Goal: Task Accomplishment & Management: Manage account settings

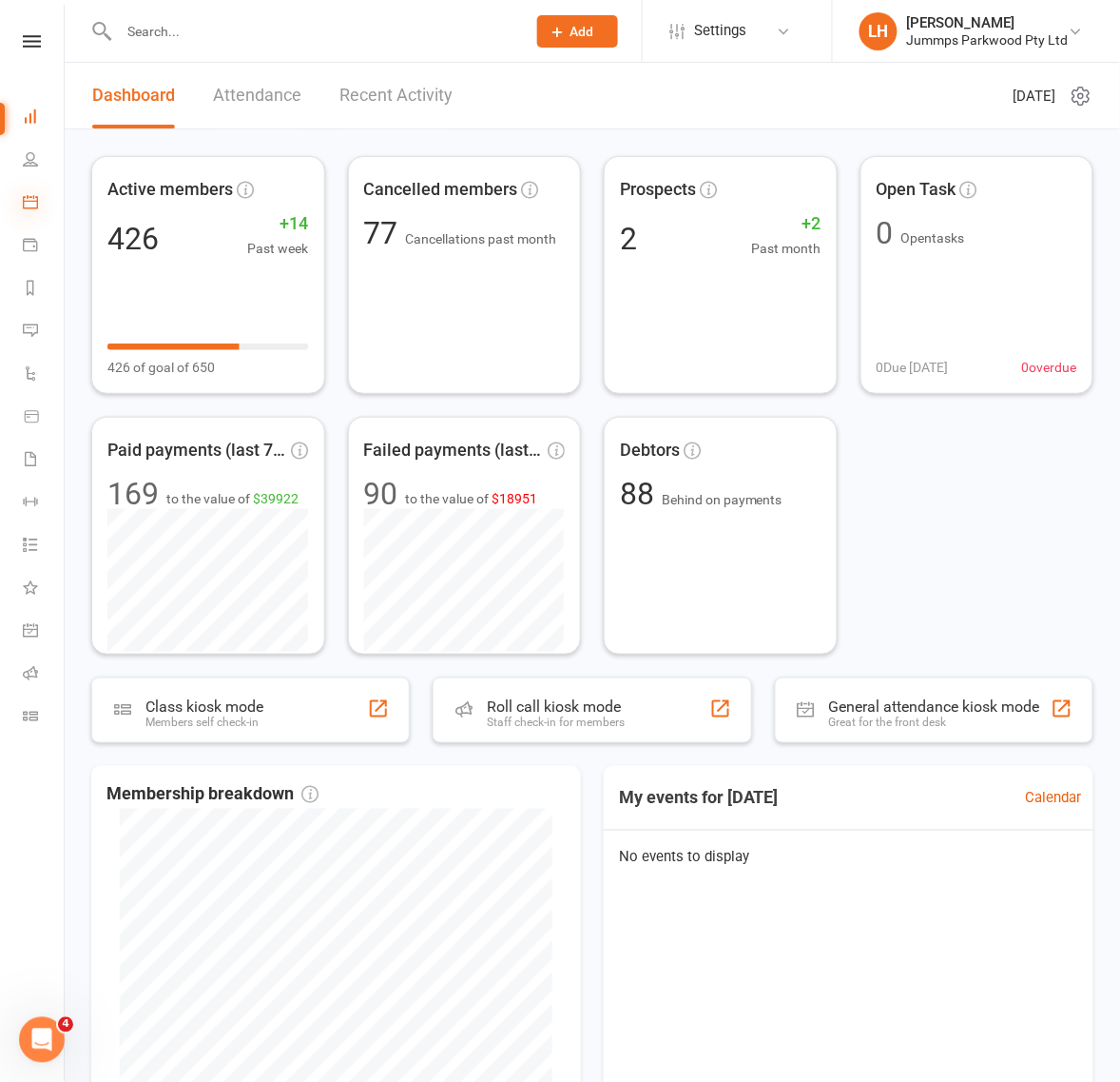
click at [29, 201] on icon at bounding box center [29, 201] width 15 height 15
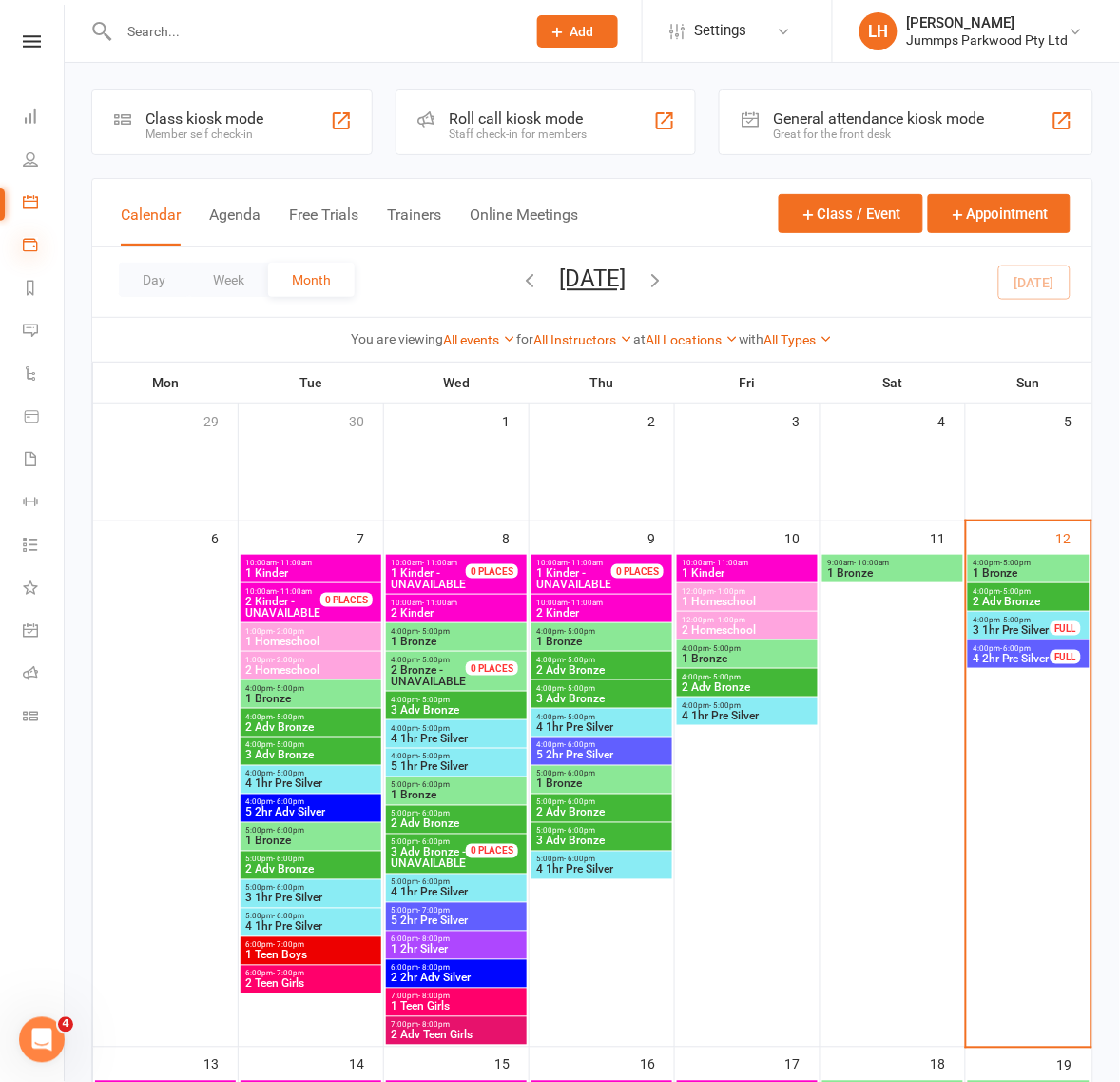
click at [29, 239] on icon at bounding box center [29, 244] width 15 height 15
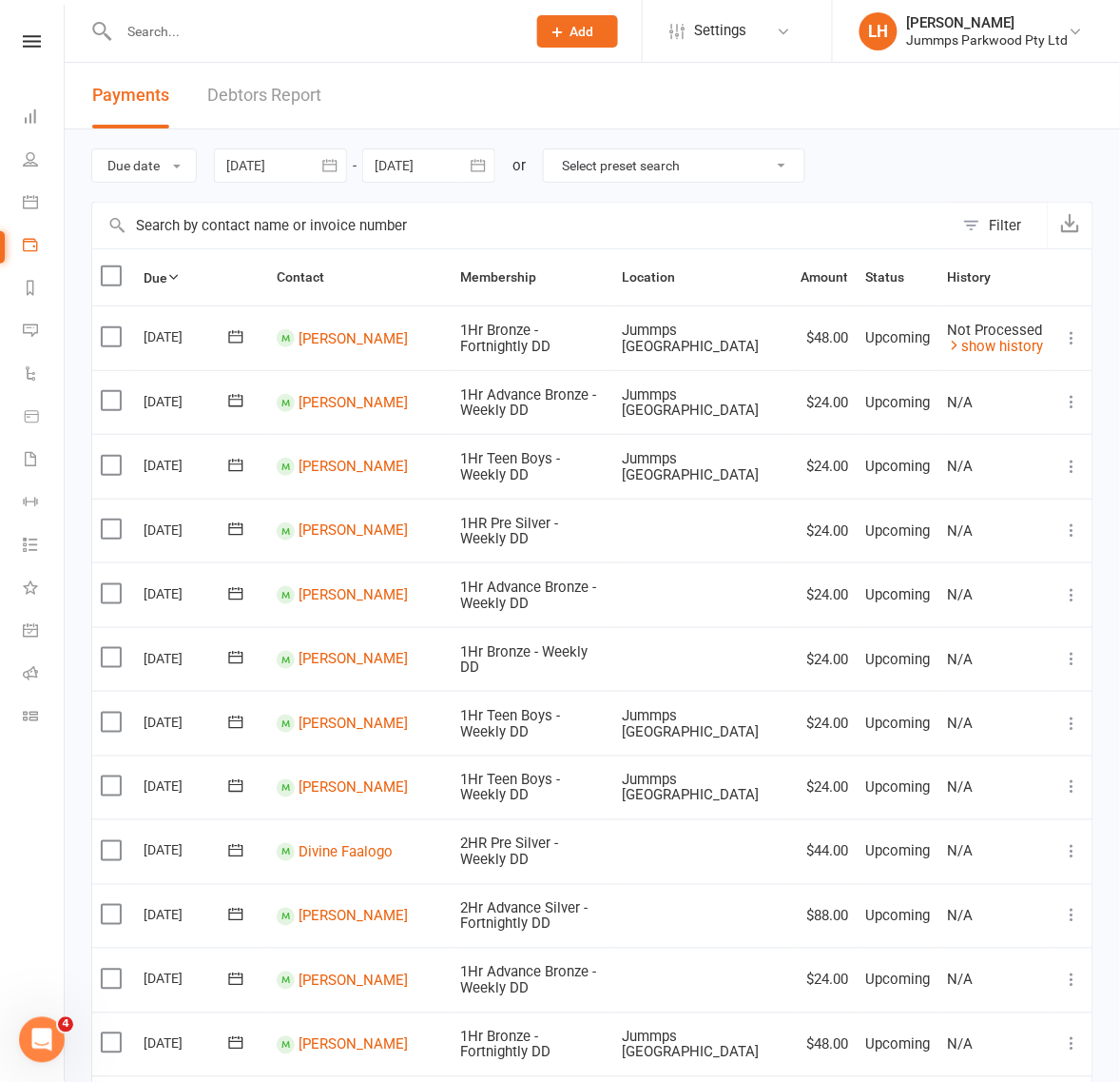
drag, startPoint x: 236, startPoint y: 225, endPoint x: 226, endPoint y: 229, distance: 10.8
click at [235, 225] on input "text" at bounding box center [523, 225] width 861 height 45
type input "johnson"
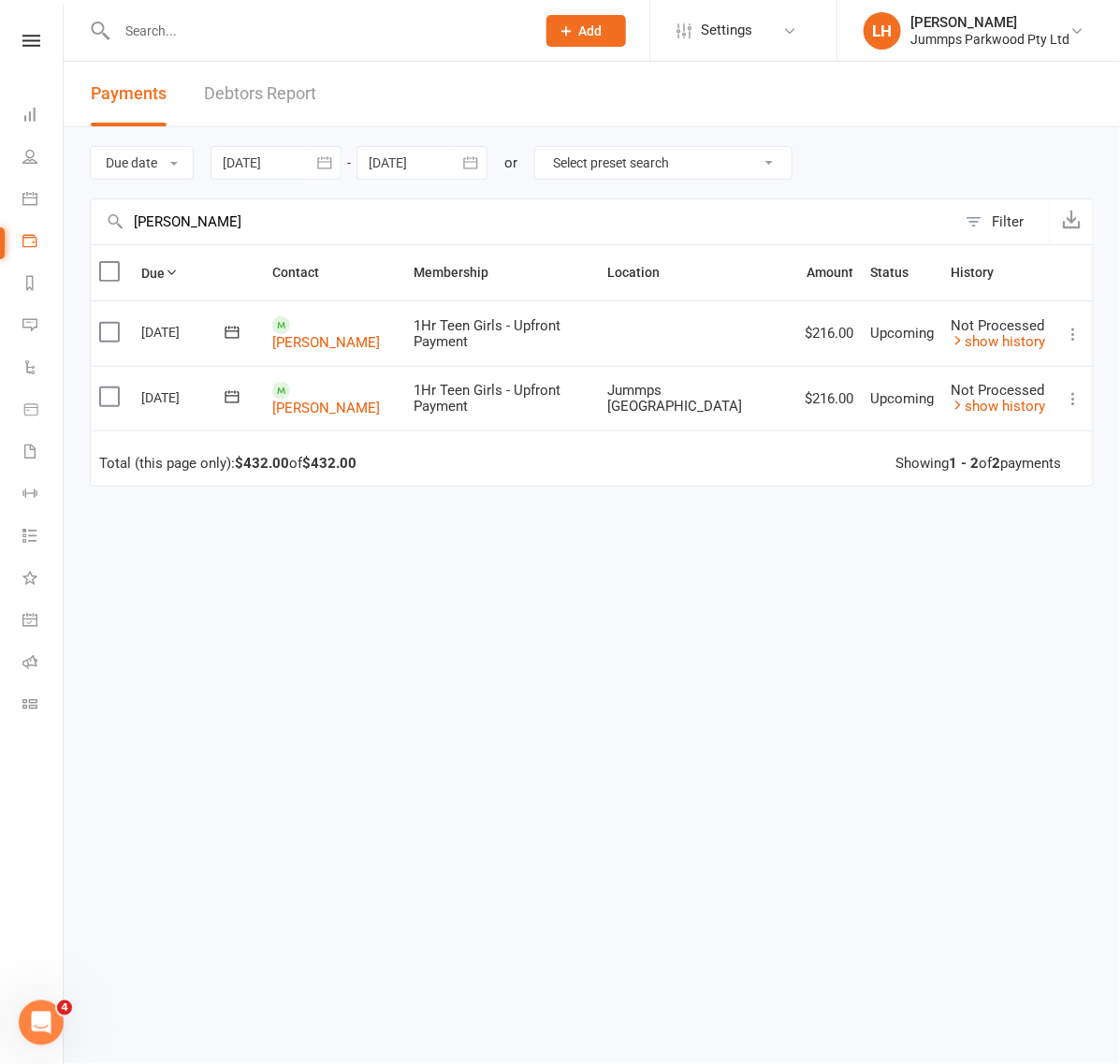
click at [109, 335] on label at bounding box center [112, 332] width 25 height 18
click at [109, 323] on input "checkbox" at bounding box center [105, 323] width 13 height 0
click at [1047, 1039] on button "Change status" at bounding box center [1019, 1020] width 148 height 40
click at [872, 1022] on button "button" at bounding box center [893, 1020] width 50 height 40
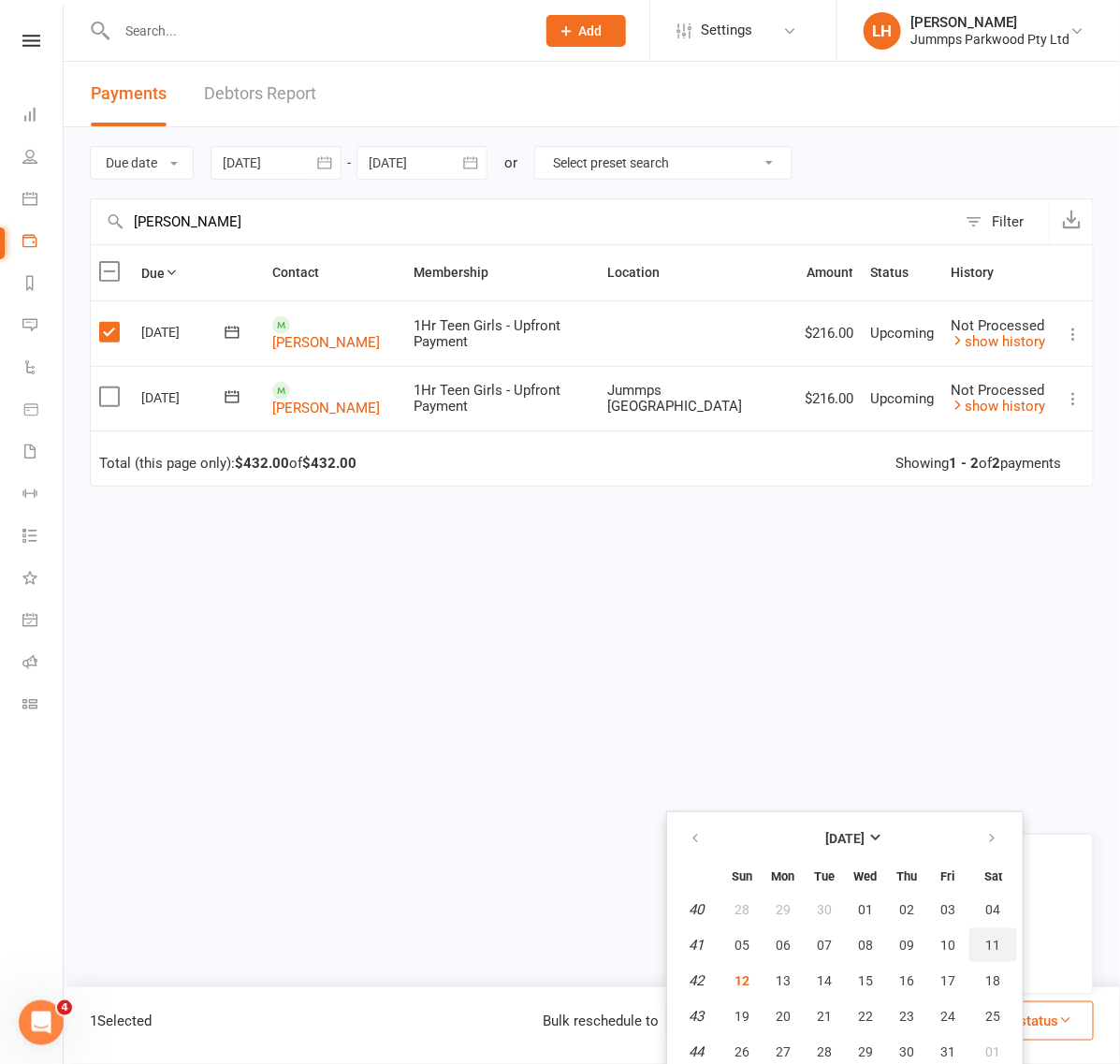
click at [999, 937] on span "11" at bounding box center [992, 944] width 15 height 15
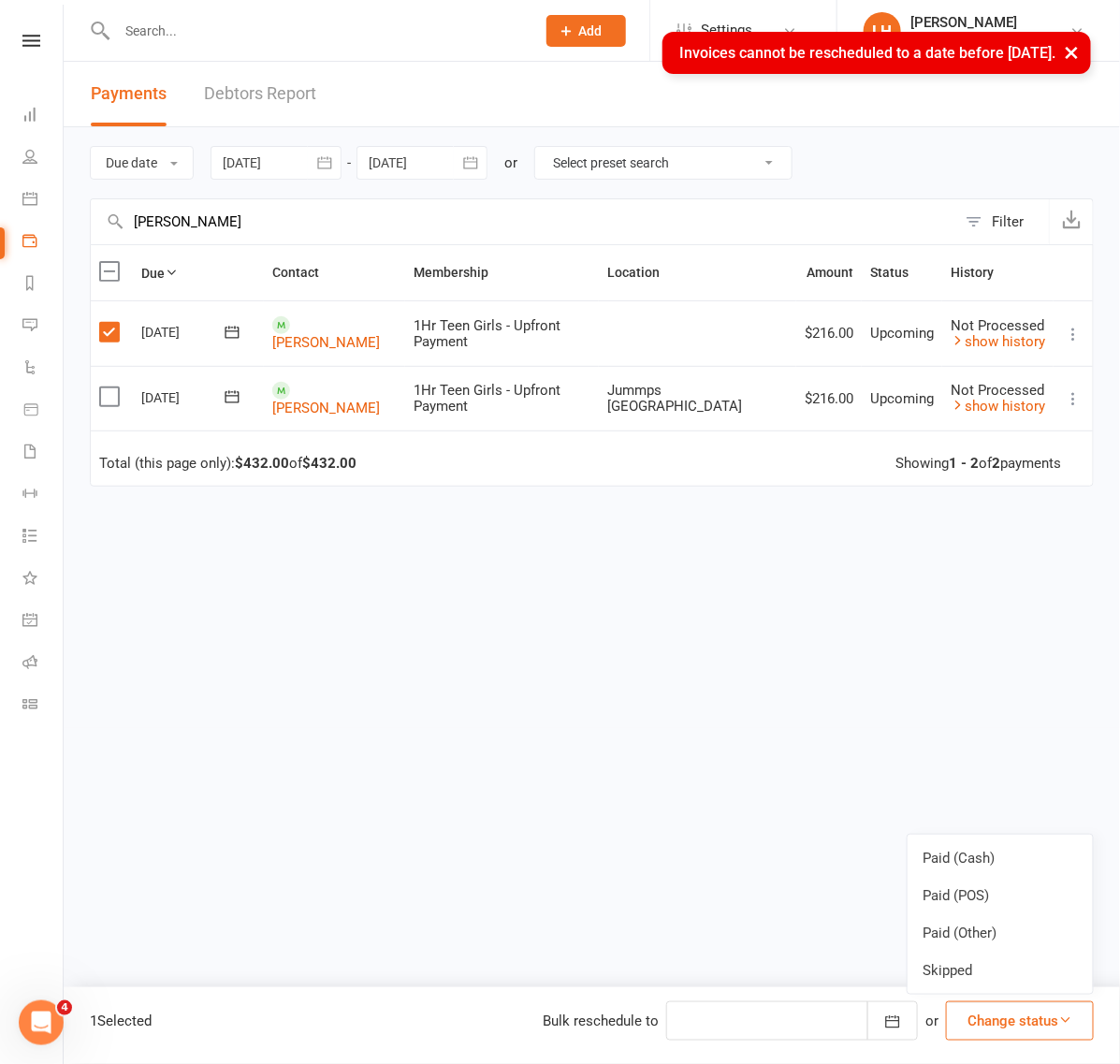
drag, startPoint x: 727, startPoint y: 680, endPoint x: 1105, endPoint y: 517, distance: 411.6
click at [740, 669] on div "Due Contact Membership Location Amount Status History Invoice # Select this 13 …" at bounding box center [592, 486] width 1004 height 484
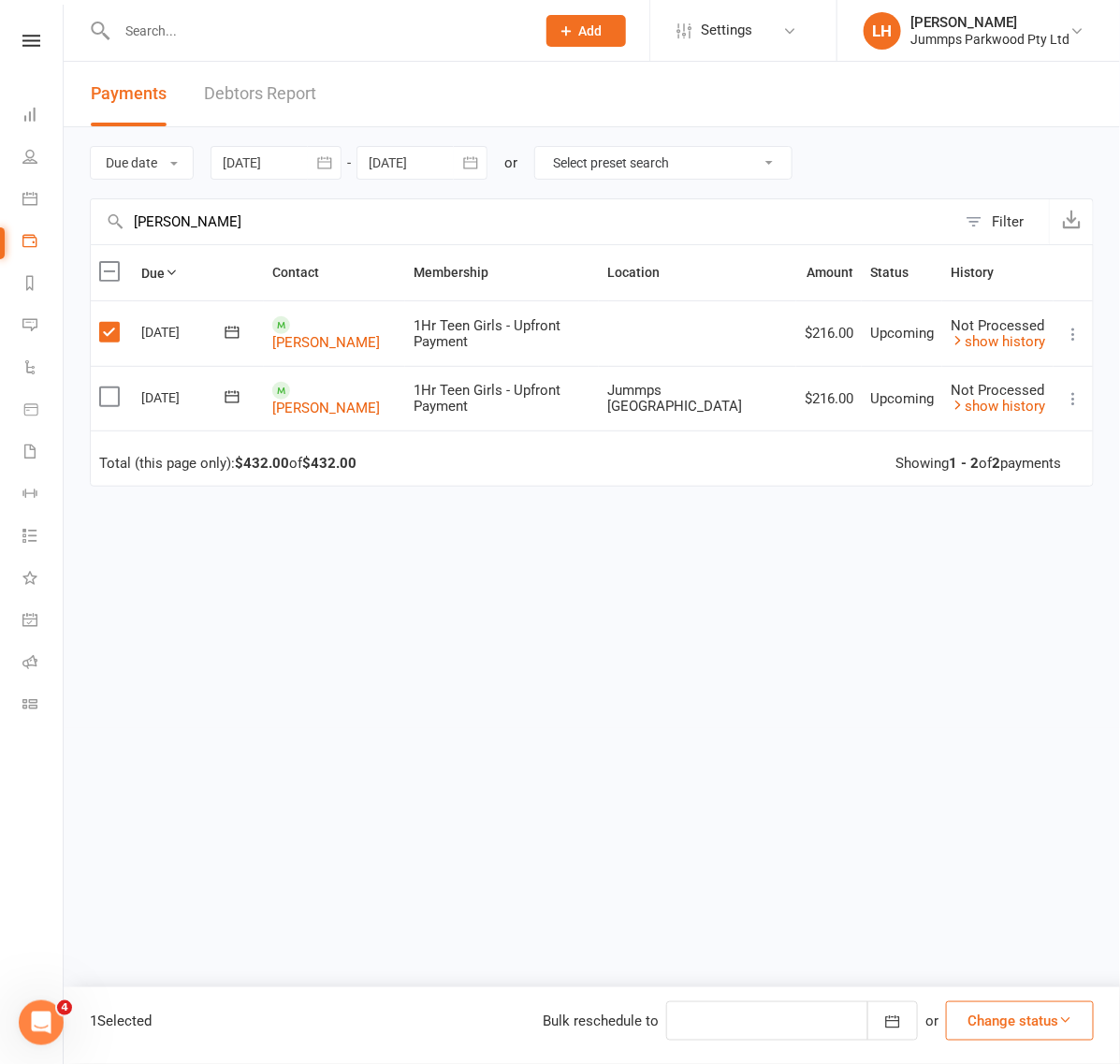
click at [1076, 346] on td "Mark as Paid (Cash) Mark as Paid (POS) Mark as Paid (Other) Skip Change amount …" at bounding box center [1073, 332] width 40 height 65
click at [1064, 323] on td "Mark as Paid (Cash) Mark as Paid (POS) Mark as Paid (Other) Skip Change amount …" at bounding box center [1073, 332] width 40 height 65
click at [1076, 332] on icon at bounding box center [1073, 334] width 18 height 18
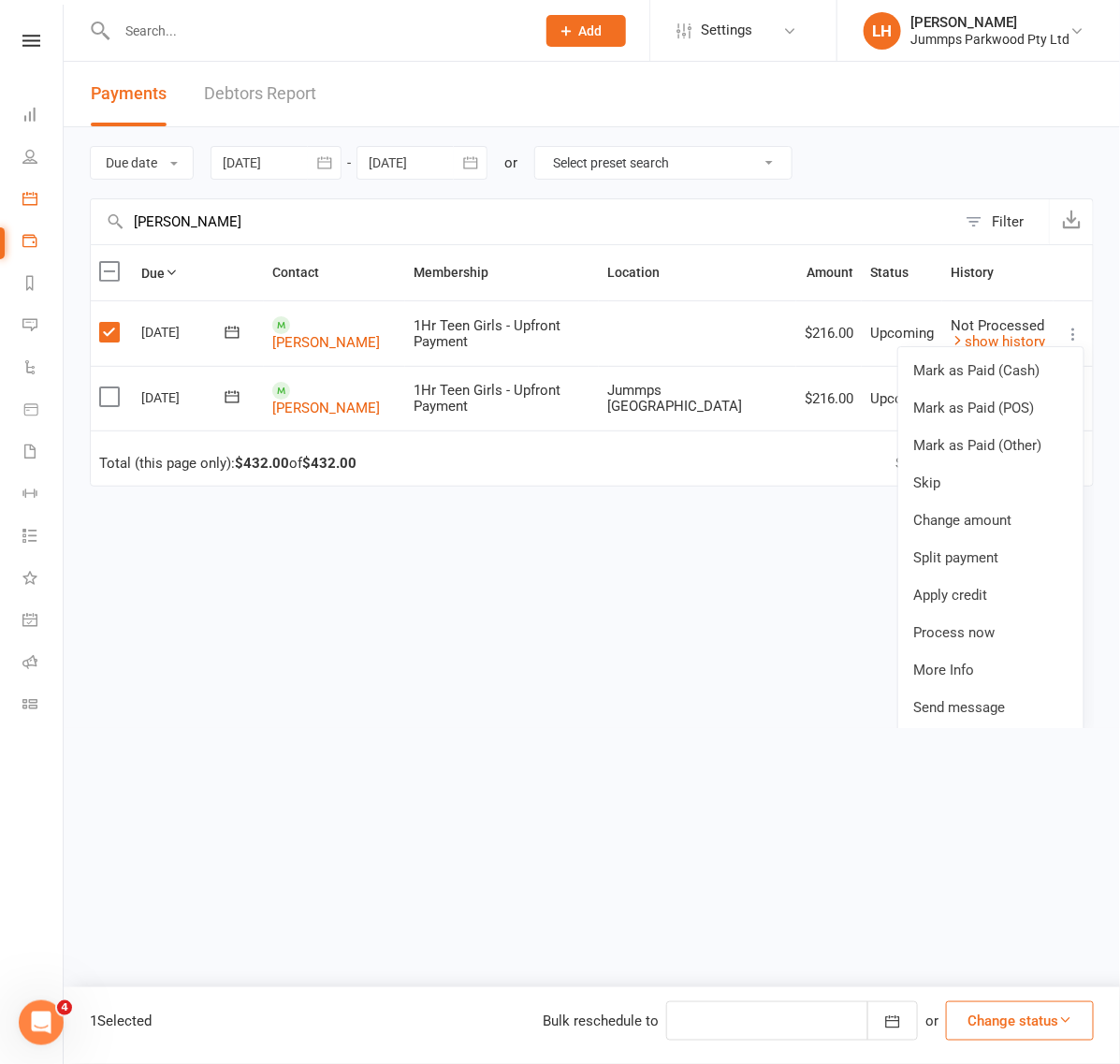
click at [38, 201] on link "Calendar" at bounding box center [44, 201] width 43 height 43
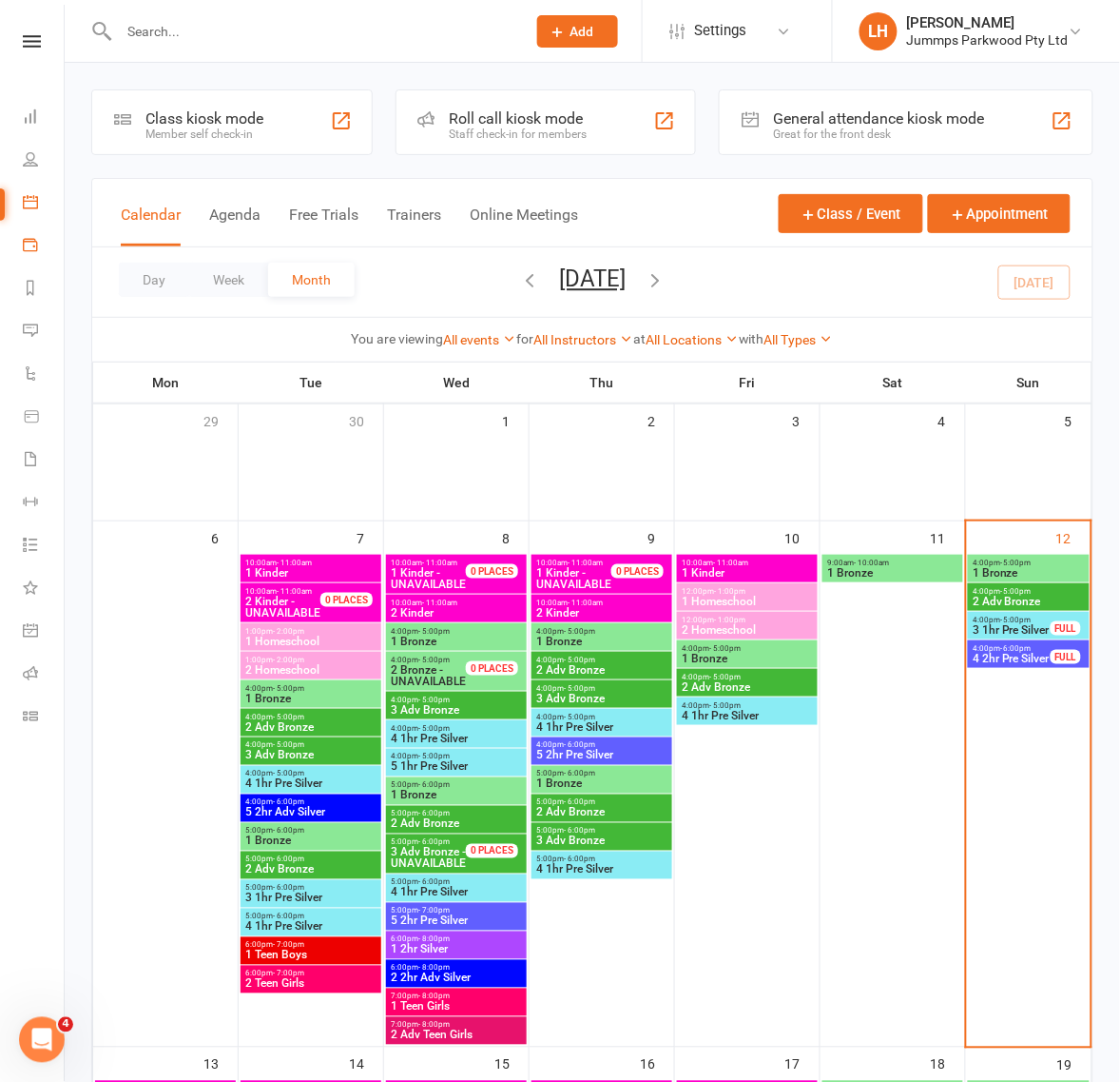
click at [36, 236] on link "Payments" at bounding box center [44, 247] width 43 height 43
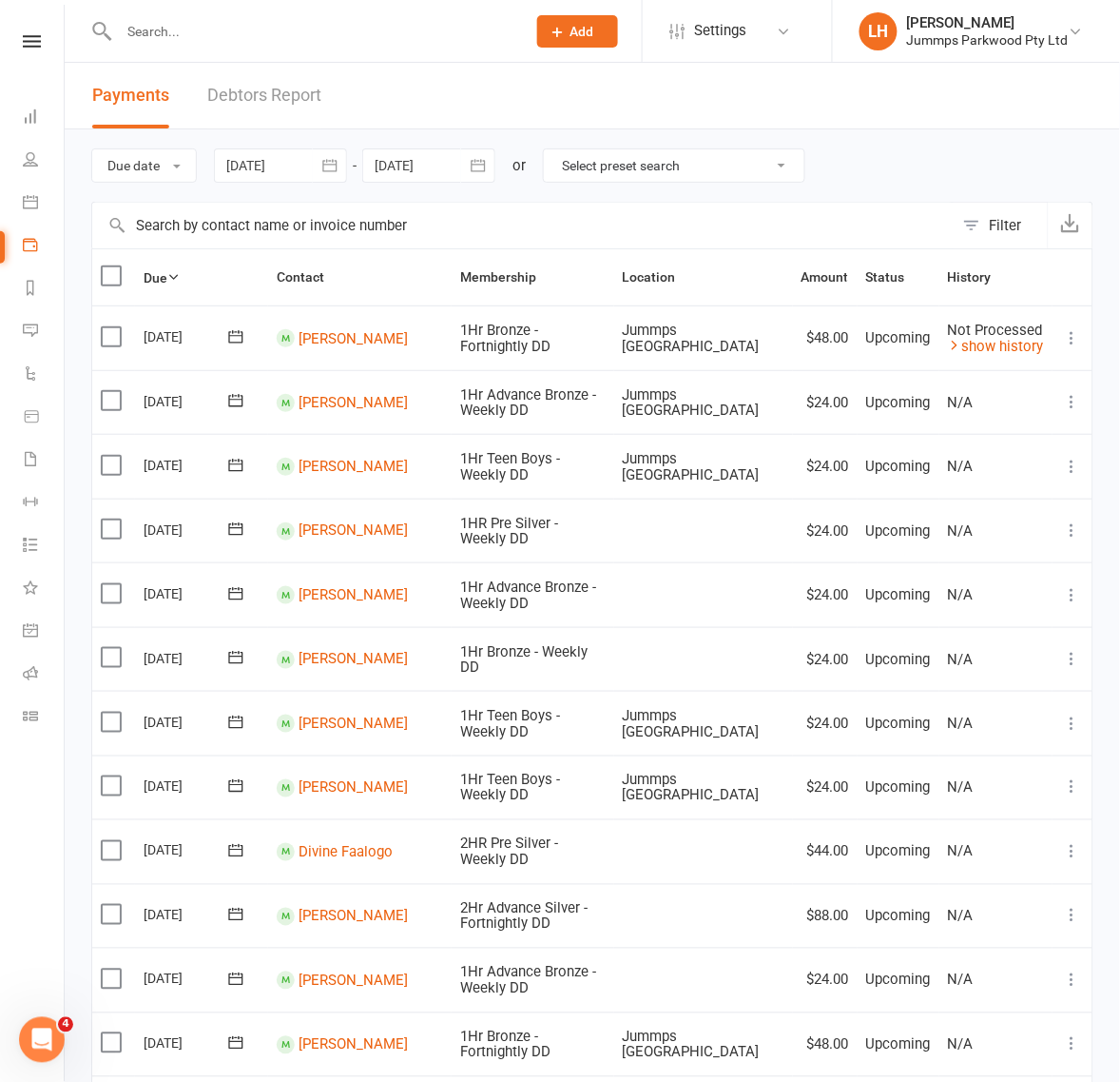
click at [359, 225] on input "text" at bounding box center [523, 225] width 861 height 45
paste input "Sabapathy"
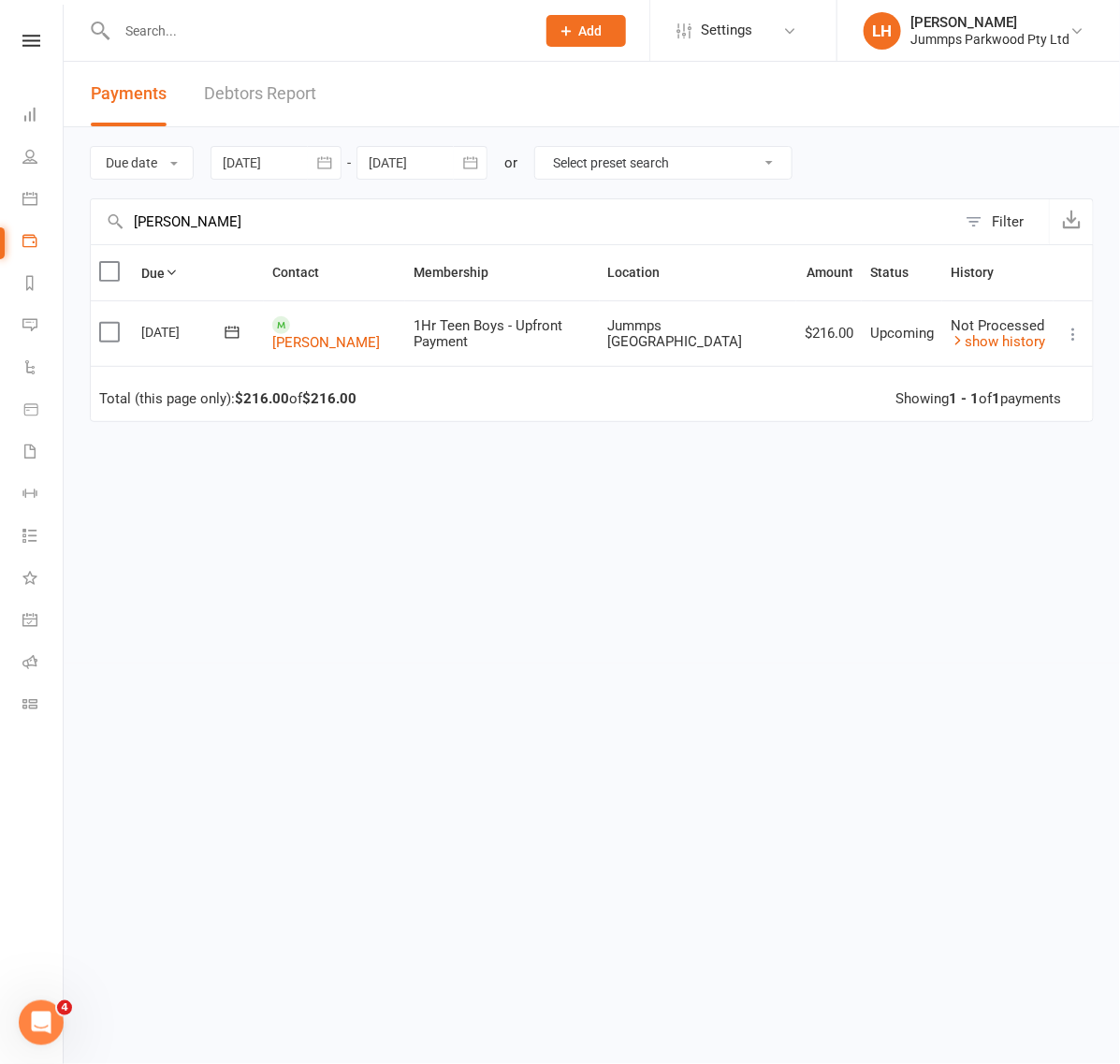
type input "Sabapathy"
click at [1078, 335] on icon at bounding box center [1073, 334] width 18 height 18
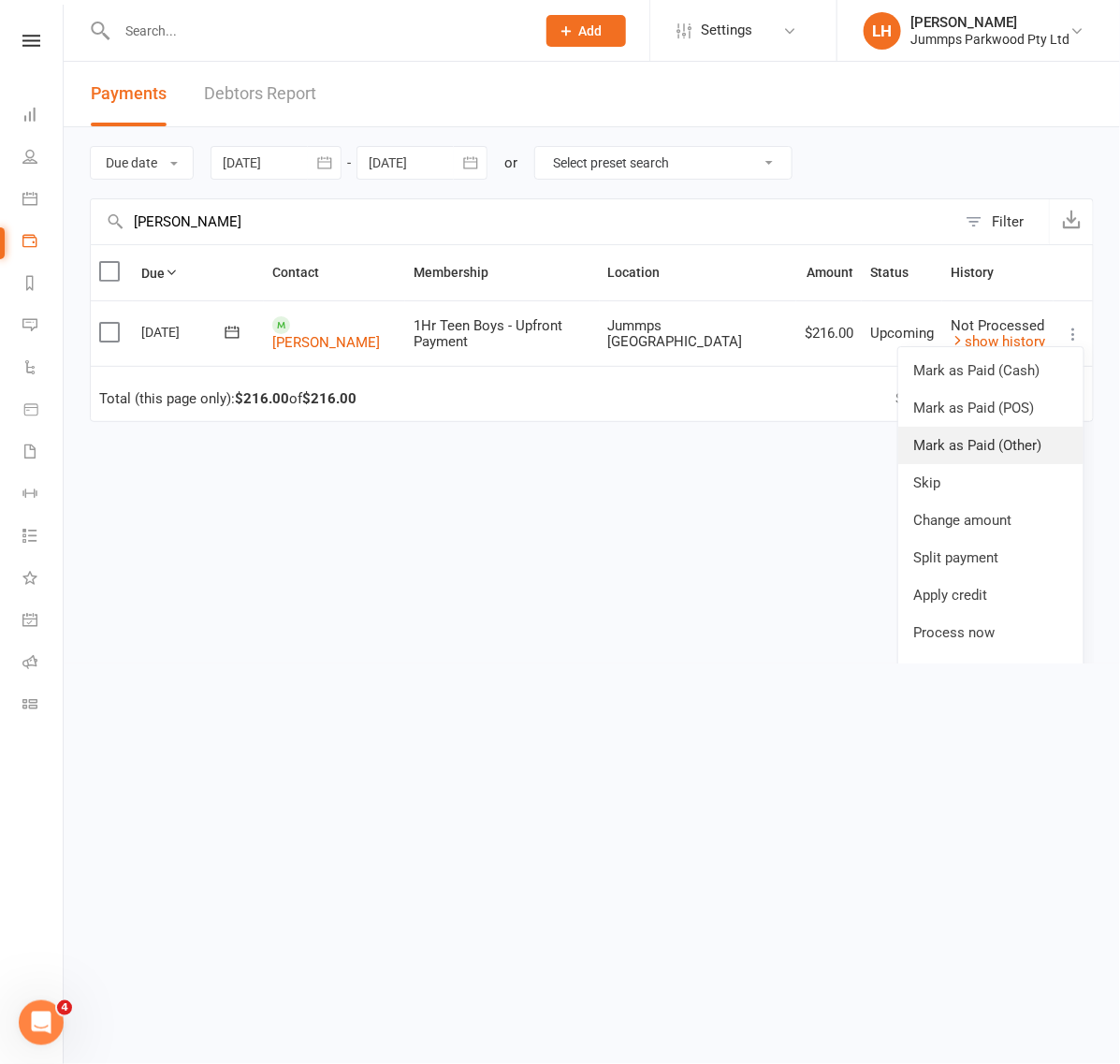
click at [1030, 441] on link "Mark as Paid (Other)" at bounding box center [989, 445] width 185 height 38
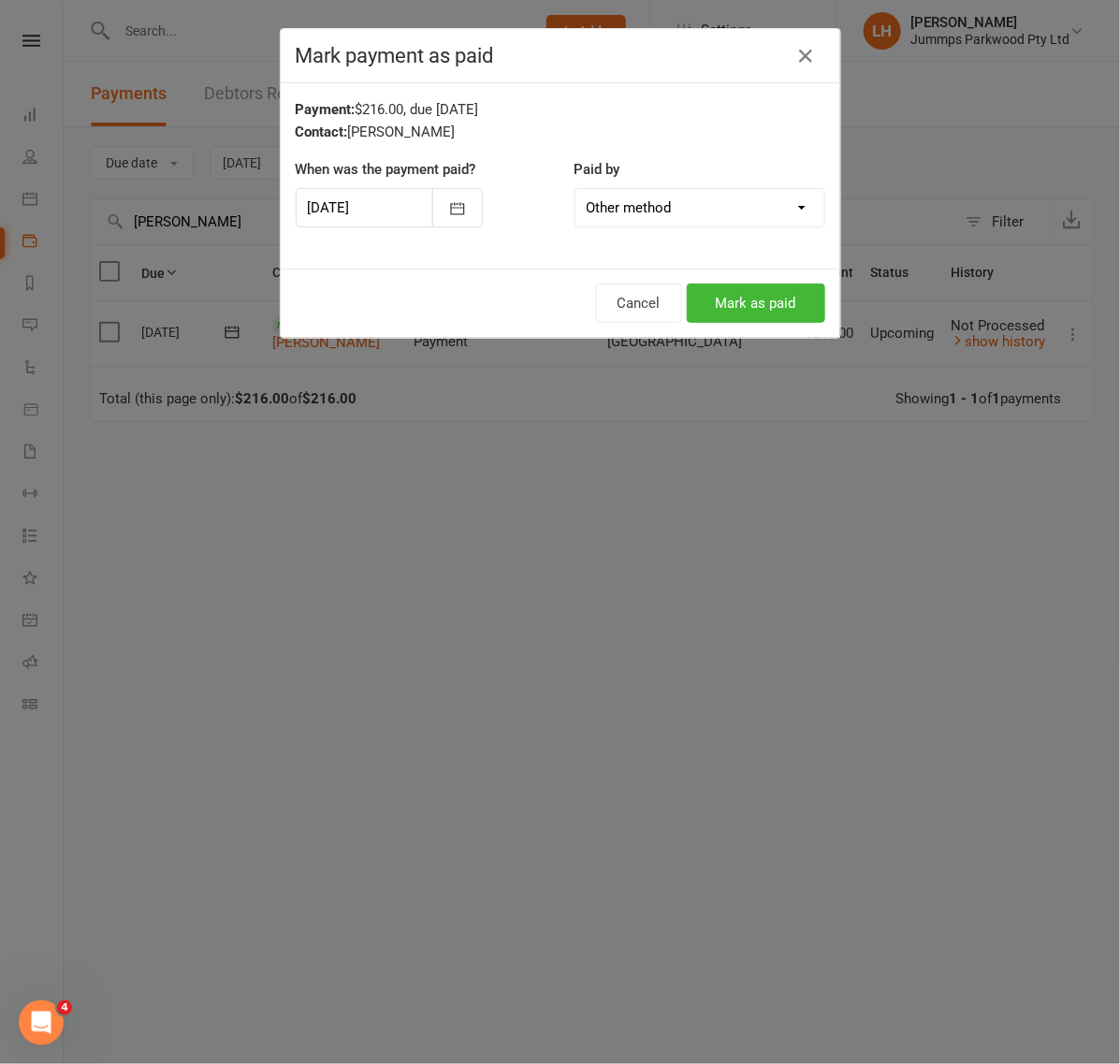
click at [707, 224] on select "Cash POS Other method" at bounding box center [699, 207] width 249 height 38
click at [575, 189] on select "Cash POS Other method" at bounding box center [699, 207] width 249 height 38
click at [358, 207] on div at bounding box center [389, 207] width 187 height 40
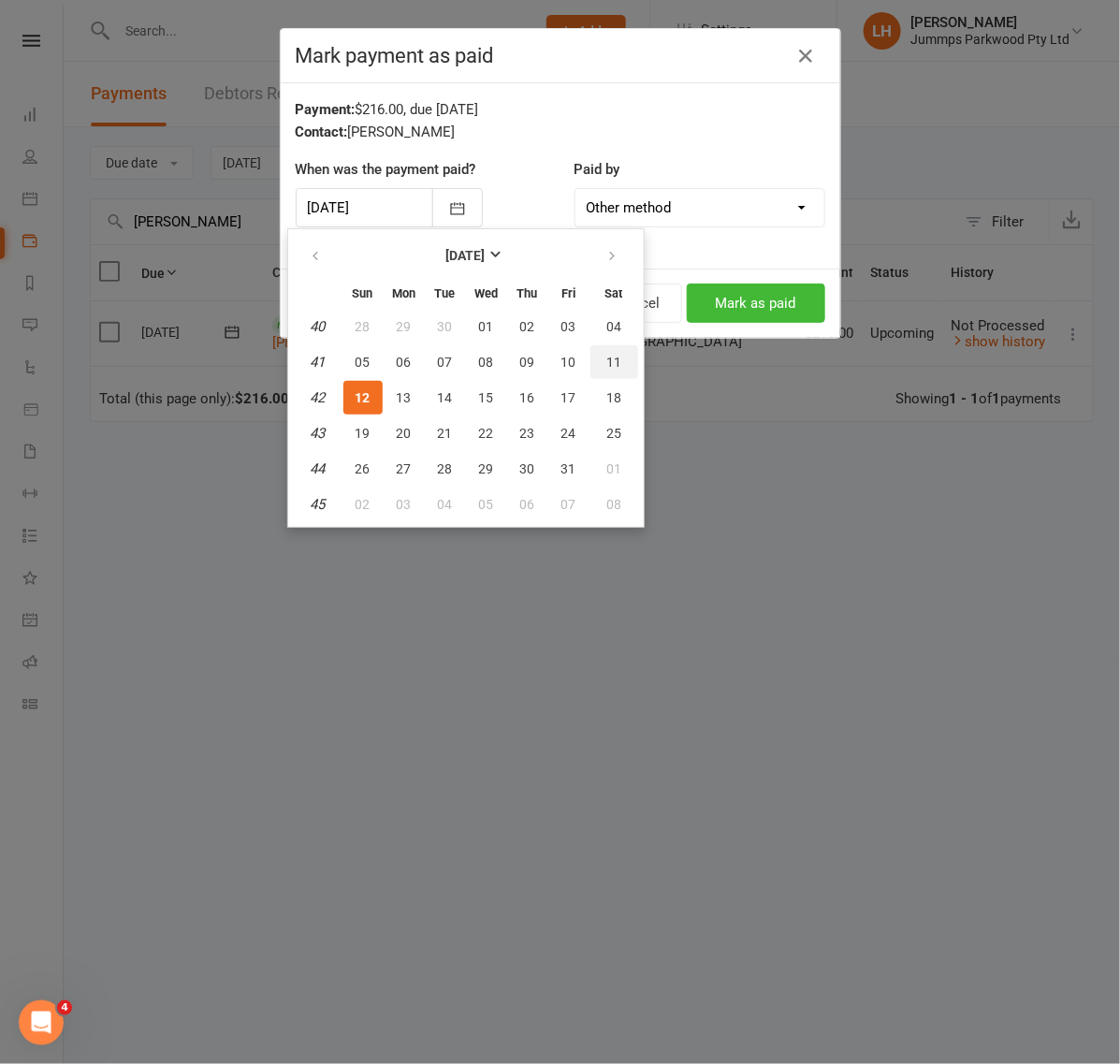
click at [608, 356] on span "11" at bounding box center [613, 362] width 15 height 15
type input "11 Oct 2025"
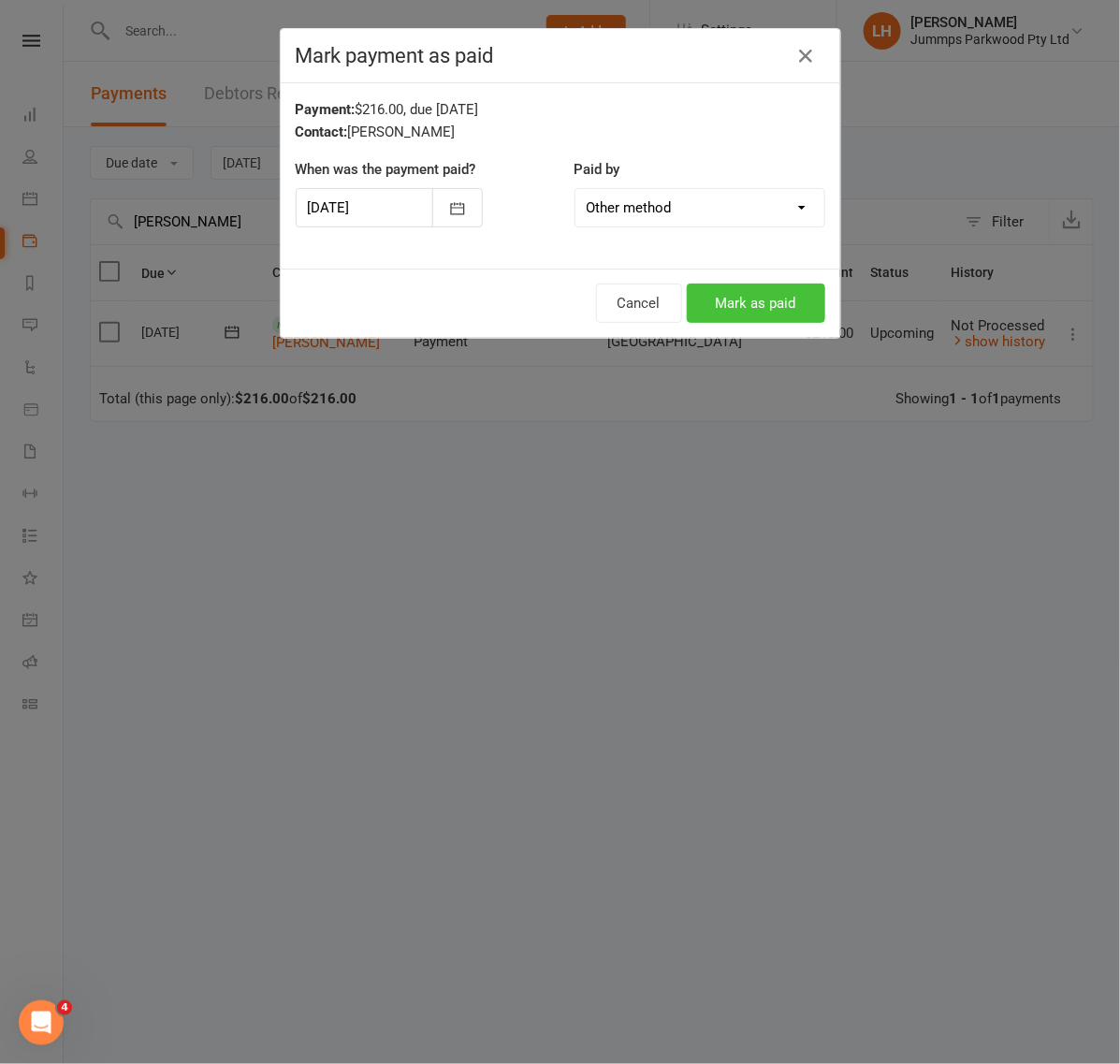
click at [730, 300] on button "Mark as paid" at bounding box center [755, 303] width 138 height 40
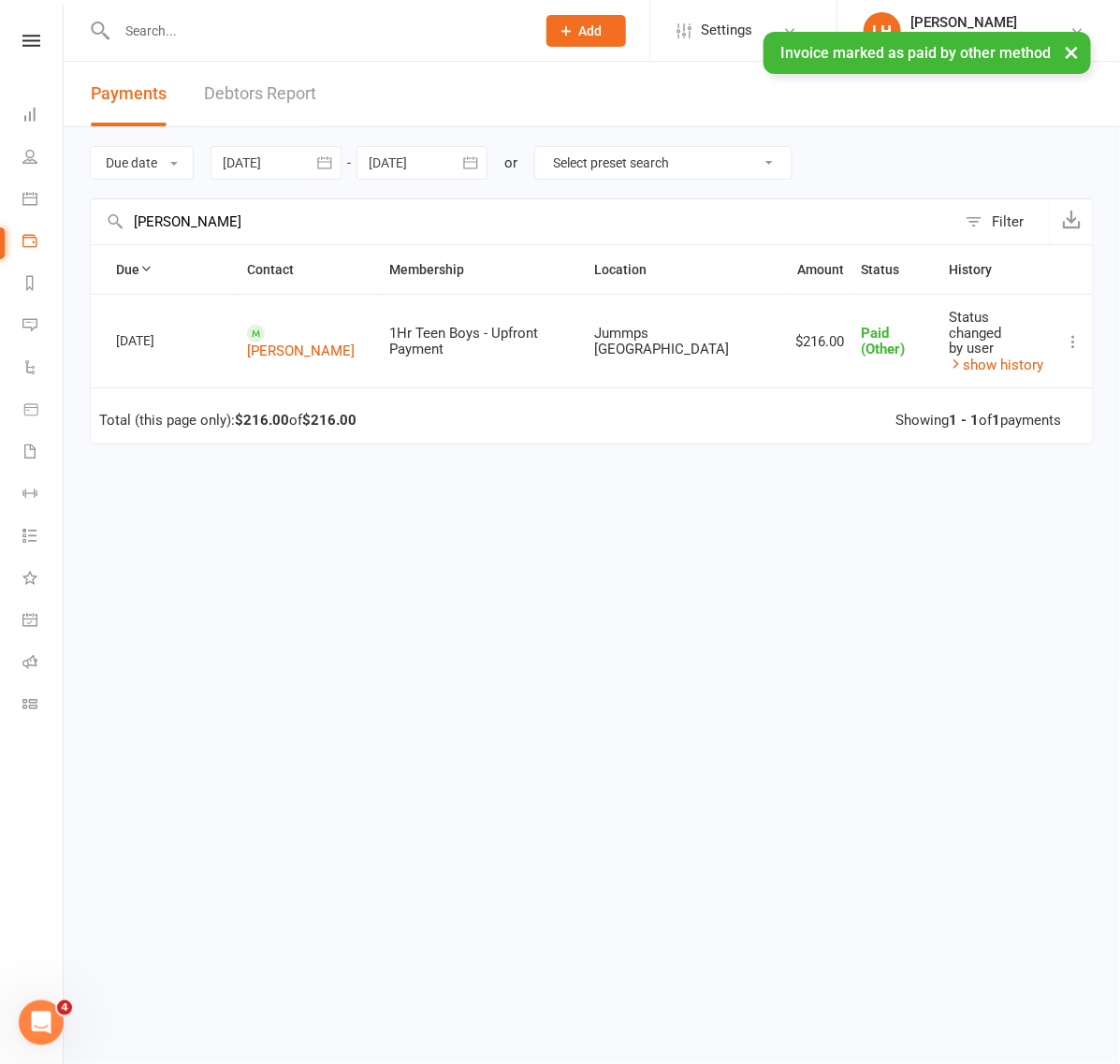
drag, startPoint x: 243, startPoint y: 209, endPoint x: -2, endPoint y: 207, distance: 245.0
click at [0, 207] on html "Prospect Member Non-attending contact Class / event Appointment Task Membership…" at bounding box center [560, 356] width 1120 height 712
type input "winnin"
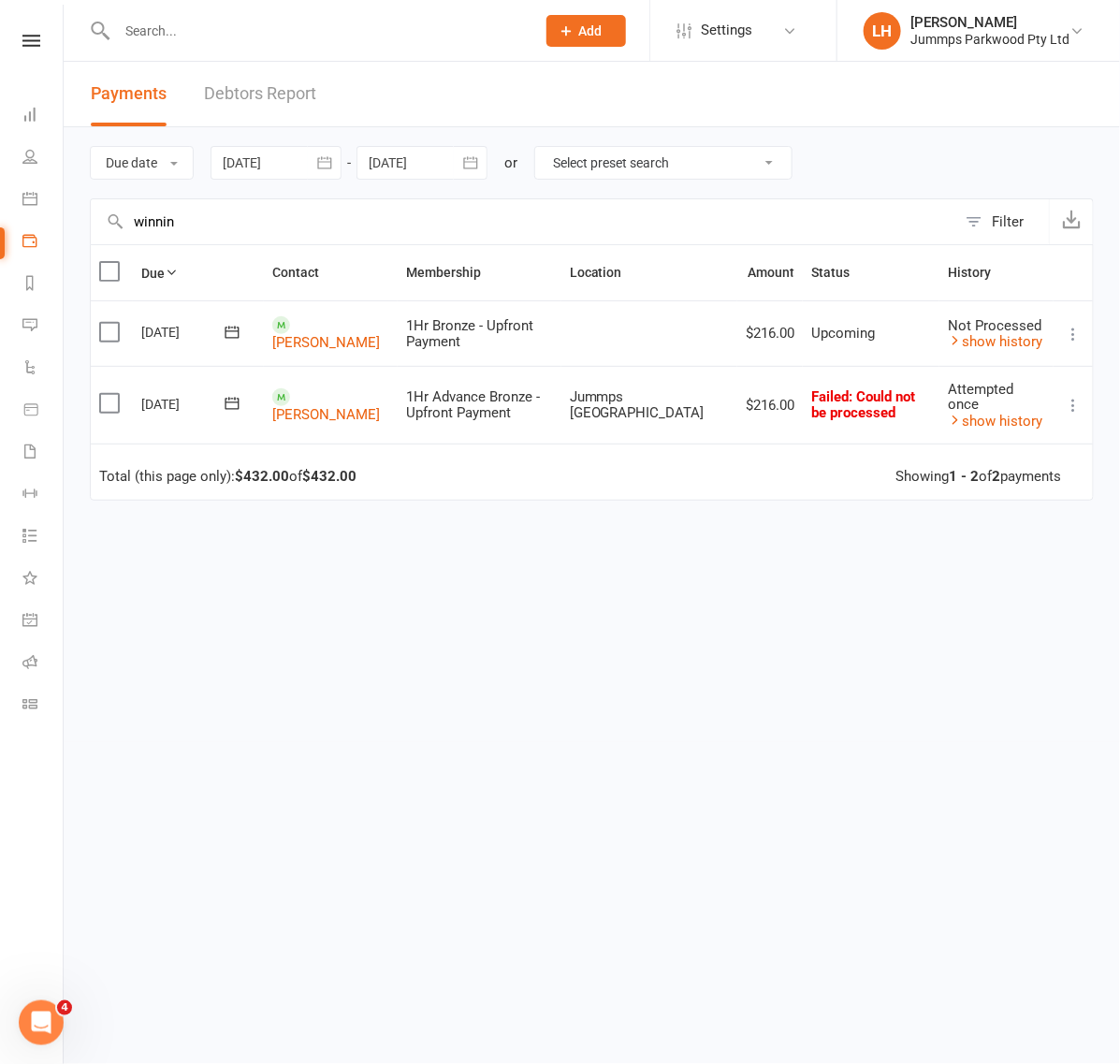
click at [1074, 330] on icon at bounding box center [1073, 334] width 18 height 18
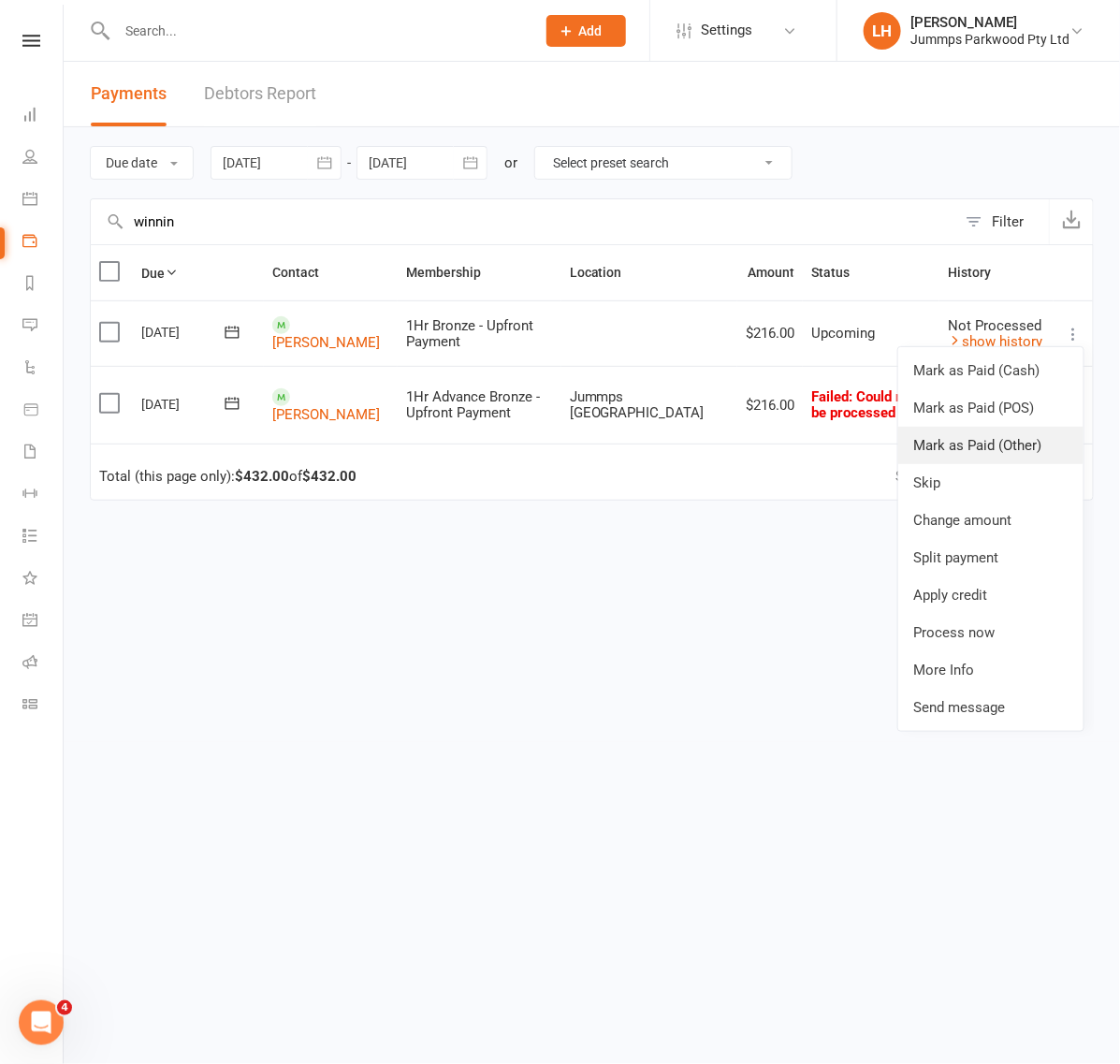
click at [996, 442] on link "Mark as Paid (Other)" at bounding box center [989, 445] width 185 height 38
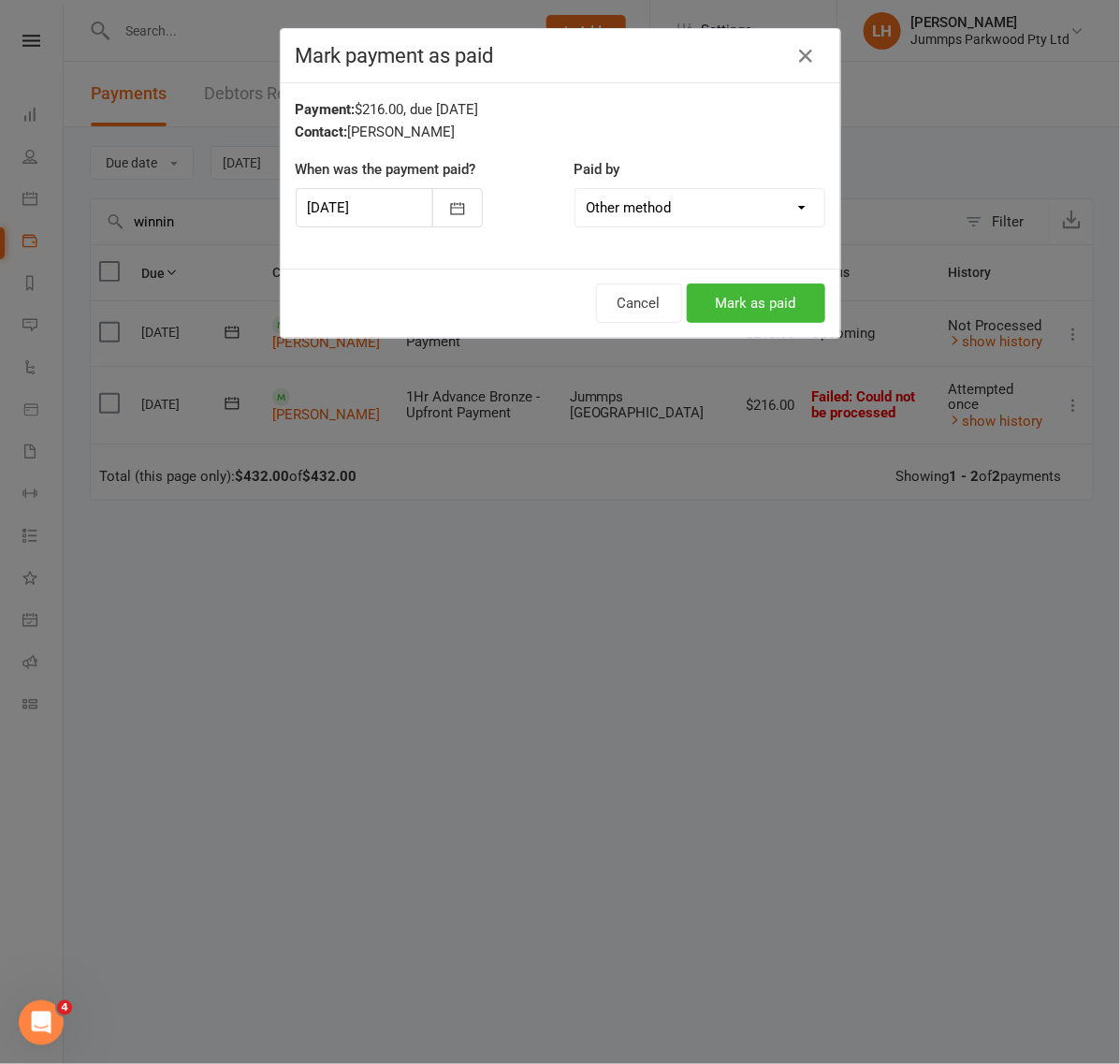
click at [319, 201] on div at bounding box center [389, 207] width 187 height 40
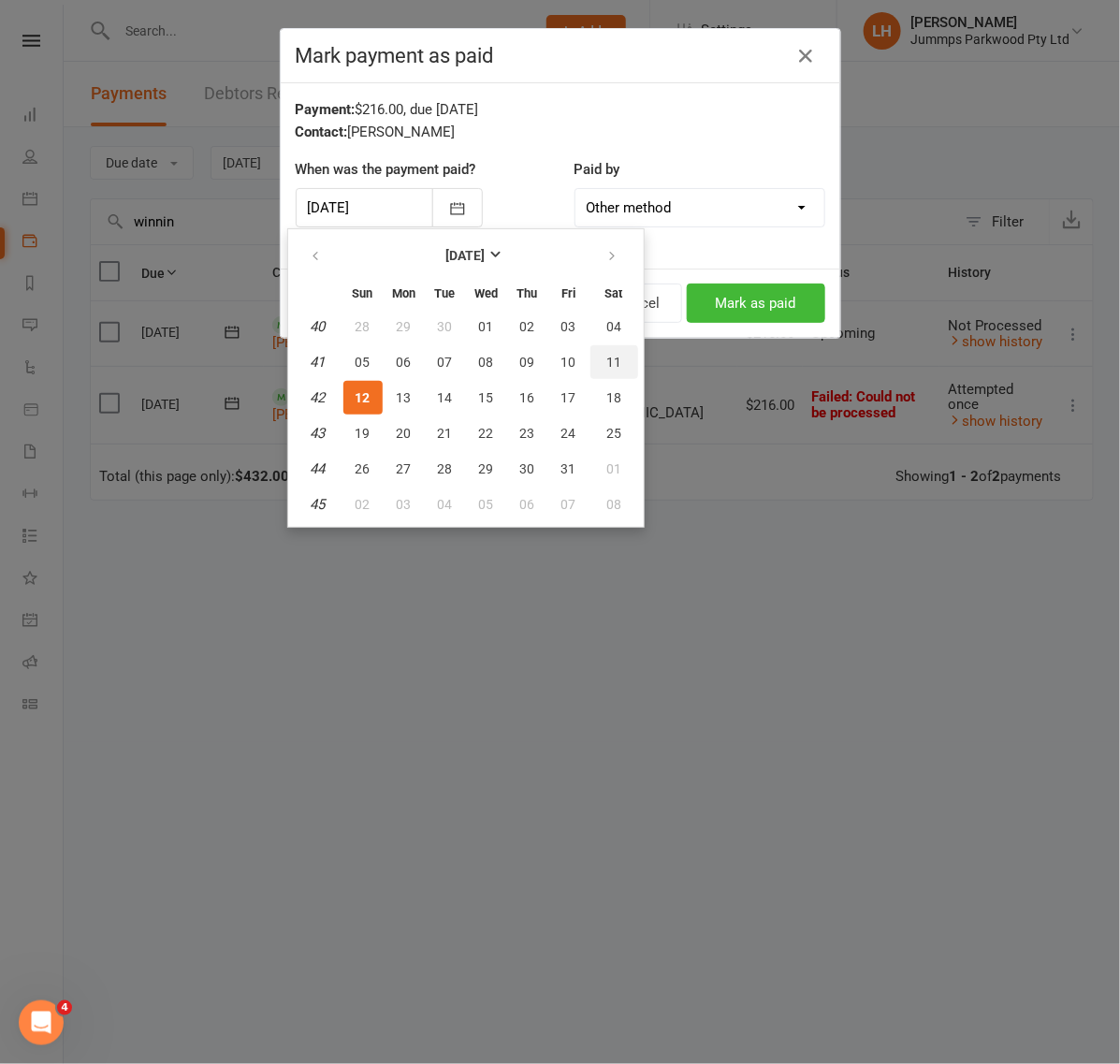
drag, startPoint x: 615, startPoint y: 365, endPoint x: 732, endPoint y: 330, distance: 122.1
click at [615, 362] on button "11" at bounding box center [613, 362] width 47 height 34
type input "11 Oct 2025"
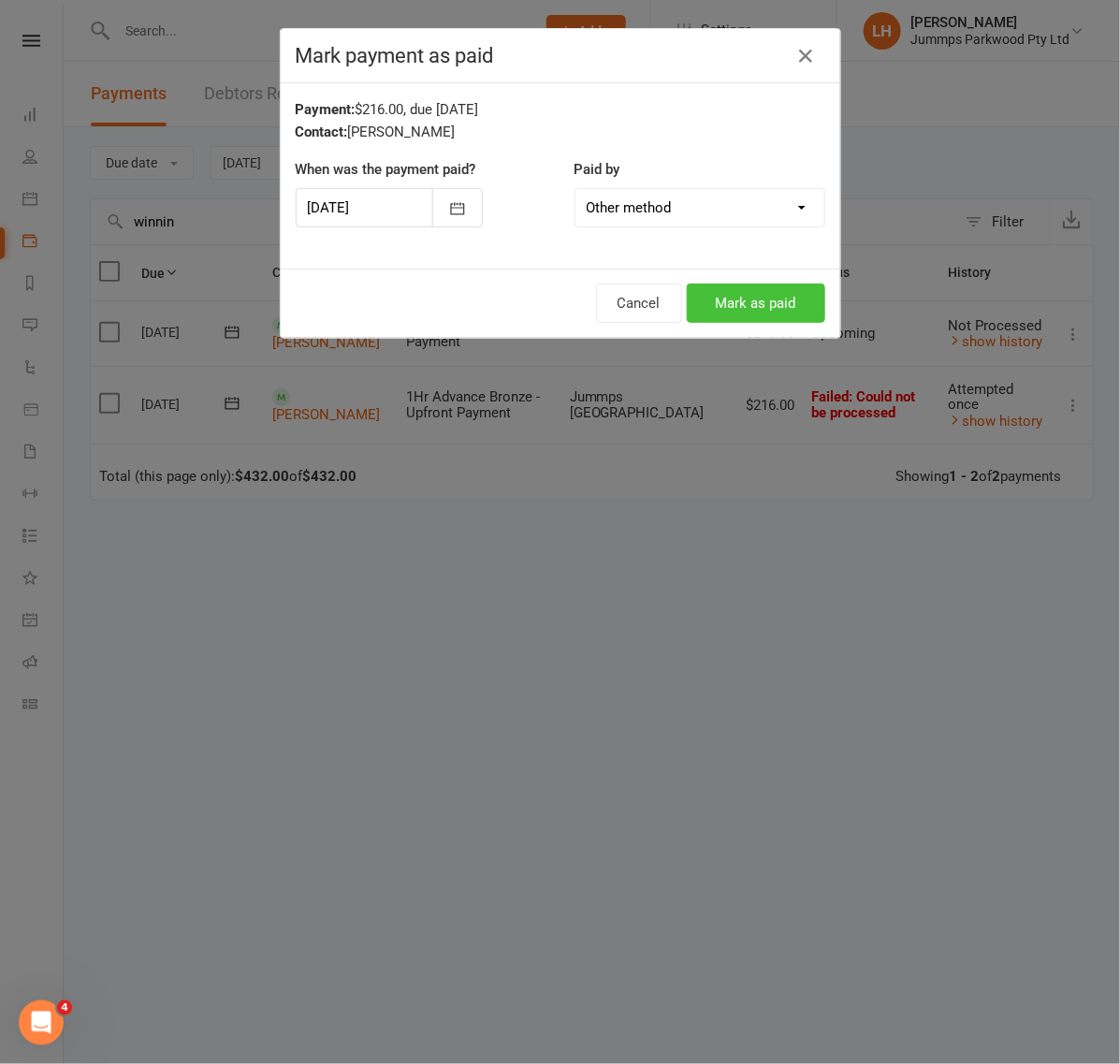
click at [750, 295] on button "Mark as paid" at bounding box center [755, 303] width 138 height 40
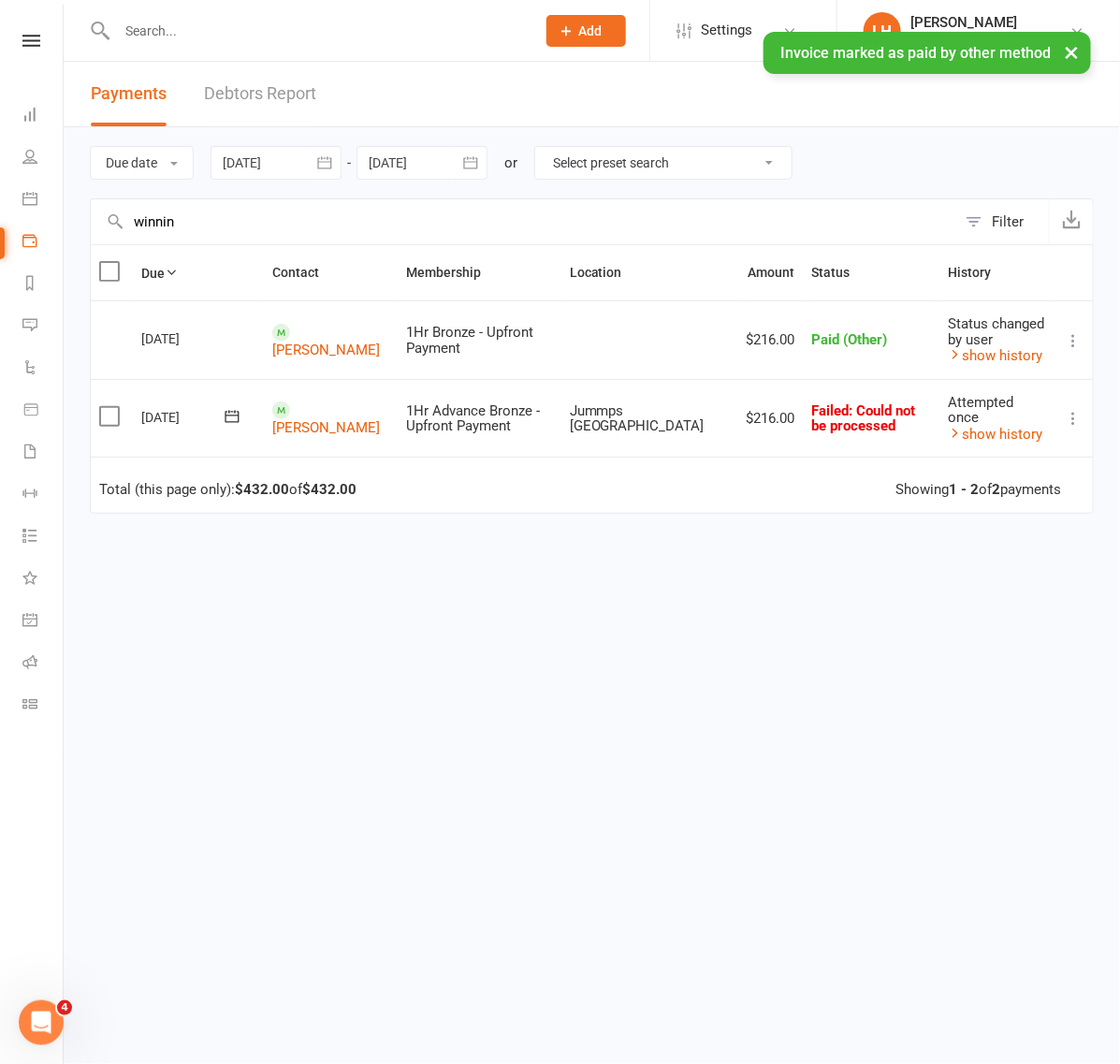
click at [1072, 418] on icon at bounding box center [1073, 418] width 18 height 18
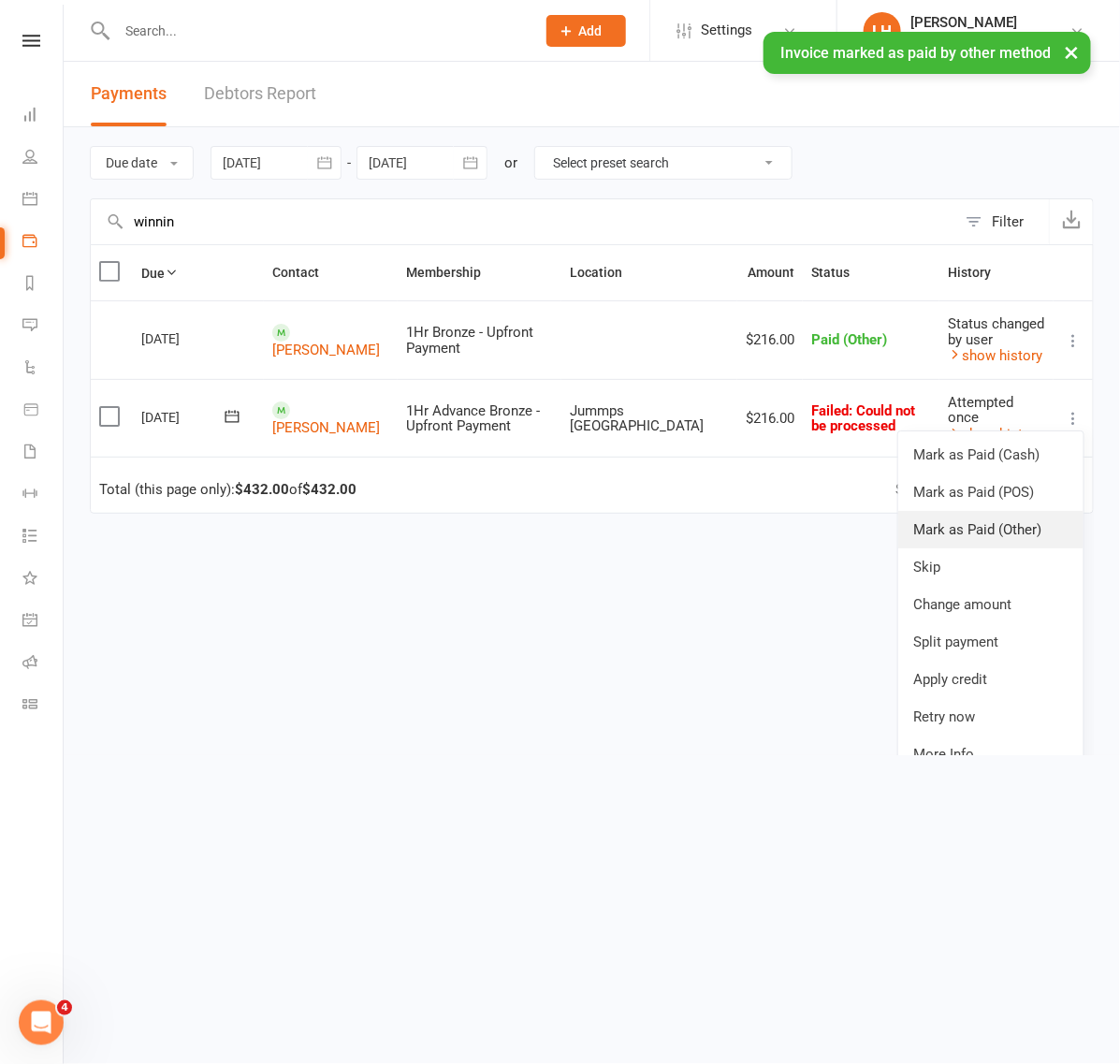
click at [997, 521] on link "Mark as Paid (Other)" at bounding box center [989, 529] width 185 height 38
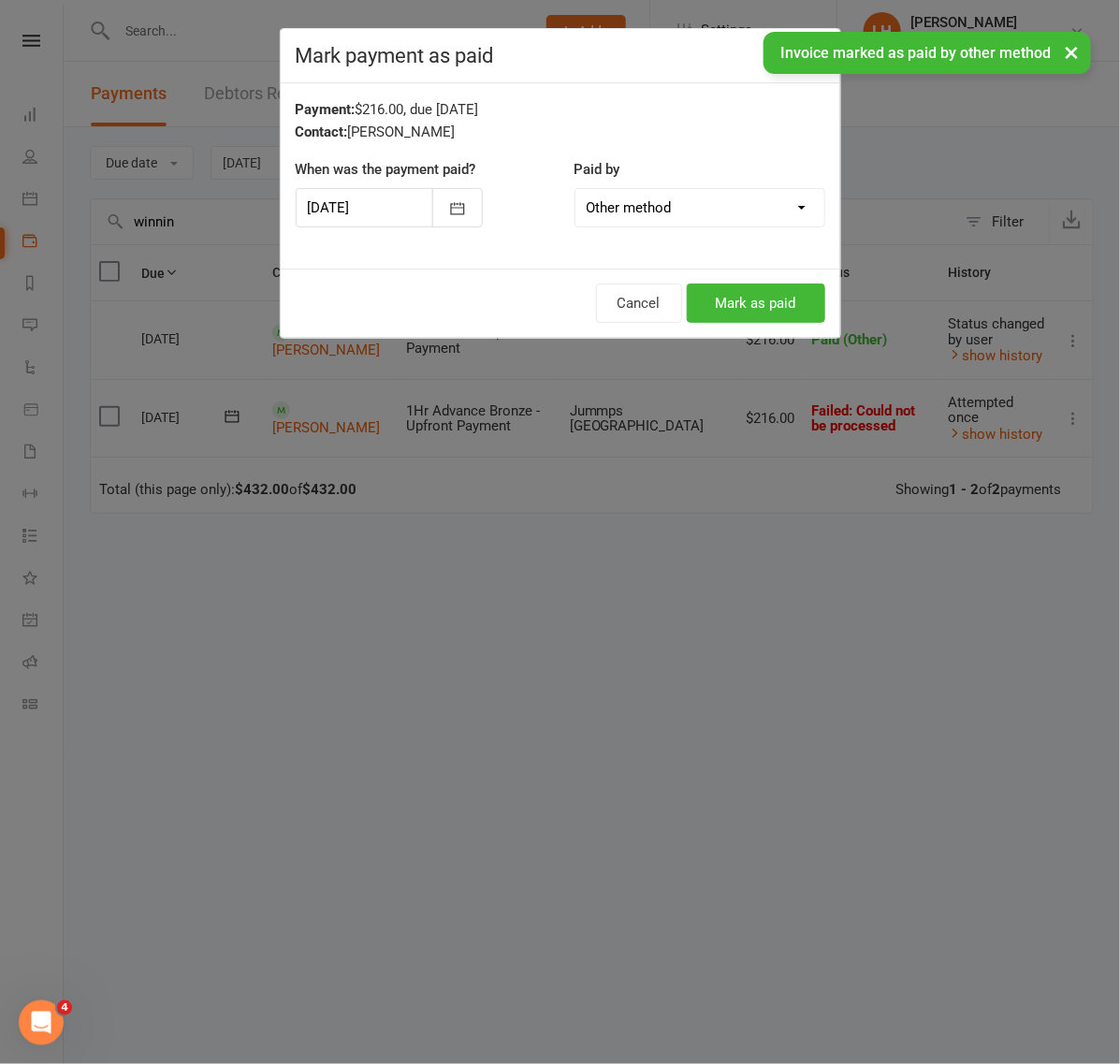
click at [371, 214] on div at bounding box center [389, 207] width 187 height 40
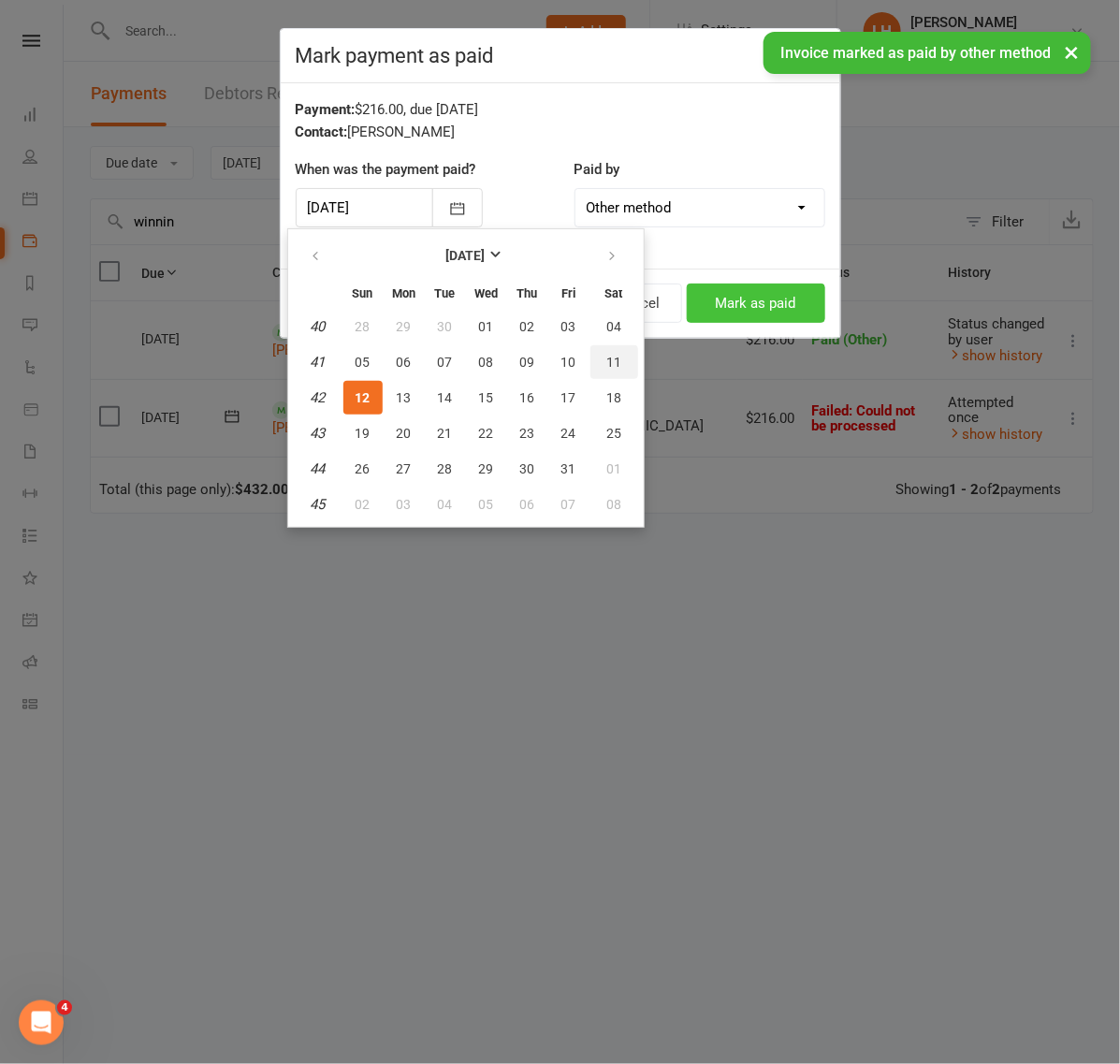
drag, startPoint x: 605, startPoint y: 356, endPoint x: 708, endPoint y: 307, distance: 114.1
click at [613, 355] on span "11" at bounding box center [613, 362] width 15 height 15
type input "11 Oct 2025"
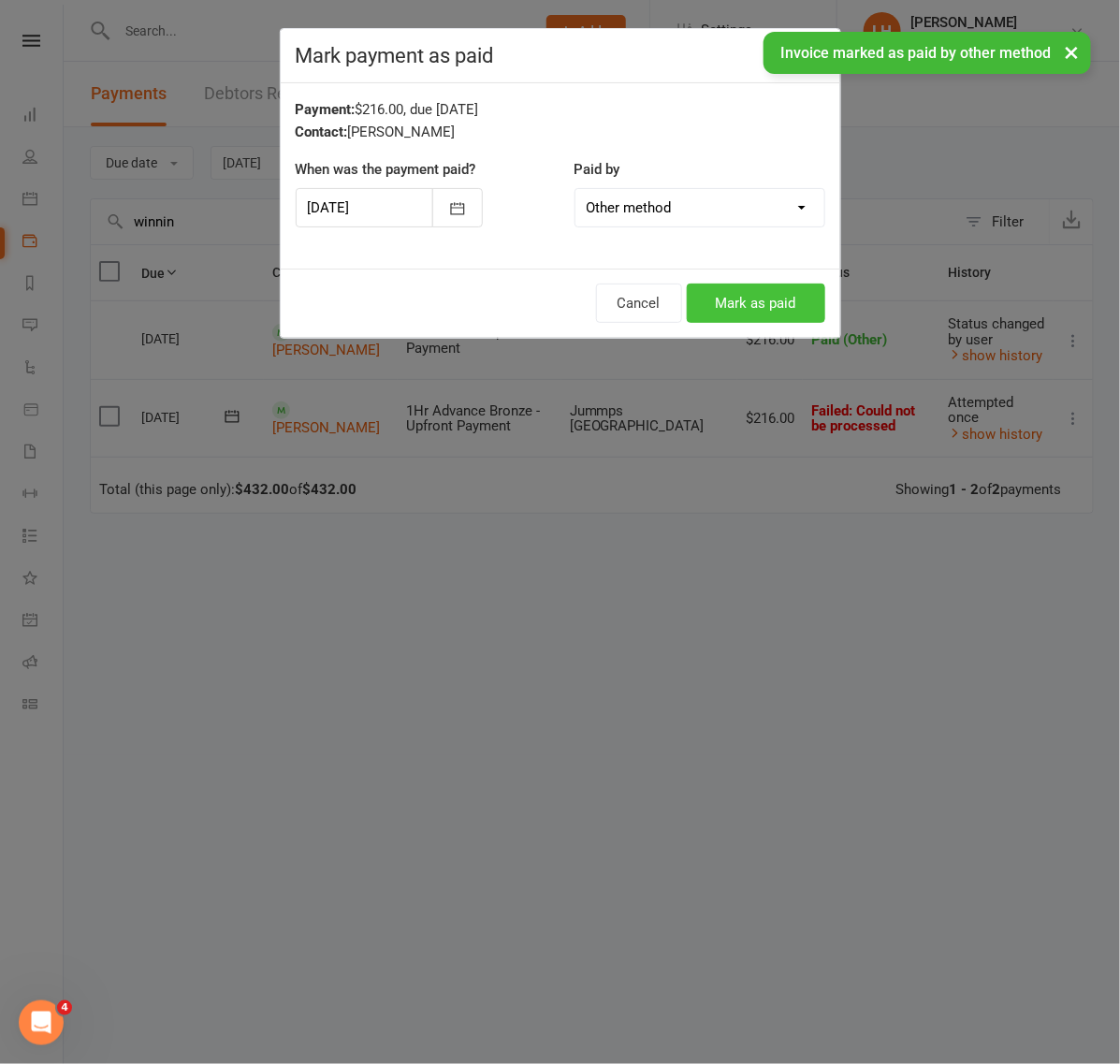
click at [722, 286] on button "Mark as paid" at bounding box center [755, 303] width 138 height 40
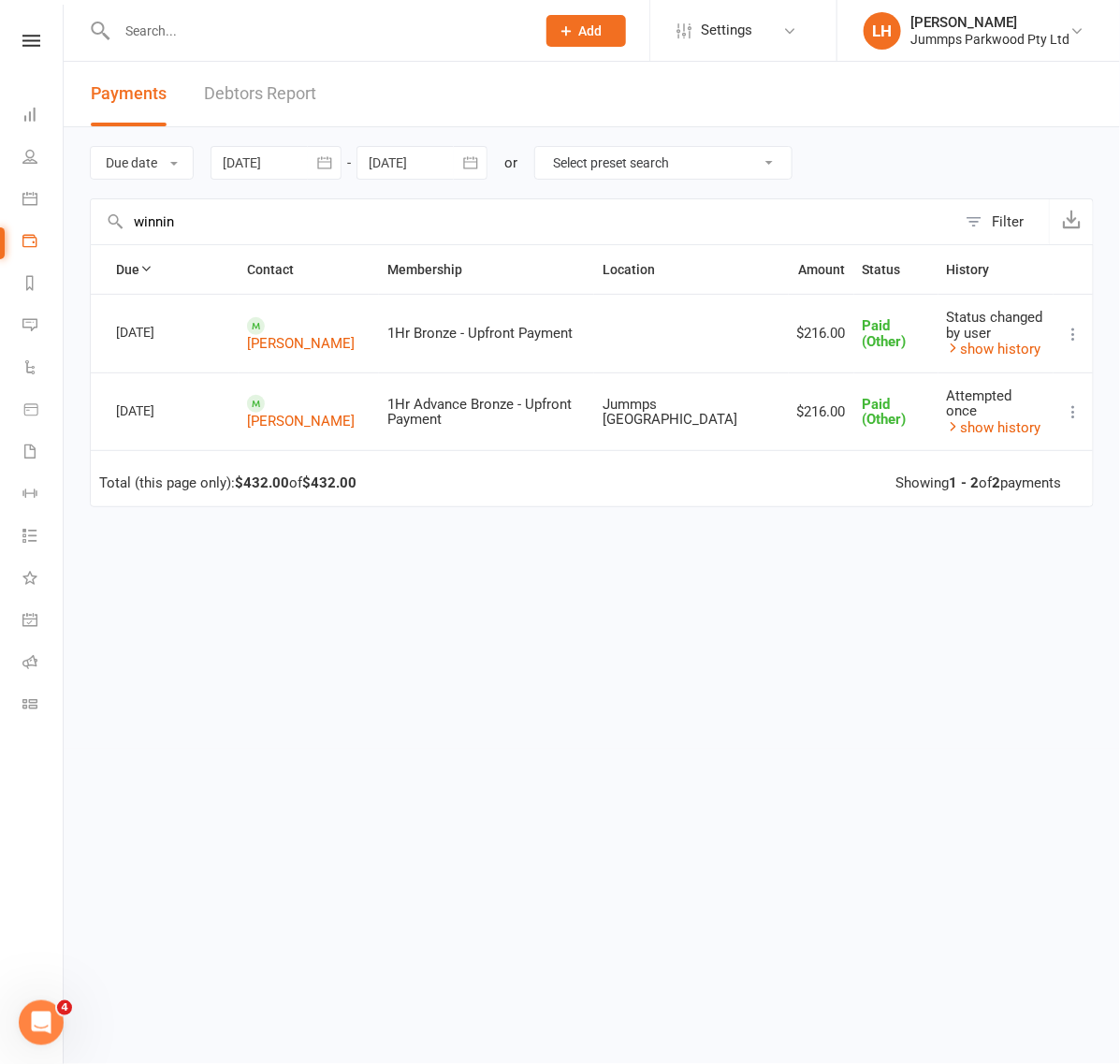
drag, startPoint x: 187, startPoint y: 220, endPoint x: -2, endPoint y: 215, distance: 189.1
click at [0, 215] on html "Prospect Member Non-attending contact Class / event Appointment Task Membership…" at bounding box center [560, 387] width 1120 height 775
paste input "Furneaux"
drag, startPoint x: 127, startPoint y: 215, endPoint x: -2, endPoint y: 185, distance: 132.4
click at [0, 185] on html "Prospect Member Non-attending contact Class / event Appointment Task Membership…" at bounding box center [560, 387] width 1120 height 775
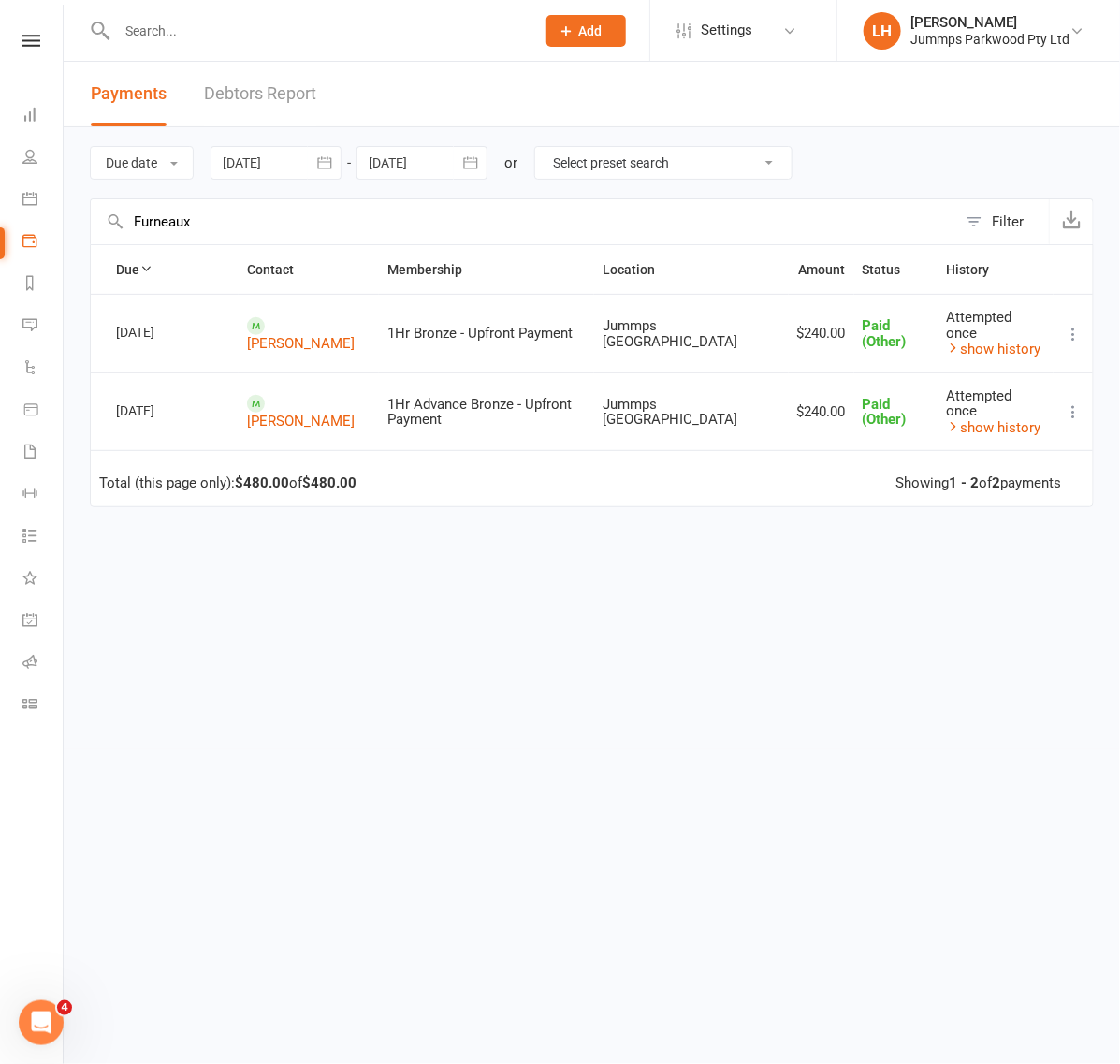
paste input "Parsons"
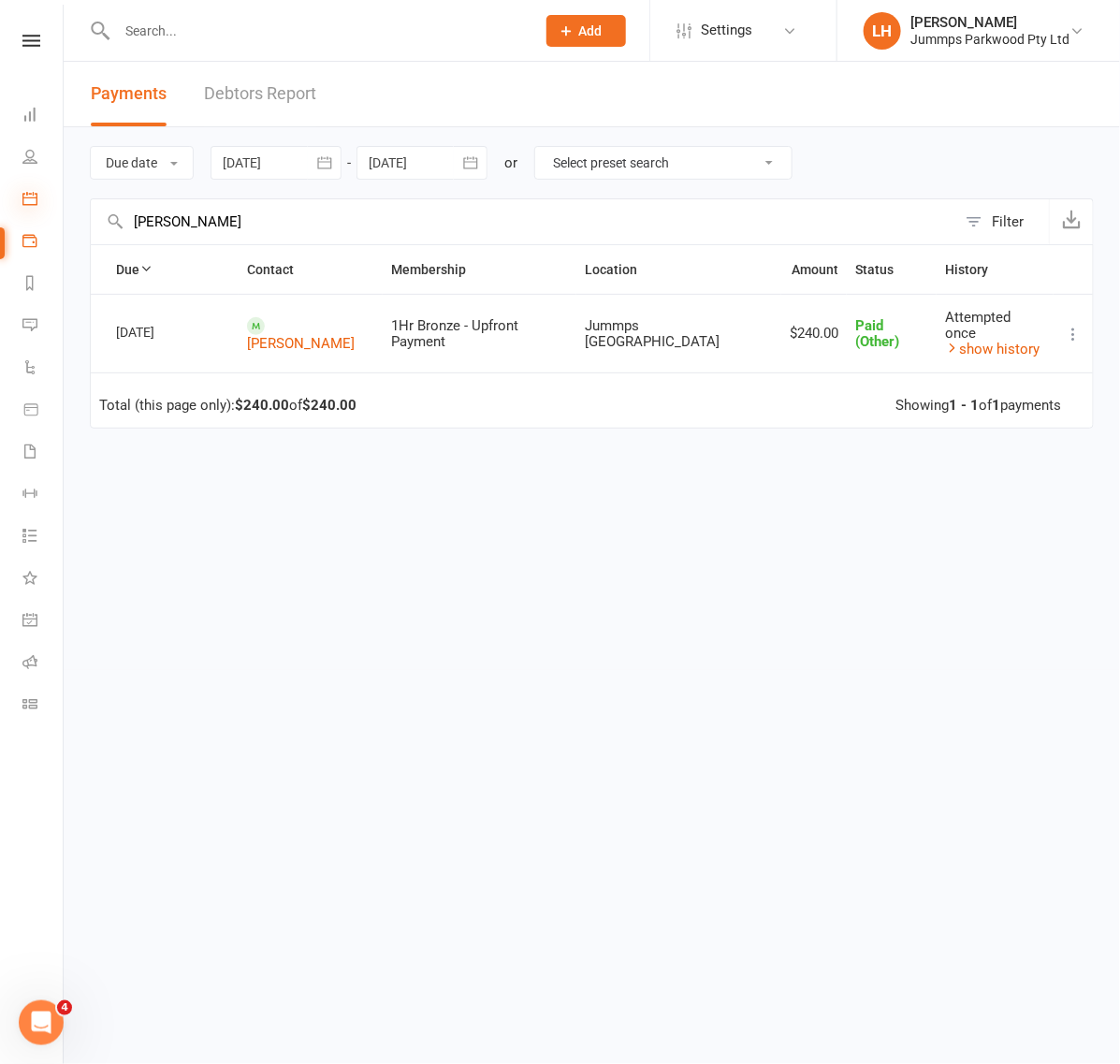
type input "Parsons"
click at [35, 193] on icon at bounding box center [29, 197] width 15 height 15
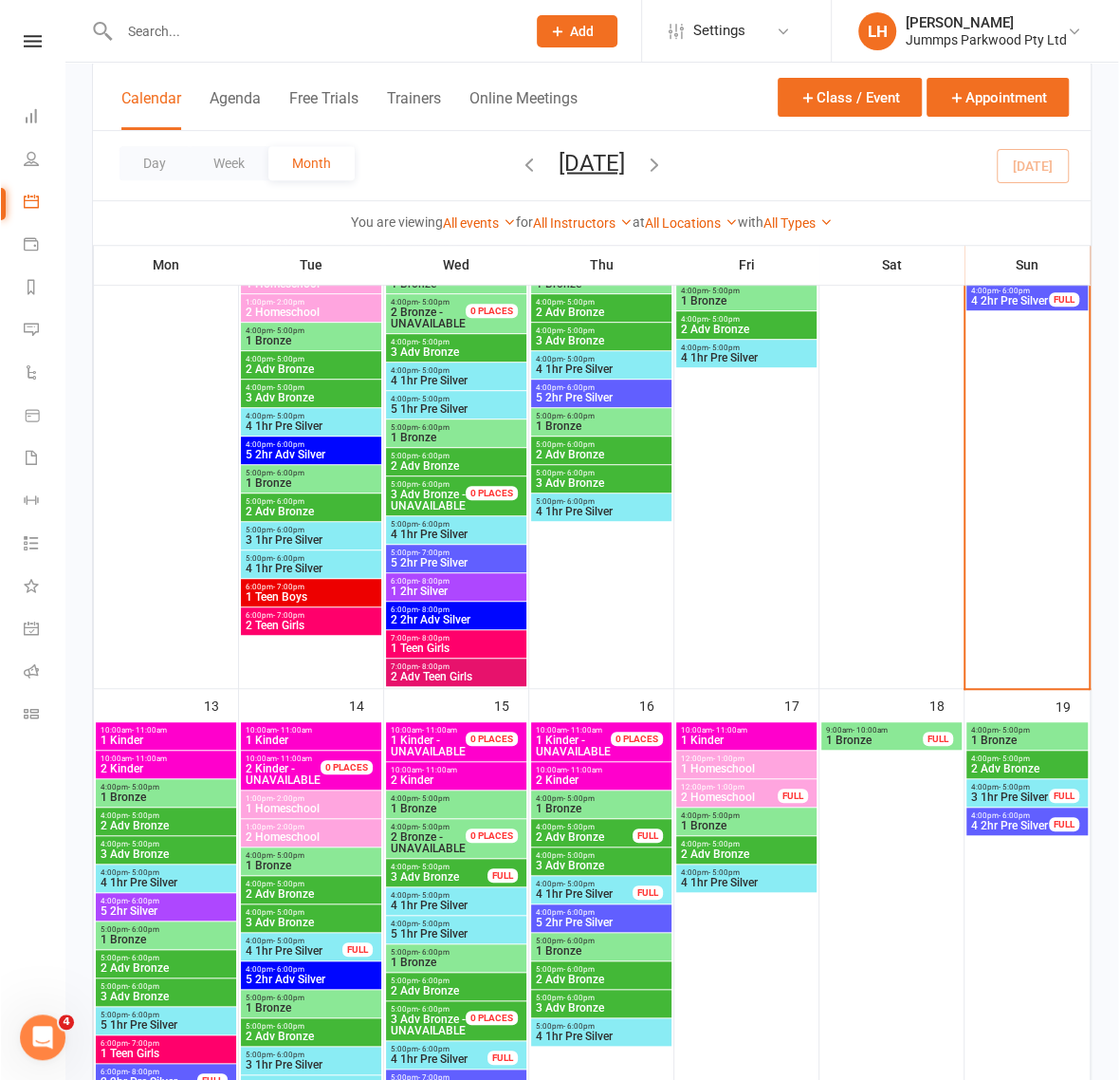
scroll to position [592, 0]
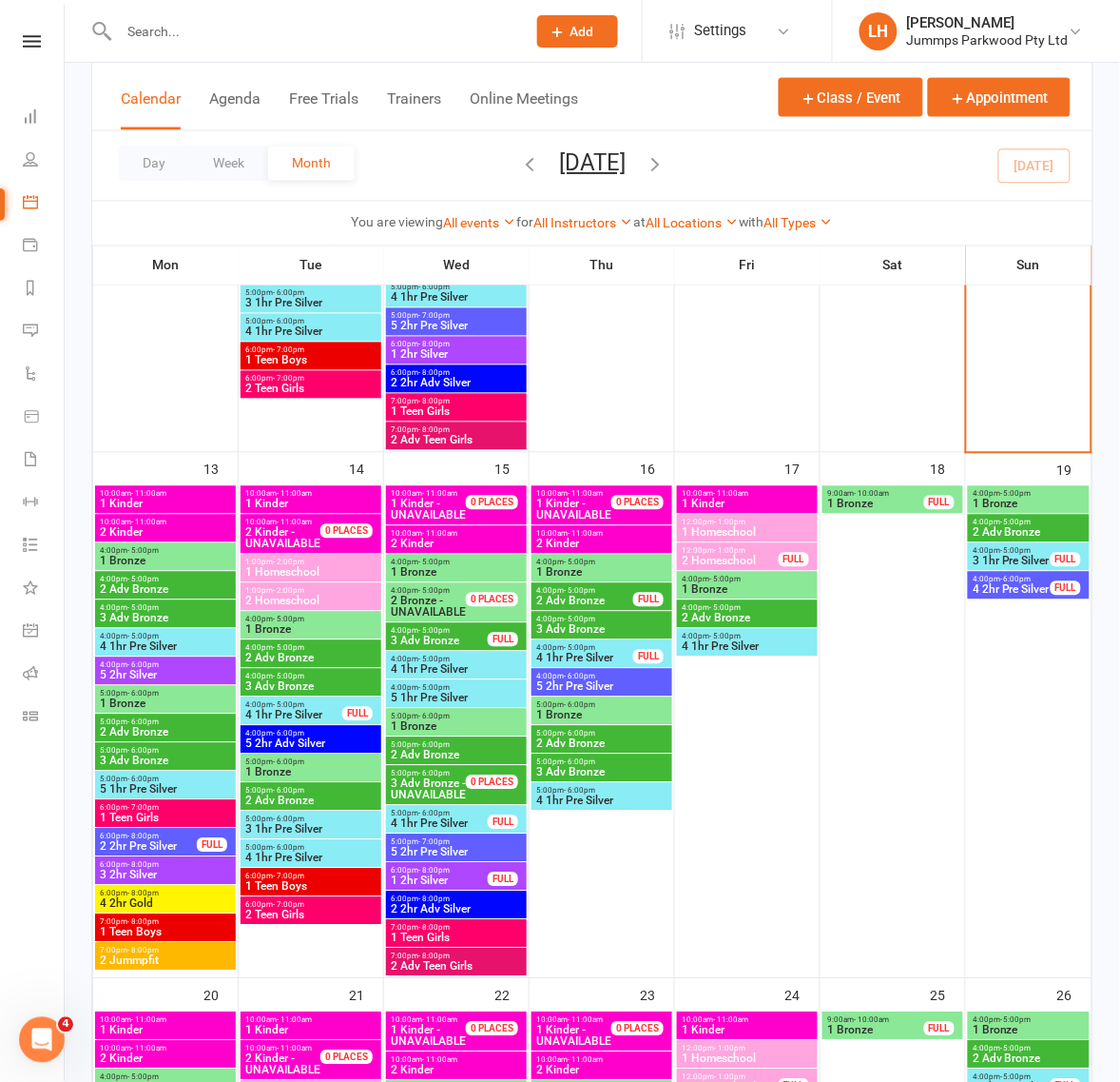
click at [143, 506] on span "1 Kinder" at bounding box center [165, 505] width 133 height 12
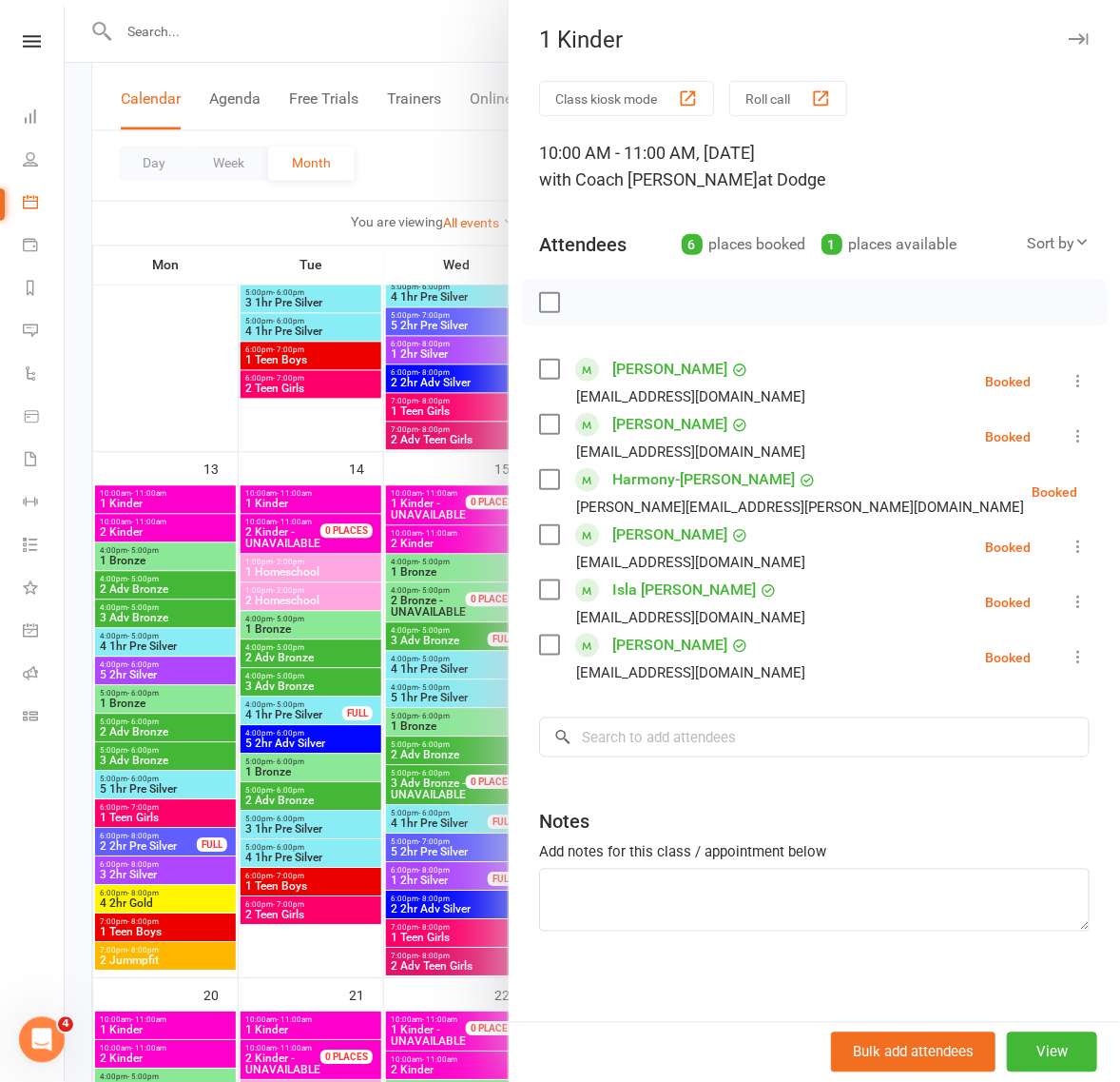
click at [539, 300] on label at bounding box center [548, 302] width 19 height 19
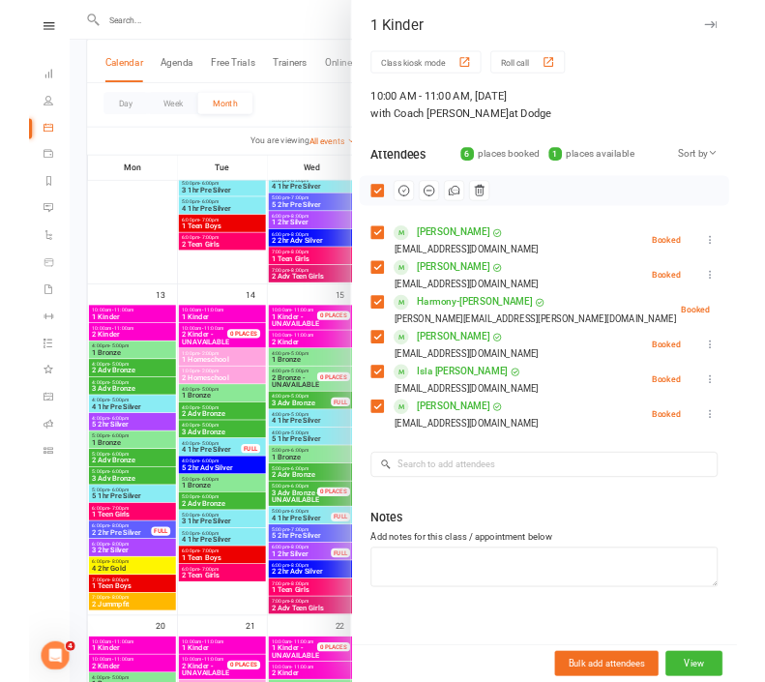
scroll to position [621, 0]
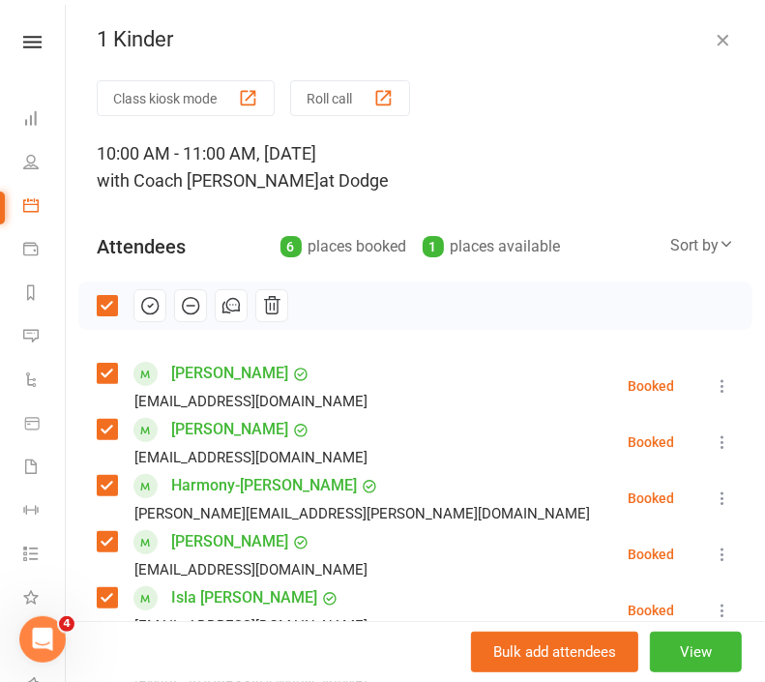
drag, startPoint x: 551, startPoint y: 15, endPoint x: 547, endPoint y: 45, distance: 30.2
click at [551, 27] on div "1 Kinder Class kiosk mode Roll call 10:00 AM - 11:00 AM, Monday, October, 13, 2…" at bounding box center [415, 341] width 699 height 682
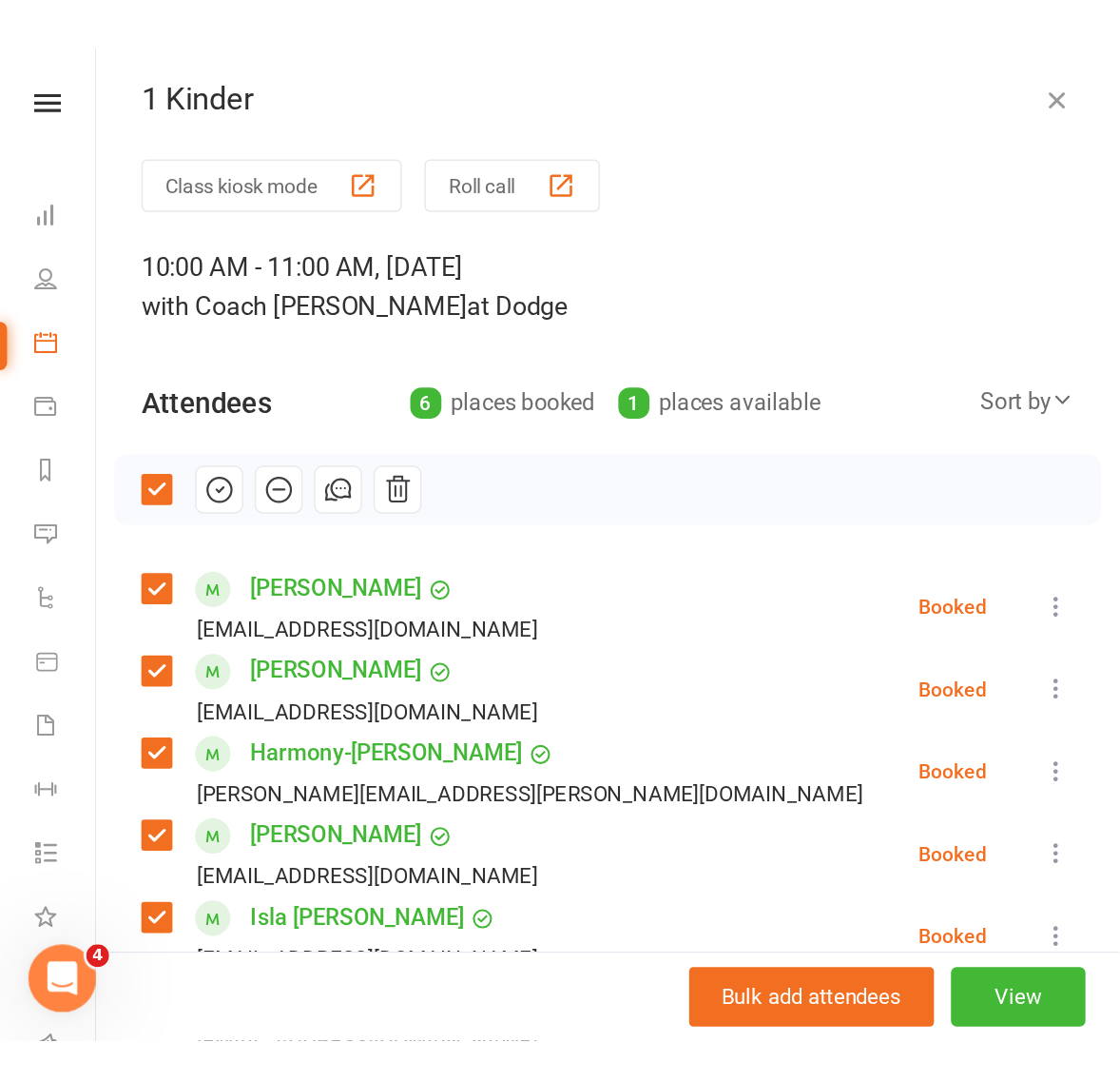
scroll to position [595, 0]
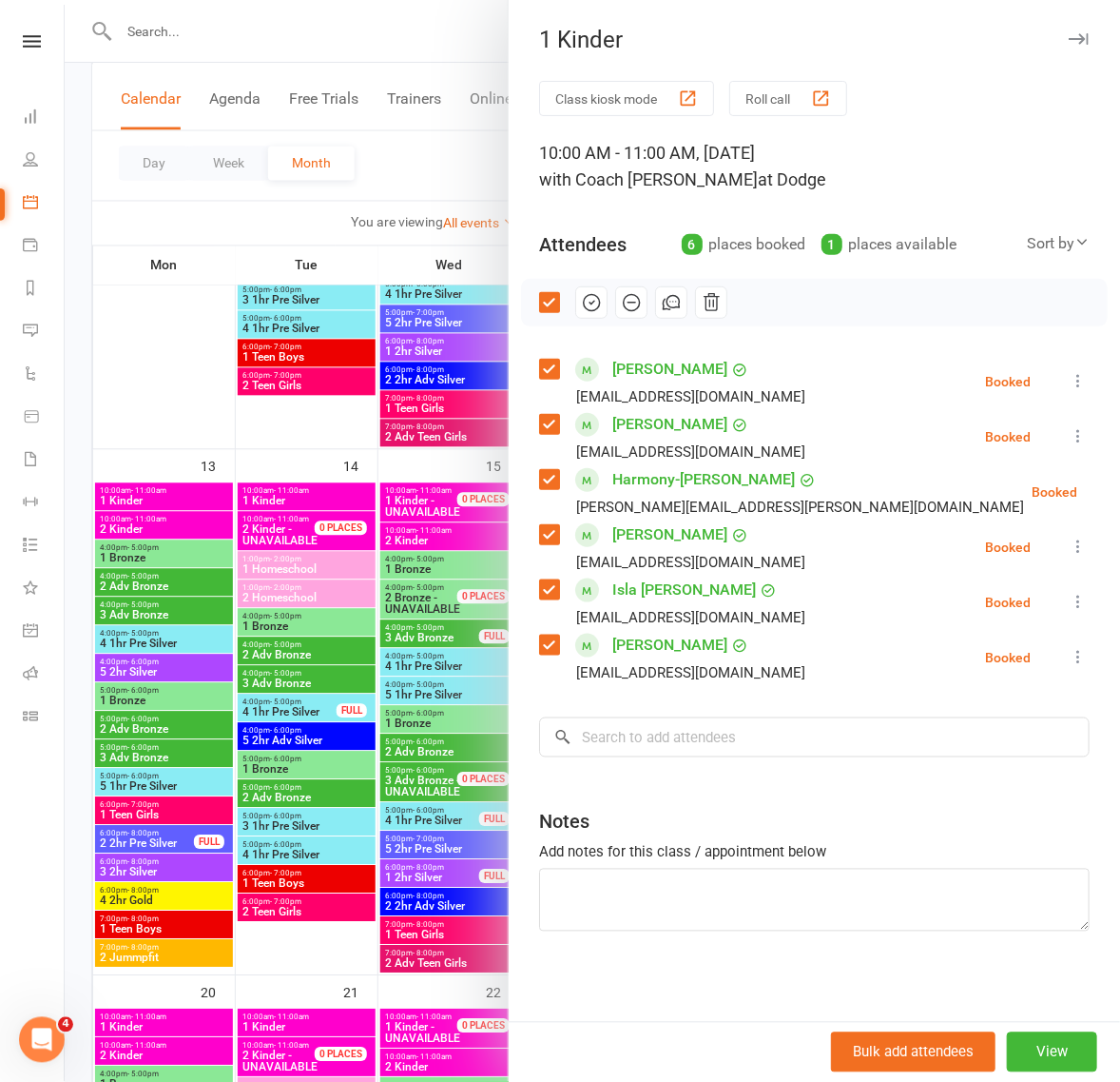
click at [148, 55] on div at bounding box center [593, 541] width 1056 height 1082
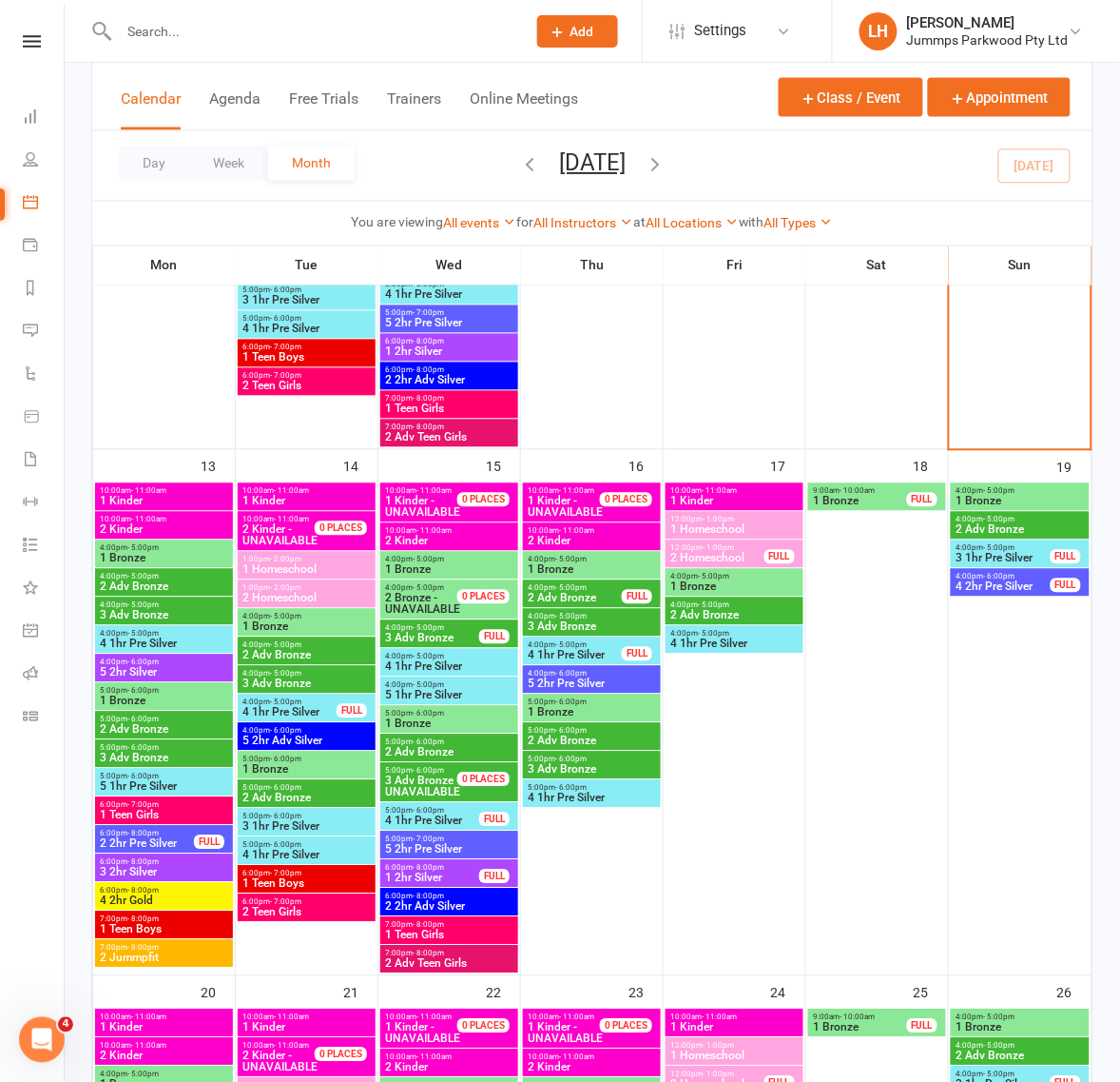
click at [147, 41] on div at bounding box center [593, 541] width 1056 height 1082
click at [155, 34] on input "text" at bounding box center [313, 30] width 399 height 27
paste input "Tybergsson"
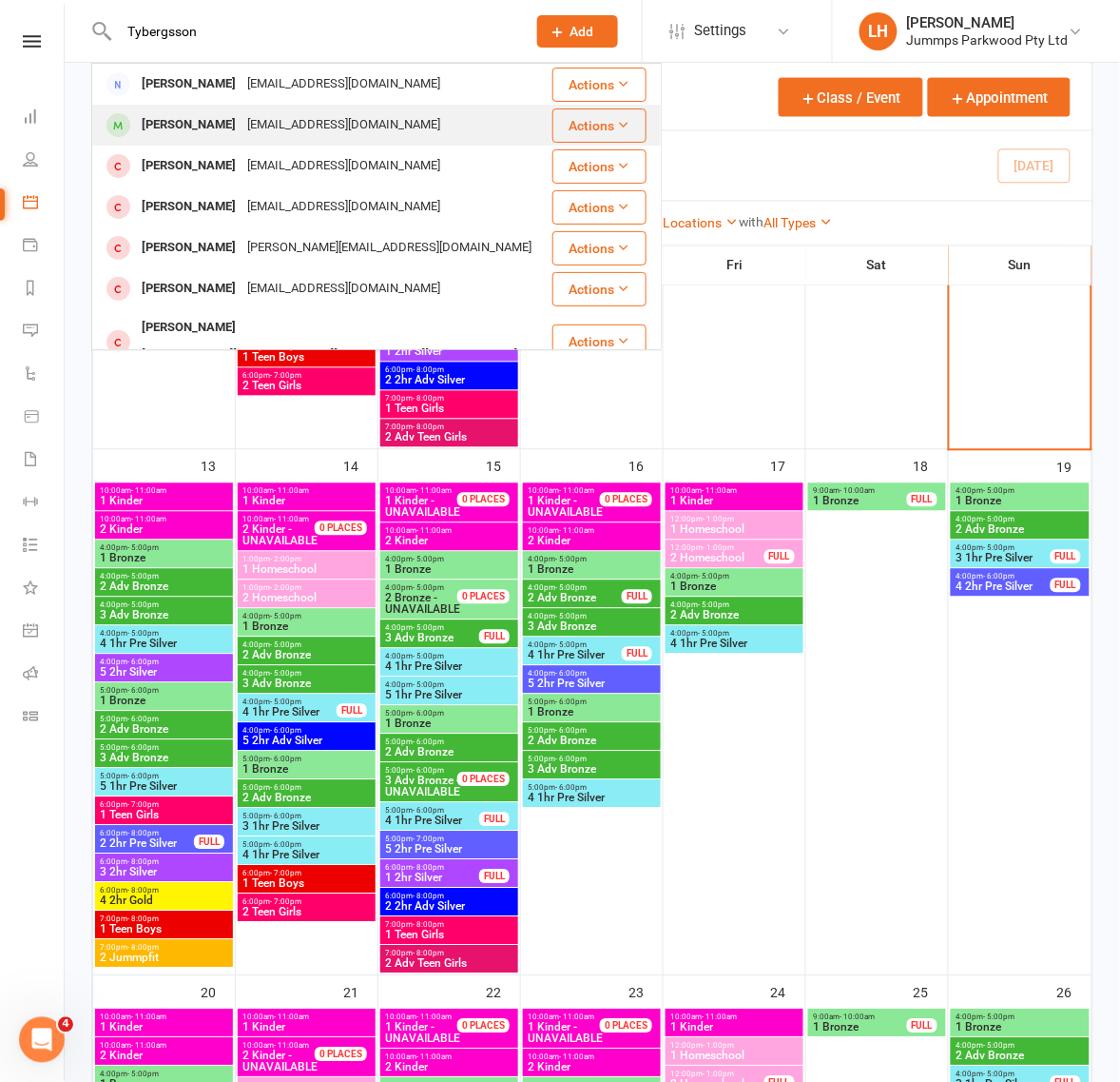
type input "Tybergsson"
click at [166, 124] on div "Oliver Tybergsson" at bounding box center [188, 125] width 105 height 28
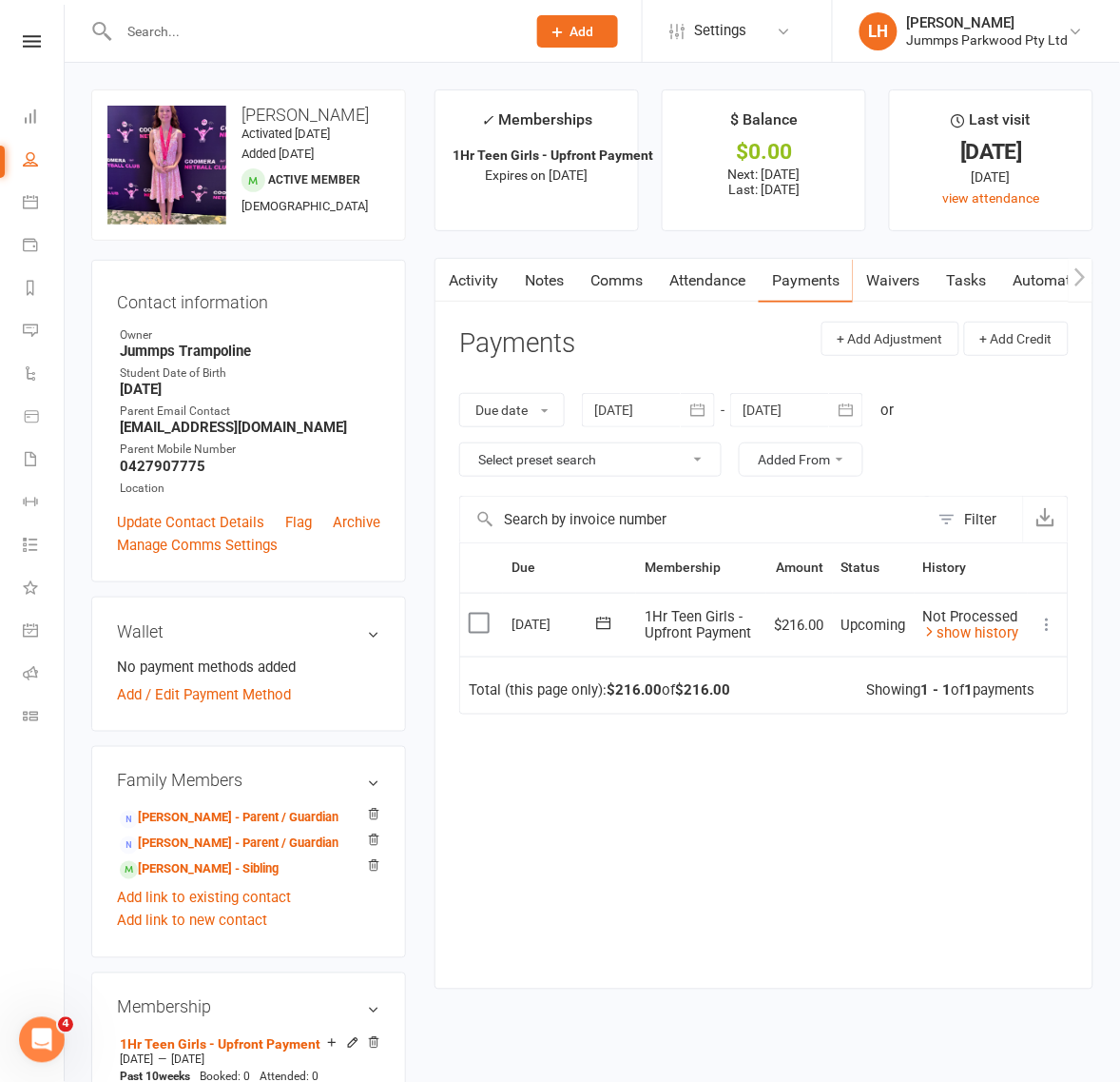
click at [1089, 276] on button "button" at bounding box center [1081, 280] width 24 height 43
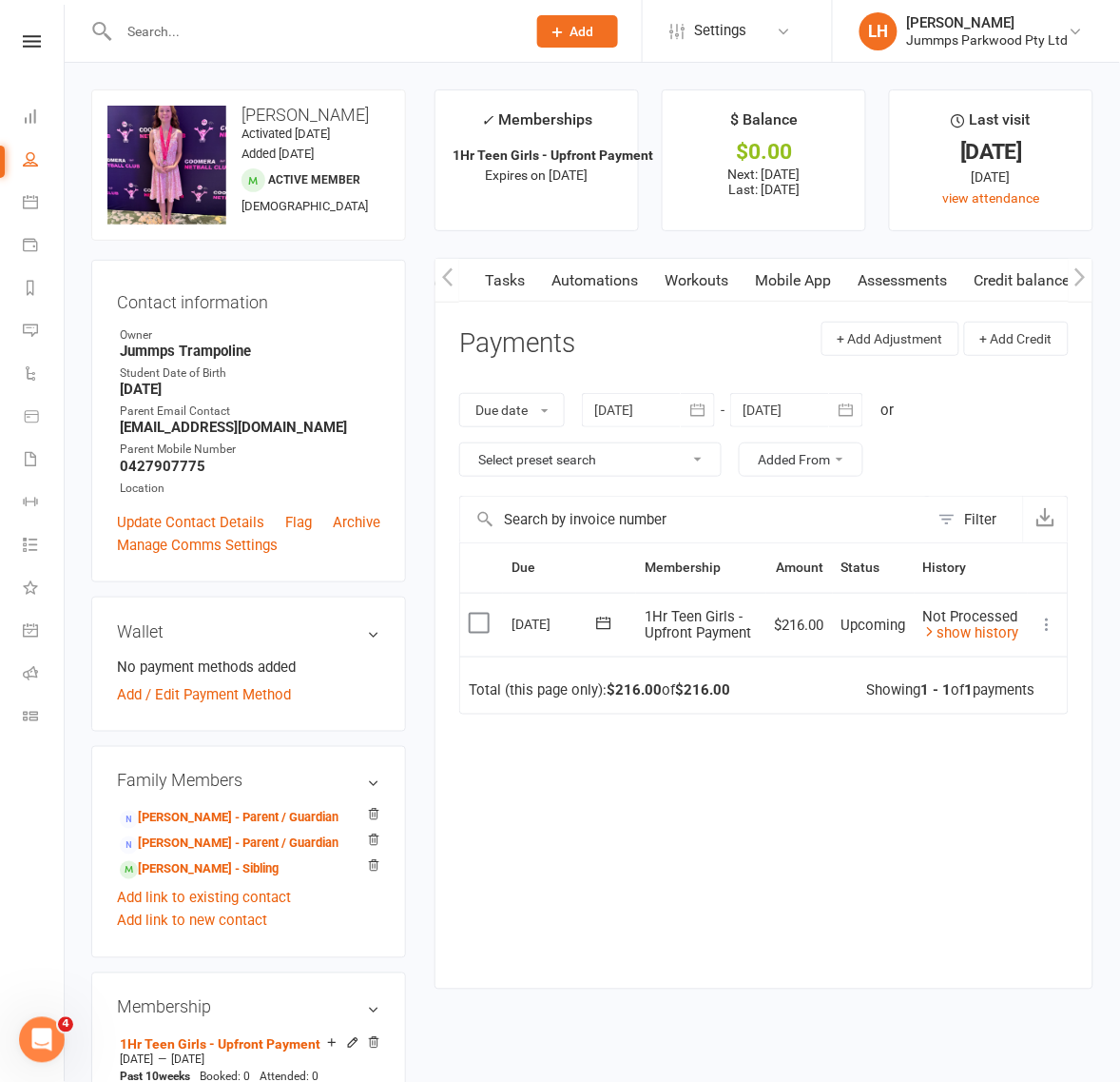
click at [1089, 276] on button "button" at bounding box center [1081, 280] width 24 height 43
click at [1006, 288] on link "Credit balance" at bounding box center [1031, 280] width 123 height 43
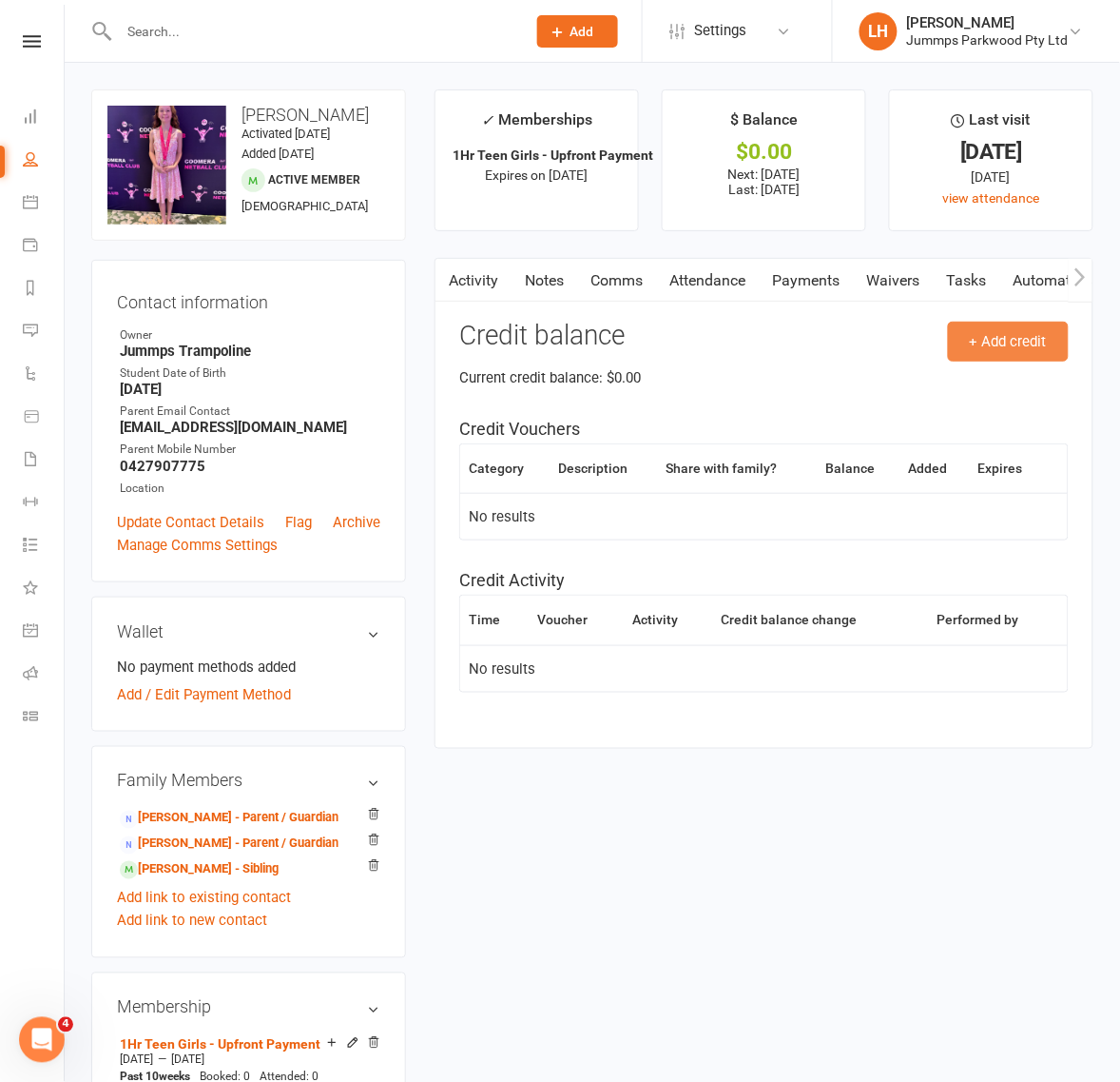
click at [1021, 337] on button "+ Add credit" at bounding box center [1008, 341] width 121 height 40
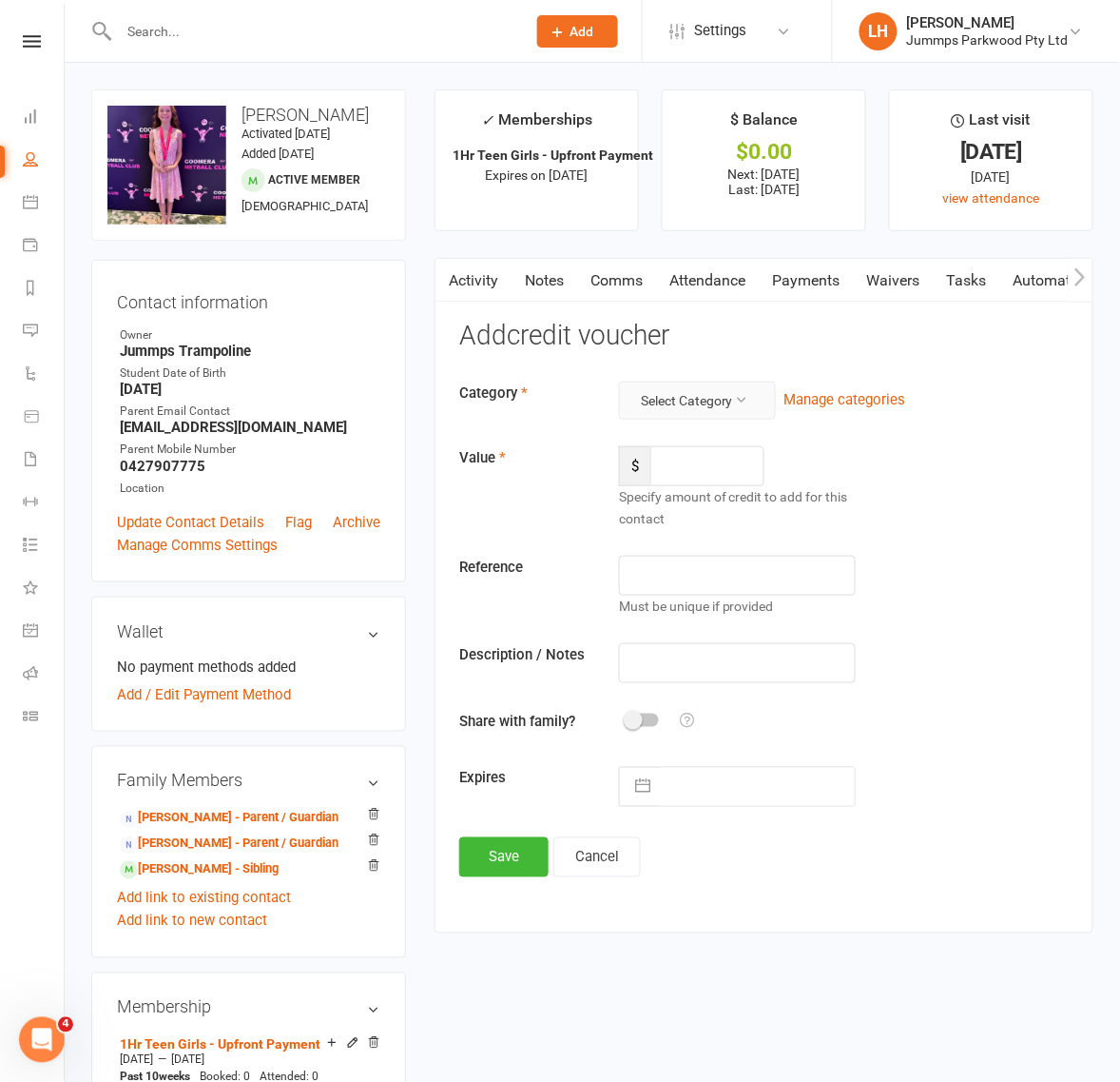
click at [651, 391] on button "Select Category" at bounding box center [698, 400] width 157 height 38
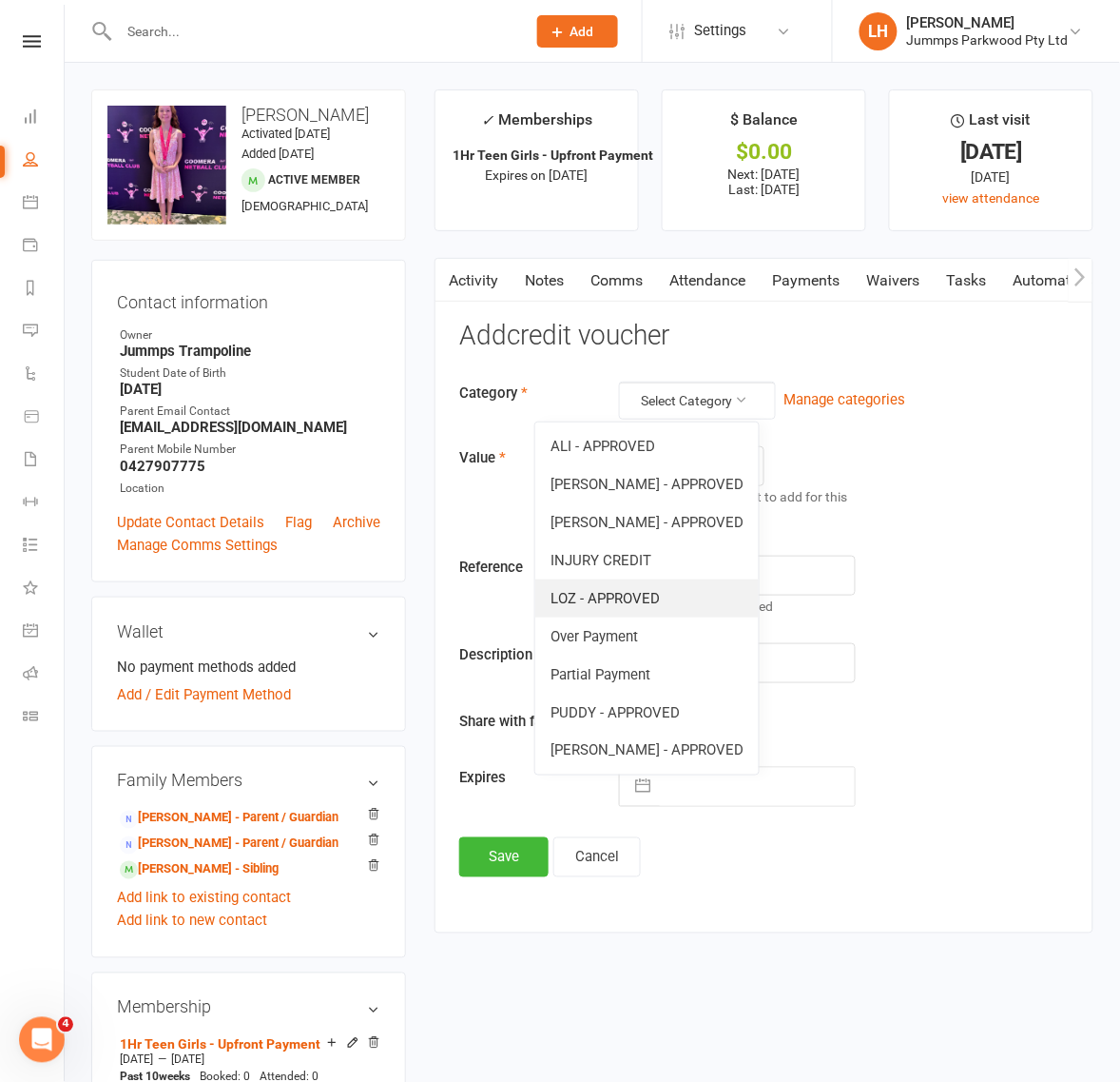
click at [678, 593] on link "LOZ - APPROVED" at bounding box center [646, 598] width 223 height 38
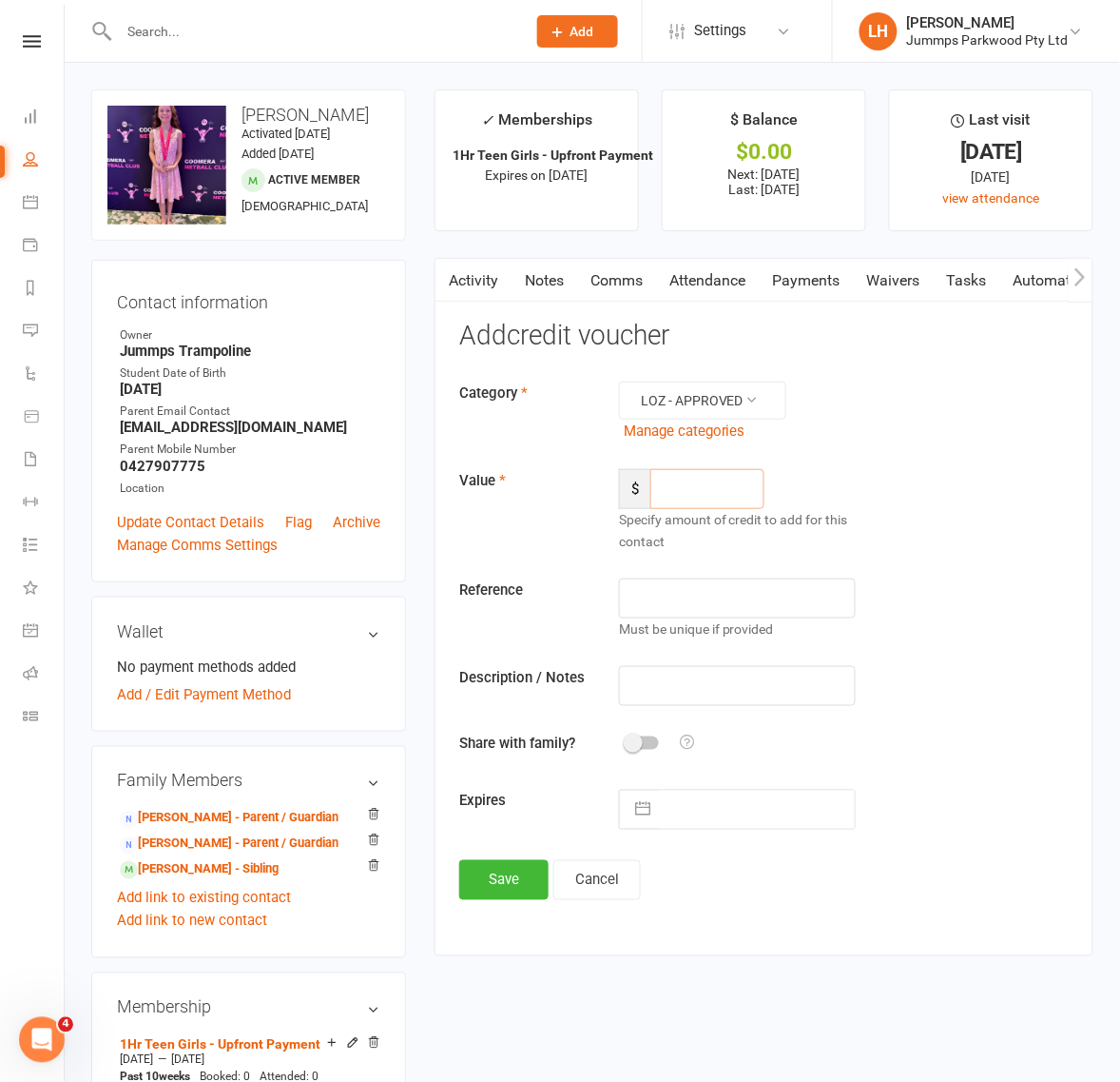
click at [710, 496] on input "number" at bounding box center [708, 489] width 114 height 40
type input "24"
click at [659, 690] on input "text" at bounding box center [737, 686] width 237 height 40
type input "Overpayment"
click at [632, 740] on span at bounding box center [632, 743] width 19 height 19
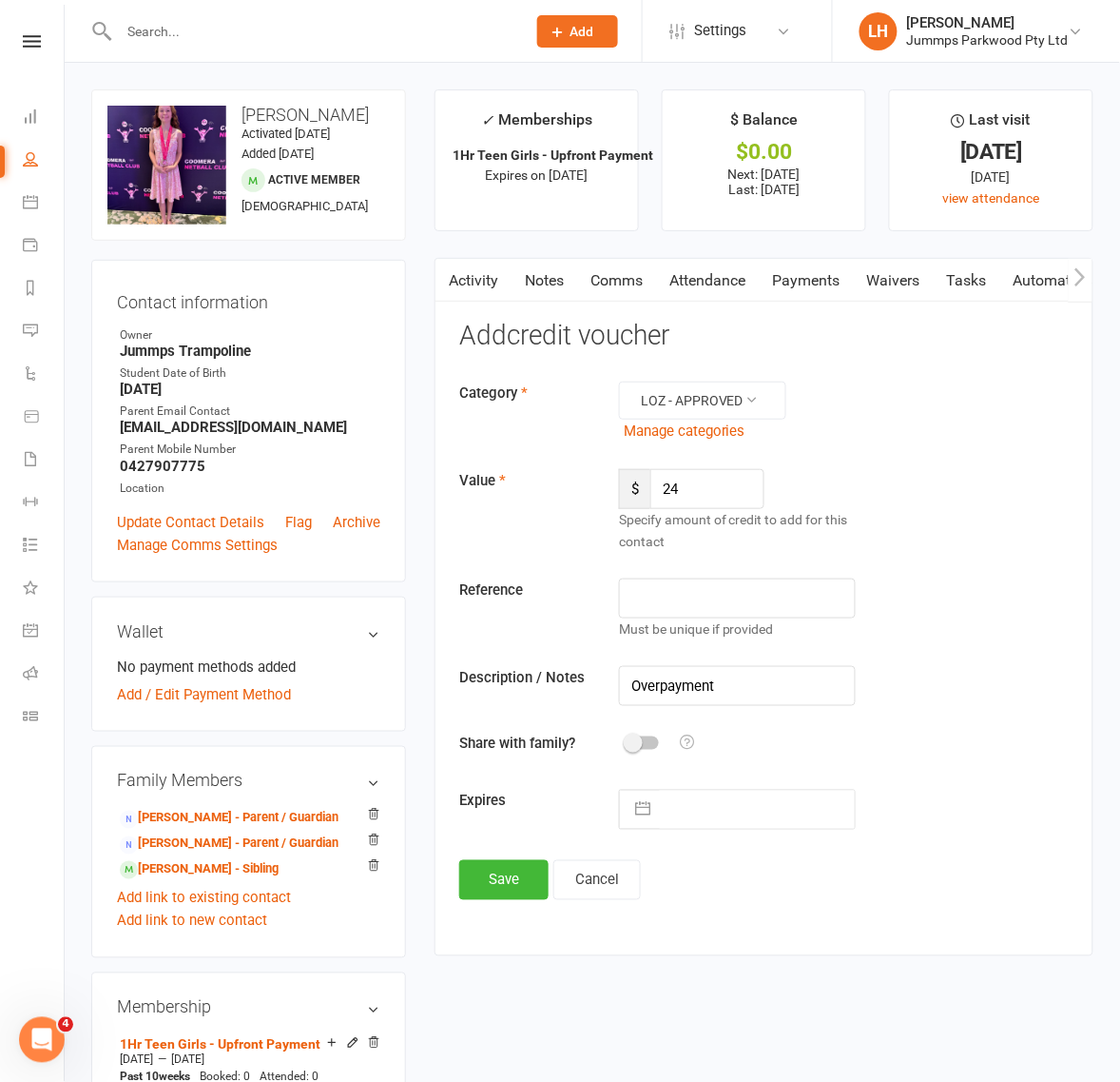
click at [626, 740] on input "checkbox" at bounding box center [626, 740] width 0 height 0
click at [726, 813] on input "text" at bounding box center [757, 810] width 195 height 38
select select "8"
select select "2025"
select select "9"
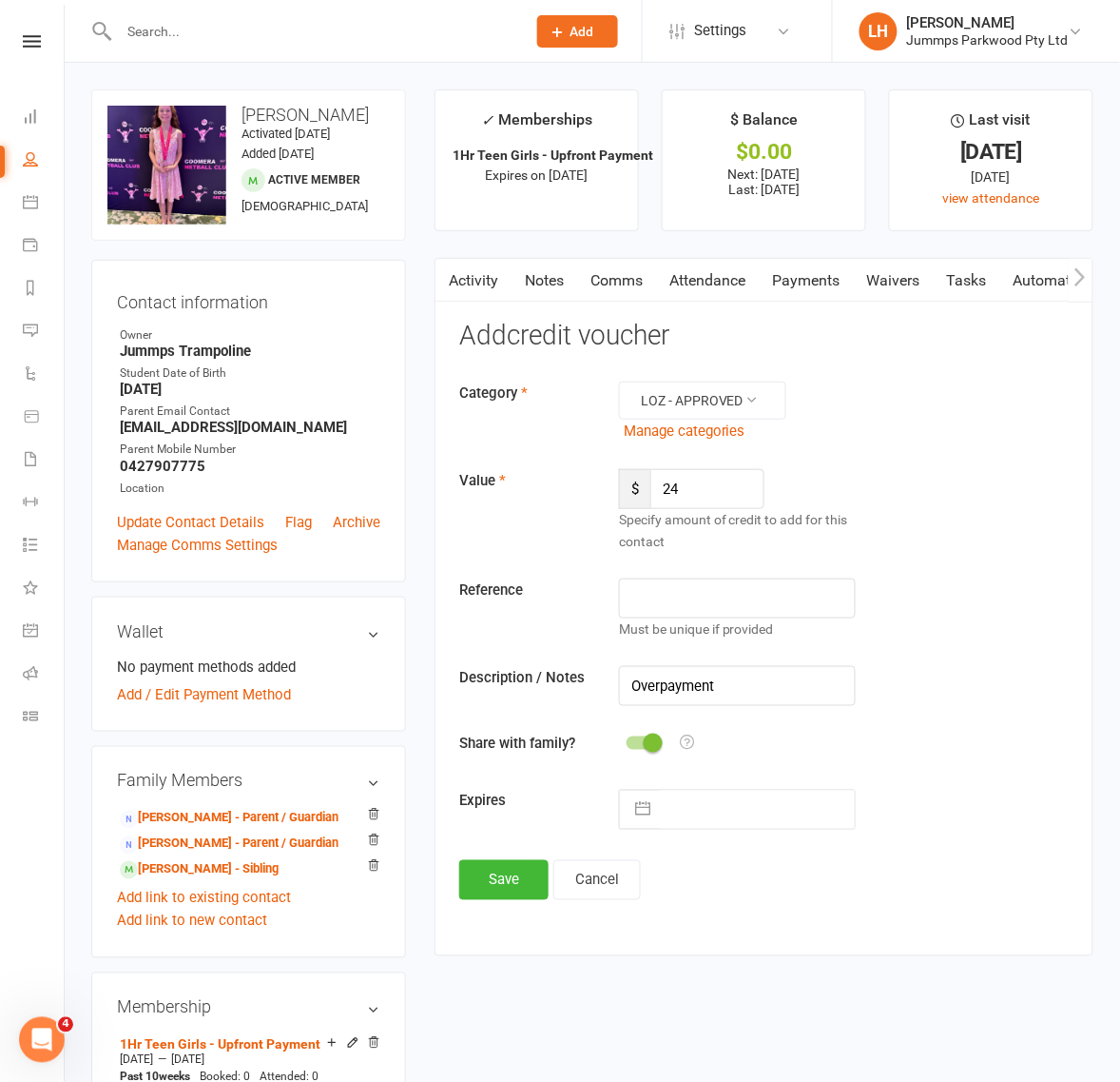
select select "2025"
select select "10"
select select "2025"
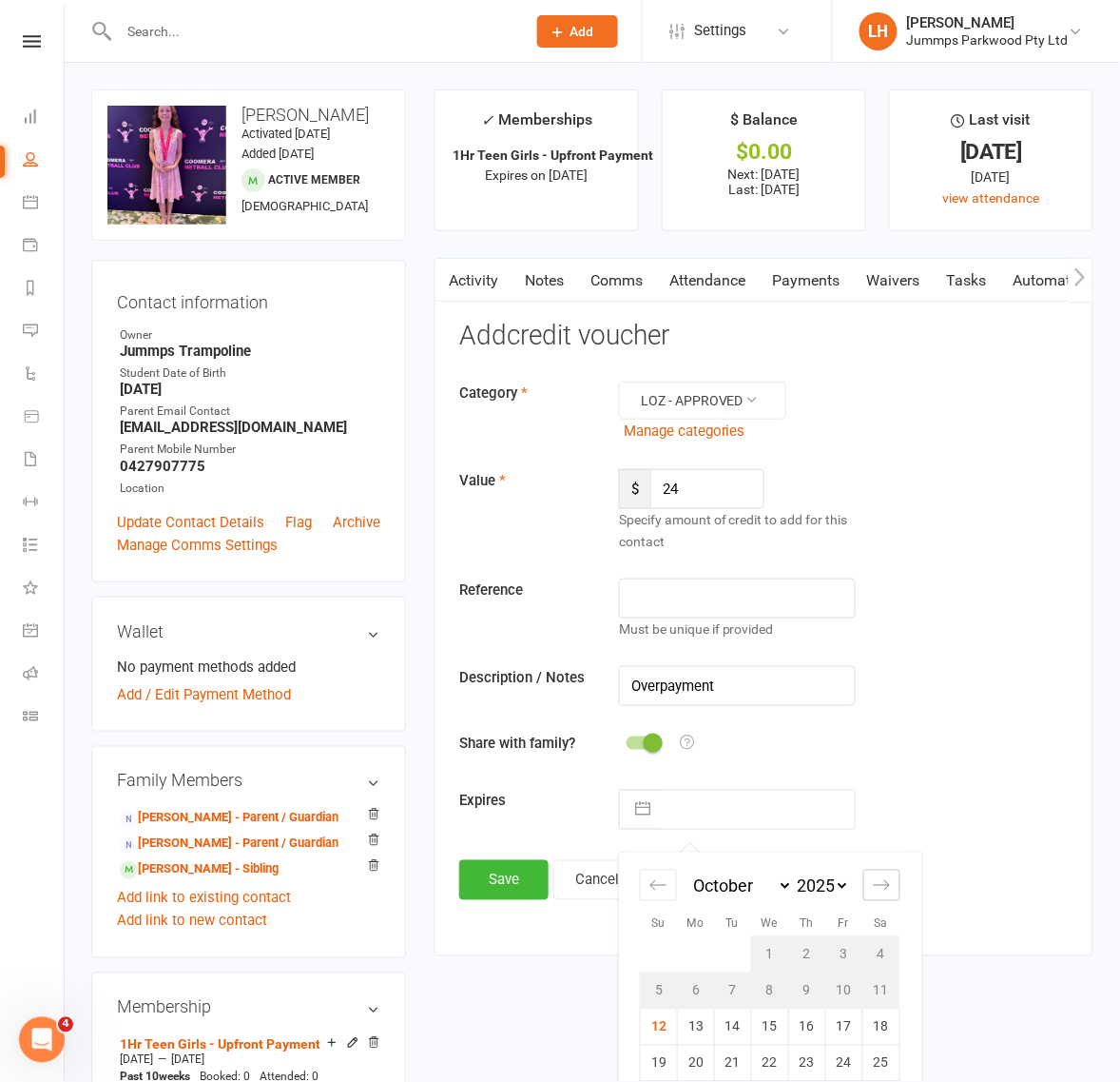
click at [881, 884] on icon "Move forward to switch to the next month." at bounding box center [882, 885] width 18 height 18
select select "11"
select select "2025"
click at [882, 884] on icon "Move forward to switch to the next month." at bounding box center [882, 885] width 18 height 18
select select "2026"
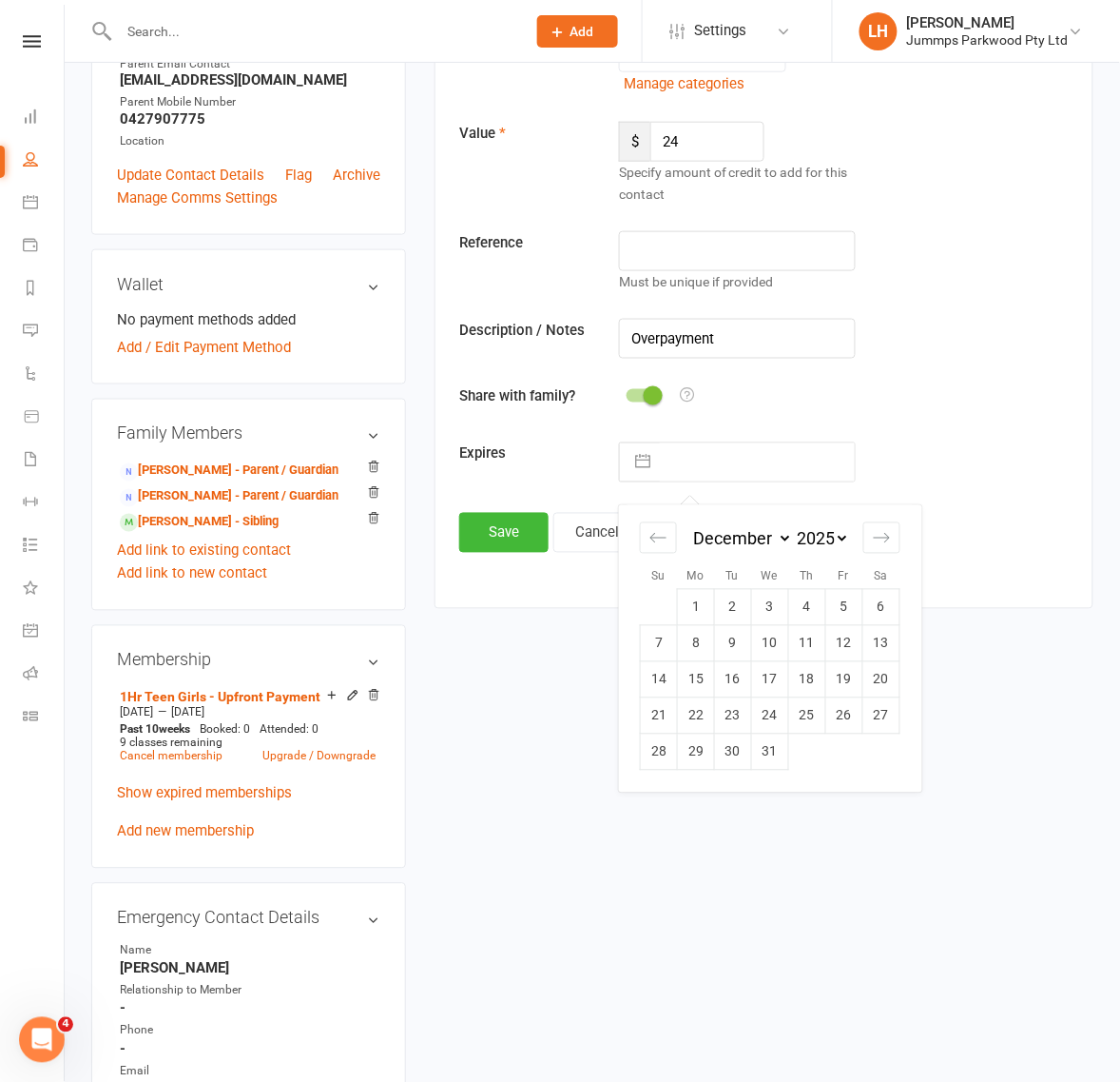
scroll to position [357, 0]
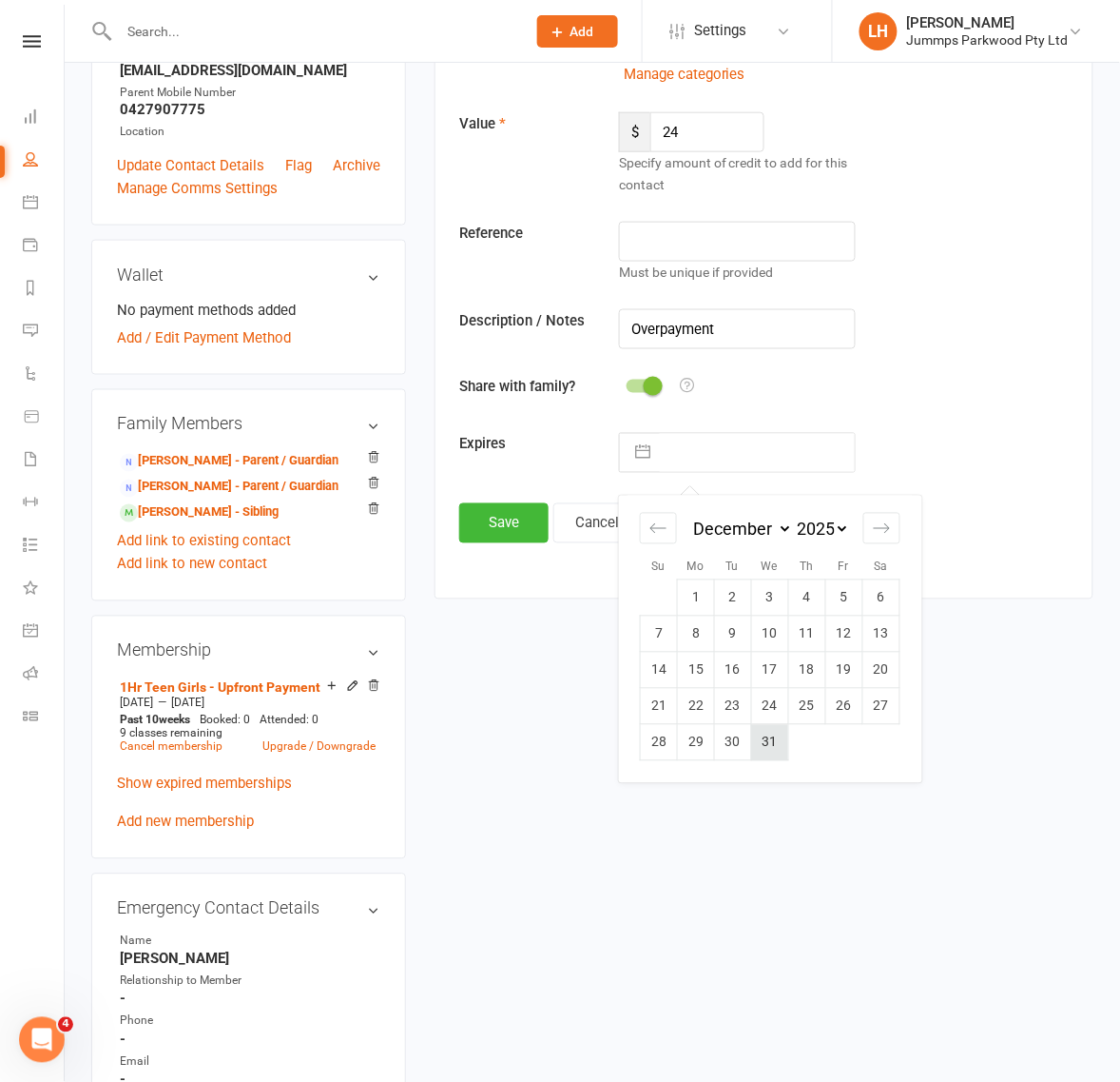
click at [775, 734] on td "31" at bounding box center [770, 743] width 37 height 36
type input "31 Dec 2025"
click at [466, 520] on button "Save" at bounding box center [503, 523] width 89 height 40
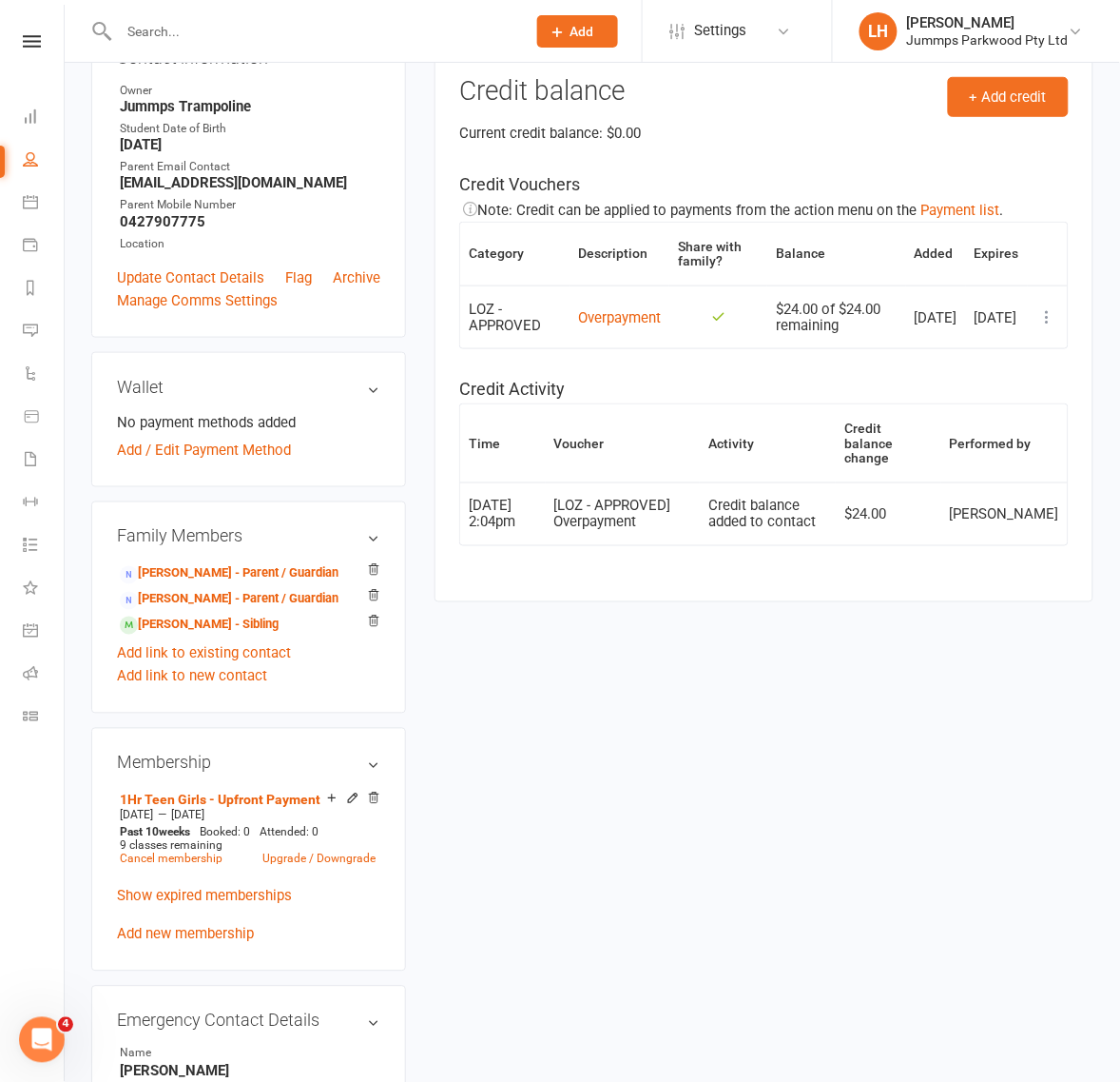
scroll to position [119, 0]
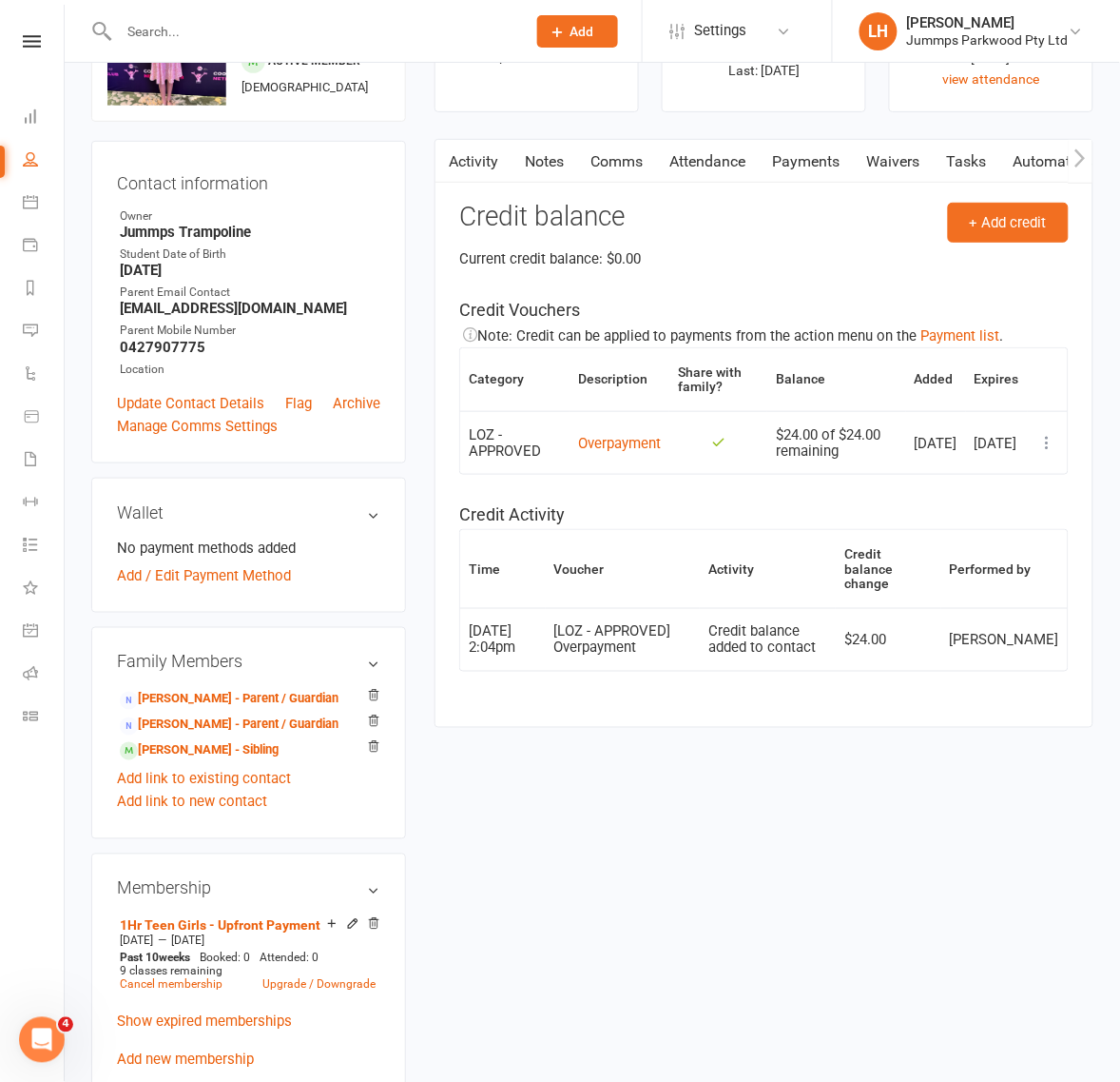
click at [793, 166] on link "Payments" at bounding box center [806, 161] width 94 height 43
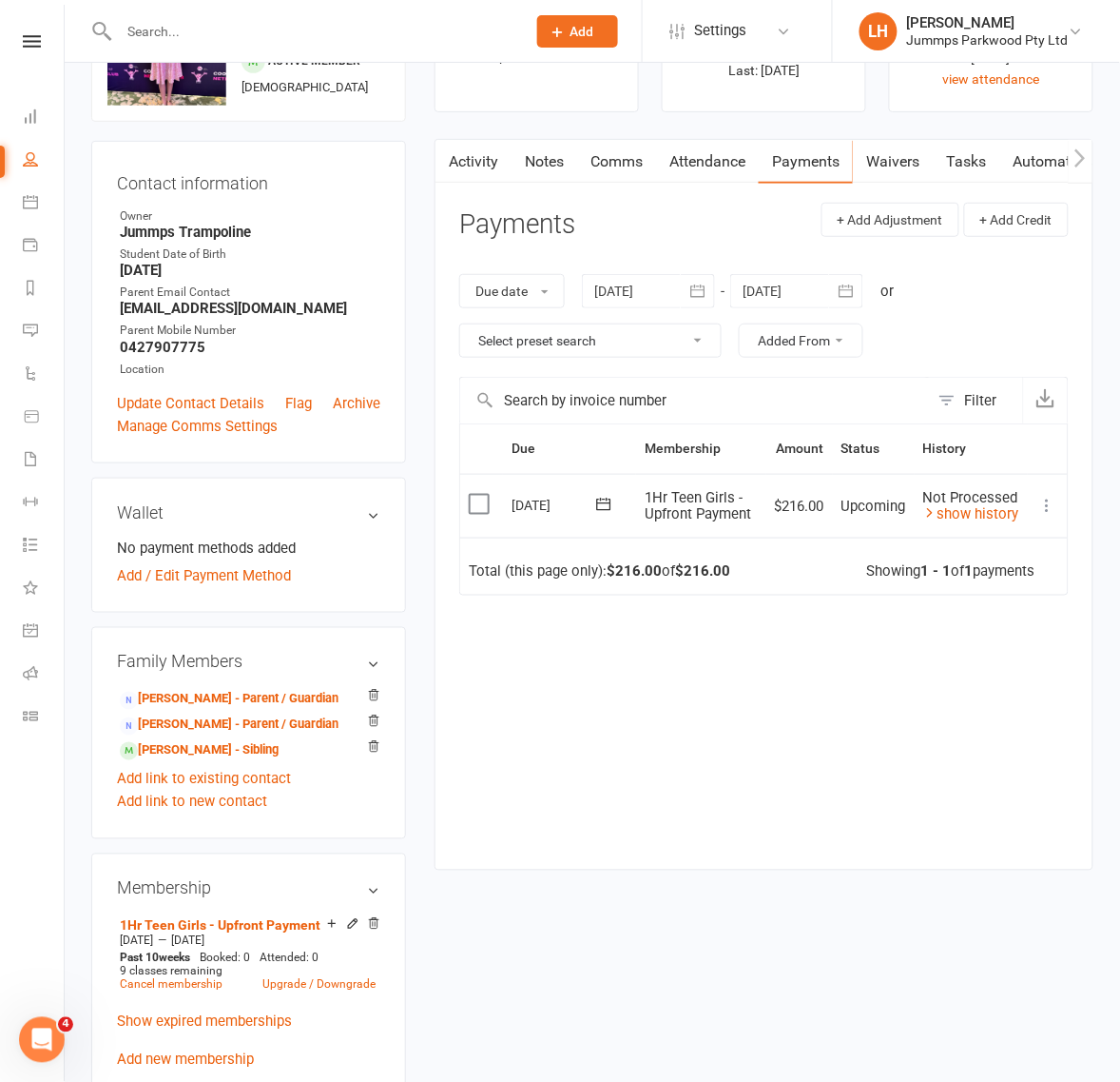
click at [1047, 510] on icon at bounding box center [1047, 506] width 19 height 19
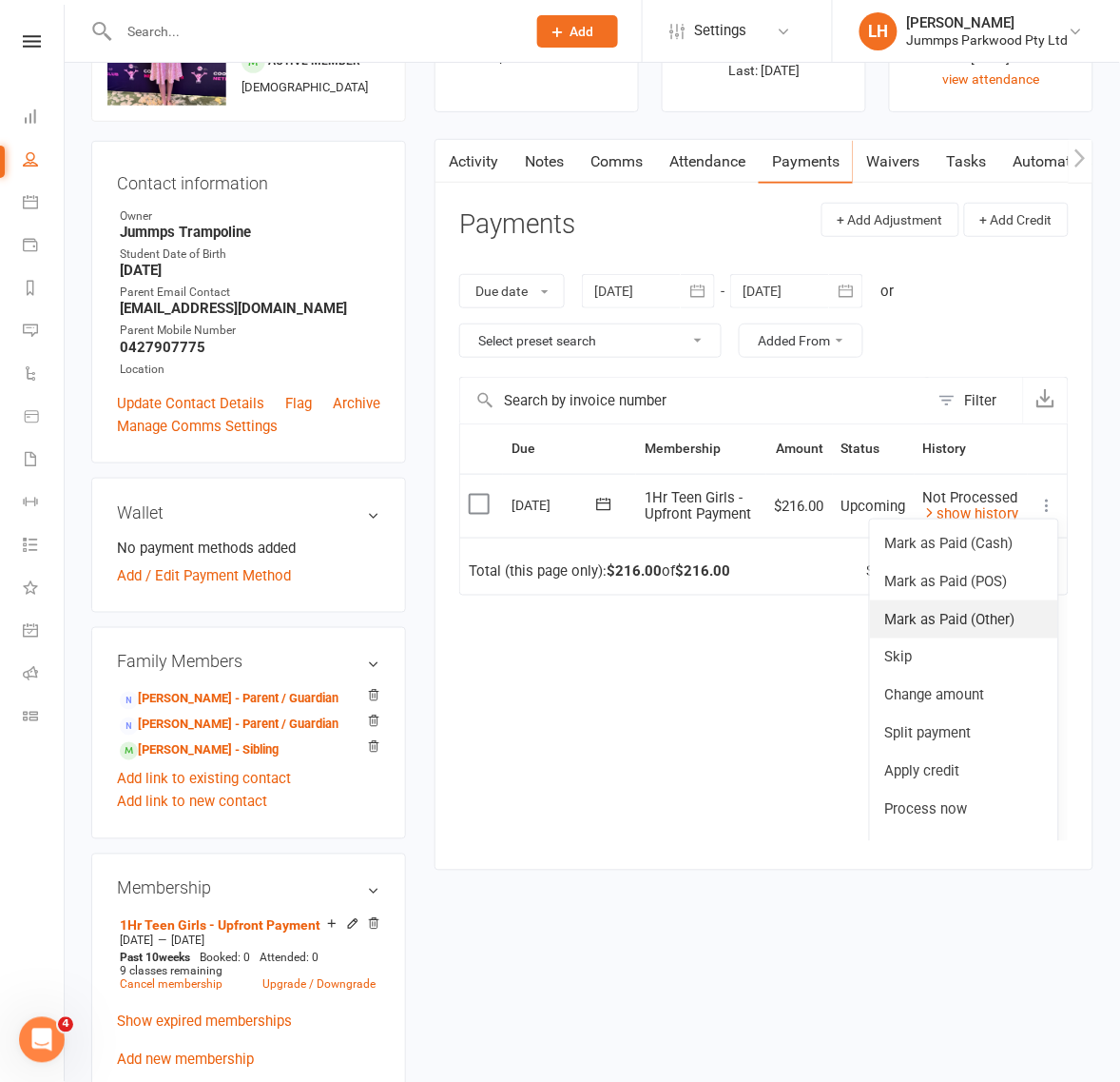
click at [932, 637] on link "Mark as Paid (Other)" at bounding box center [964, 619] width 188 height 38
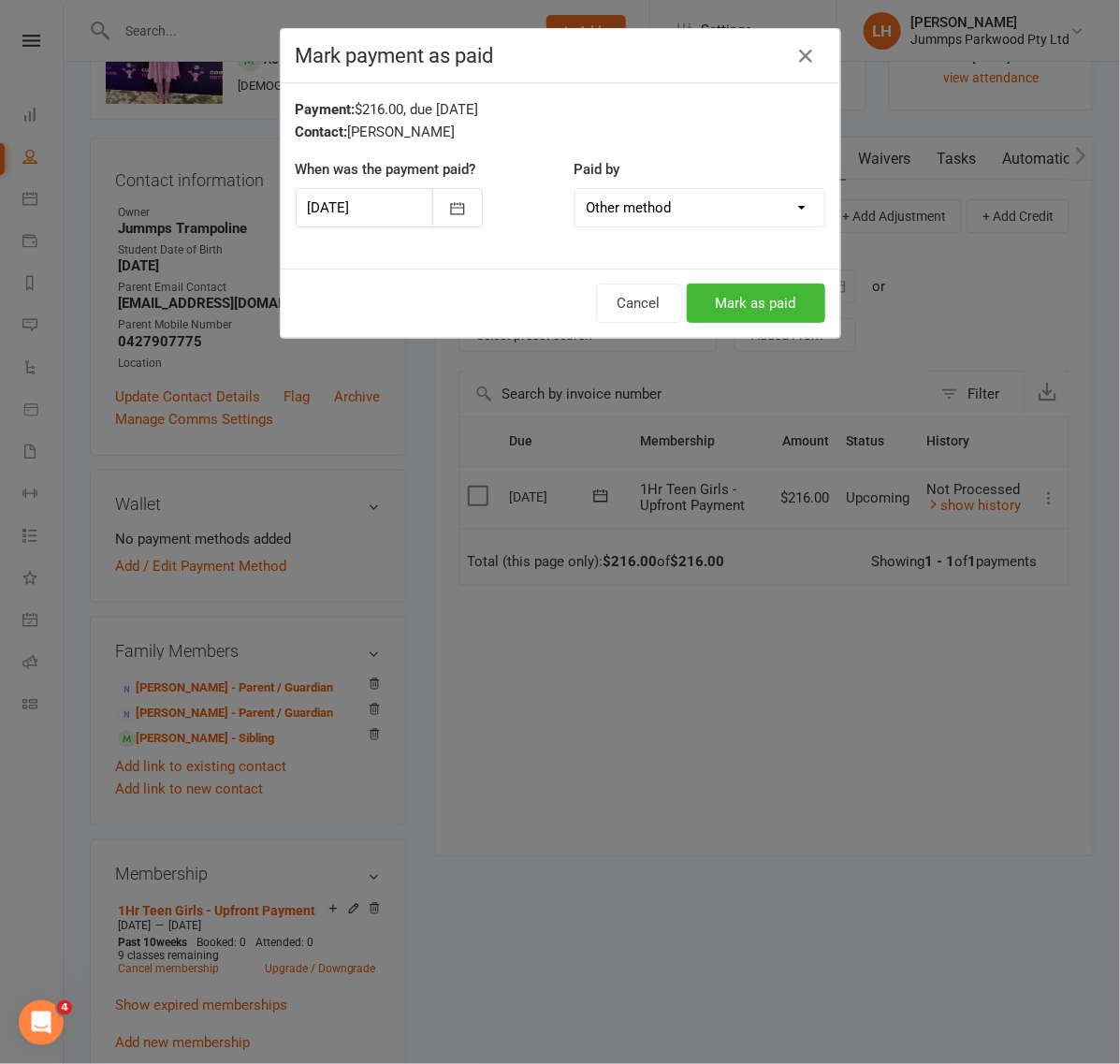
click at [377, 214] on div at bounding box center [389, 207] width 187 height 40
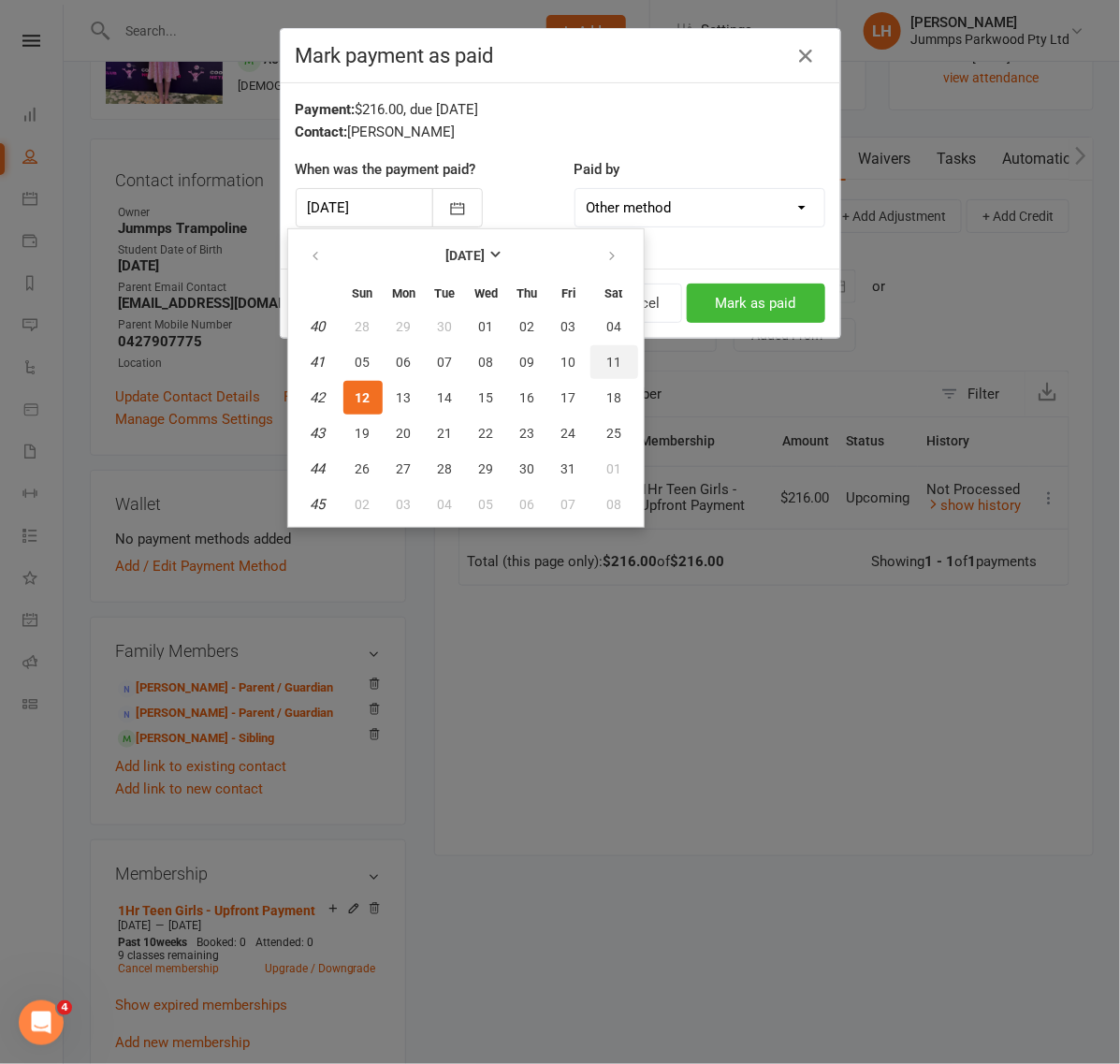
click at [606, 355] on span "11" at bounding box center [613, 362] width 15 height 15
type input "11 Oct 2025"
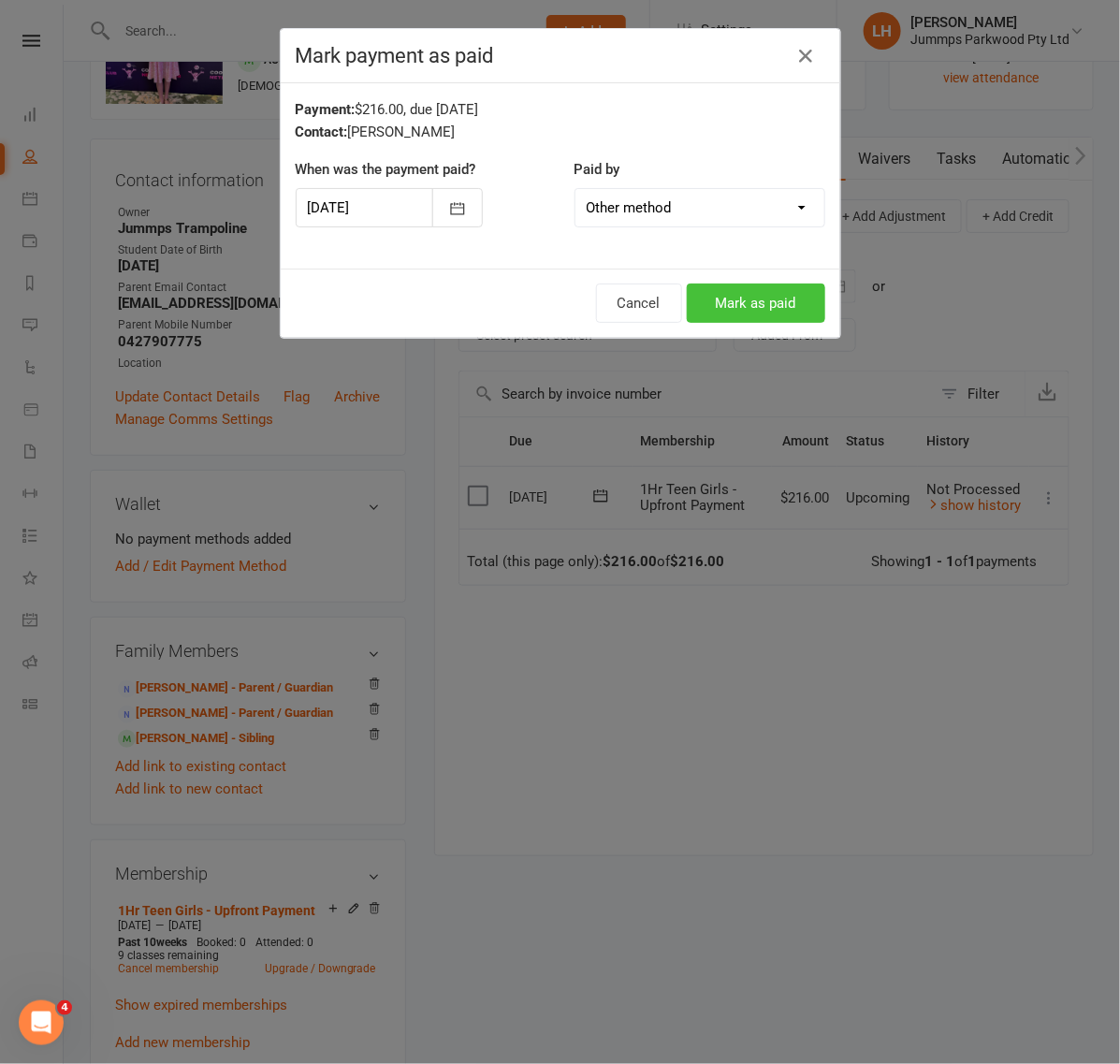
click at [712, 304] on button "Mark as paid" at bounding box center [755, 303] width 138 height 40
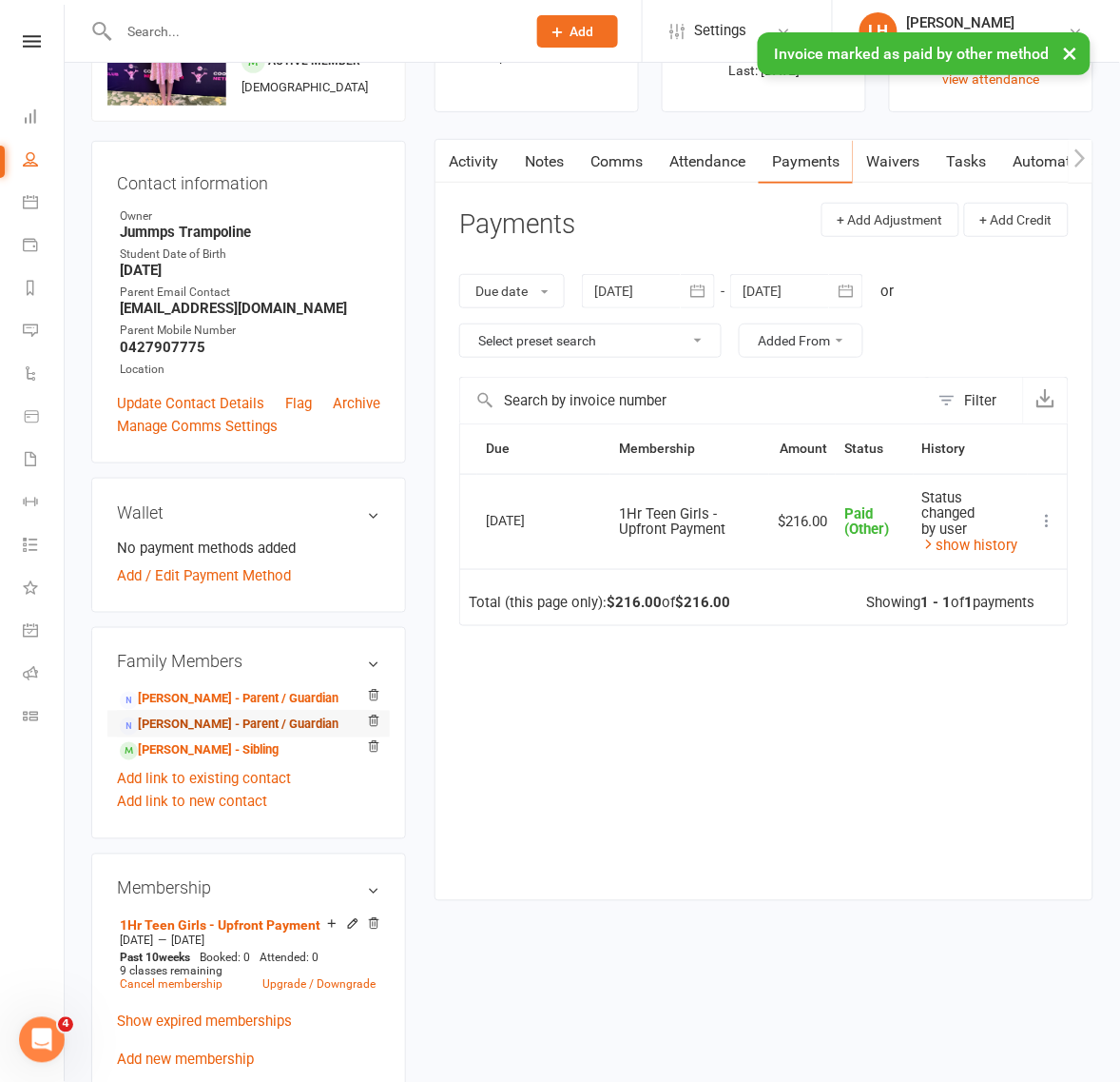
click at [217, 735] on link "Karlie Johnson - Parent / Guardian" at bounding box center [229, 725] width 218 height 20
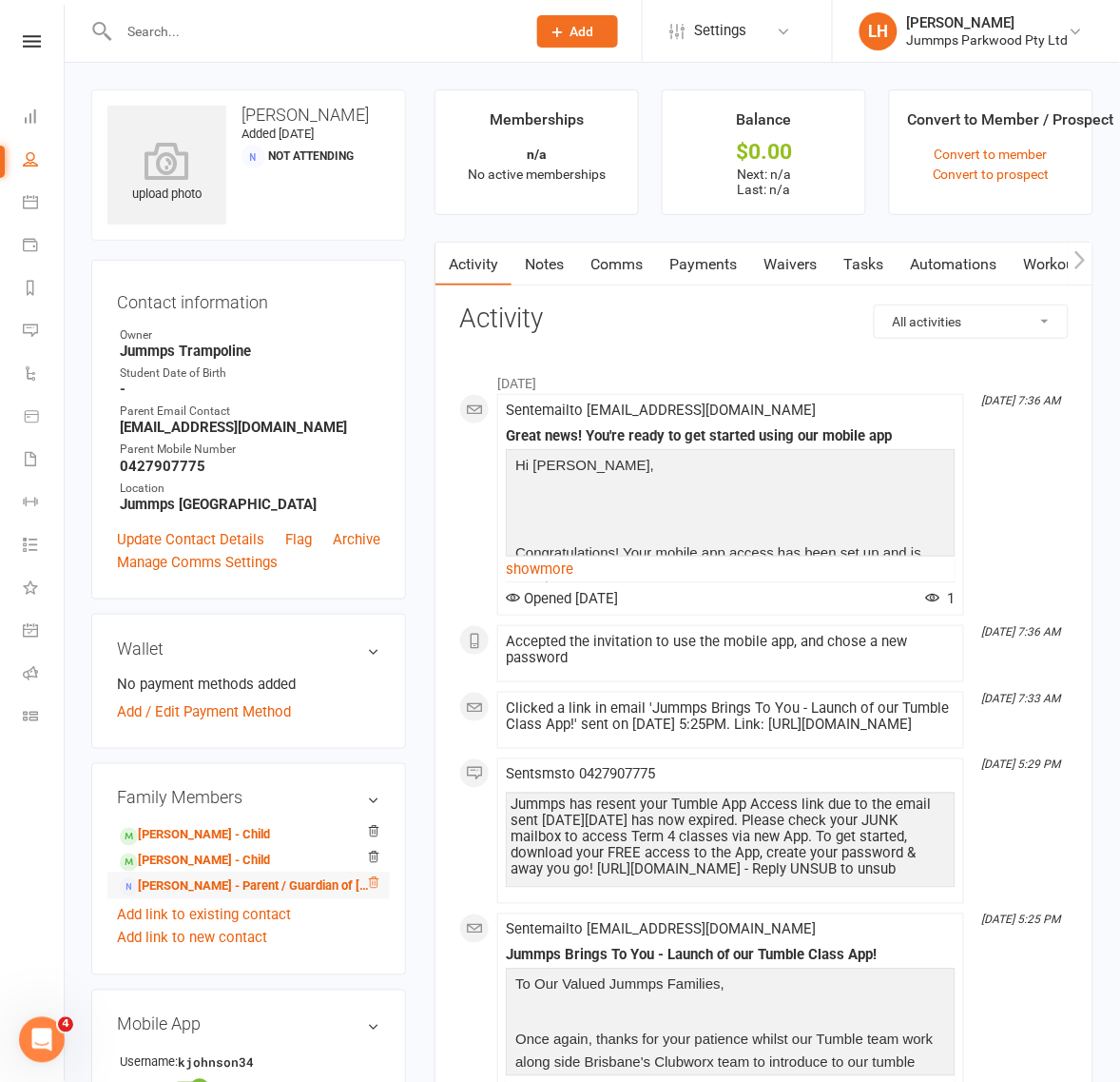
click at [368, 882] on icon at bounding box center [374, 883] width 14 height 14
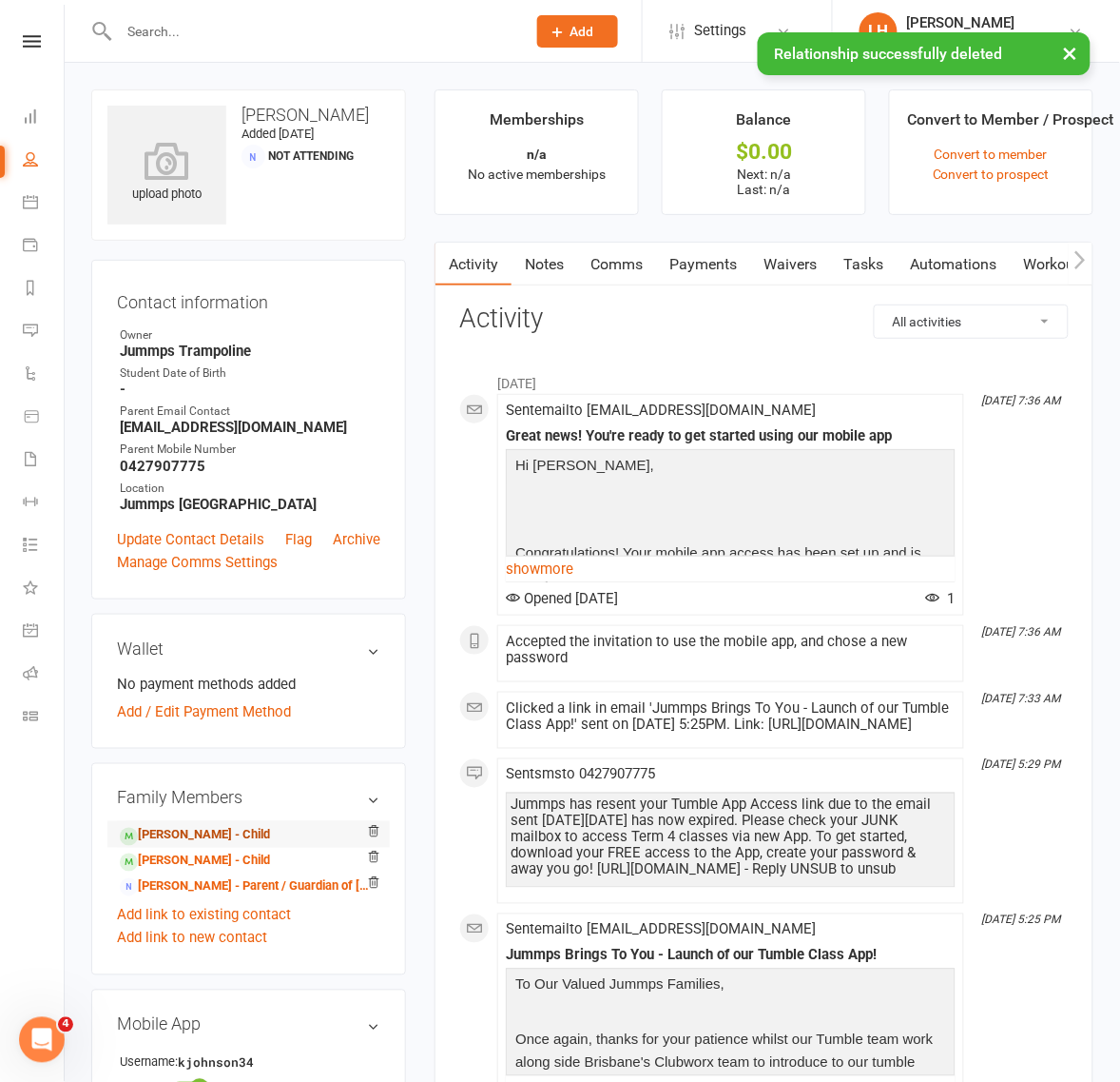
click at [220, 837] on link "Millah Johnson - Child" at bounding box center [195, 835] width 150 height 20
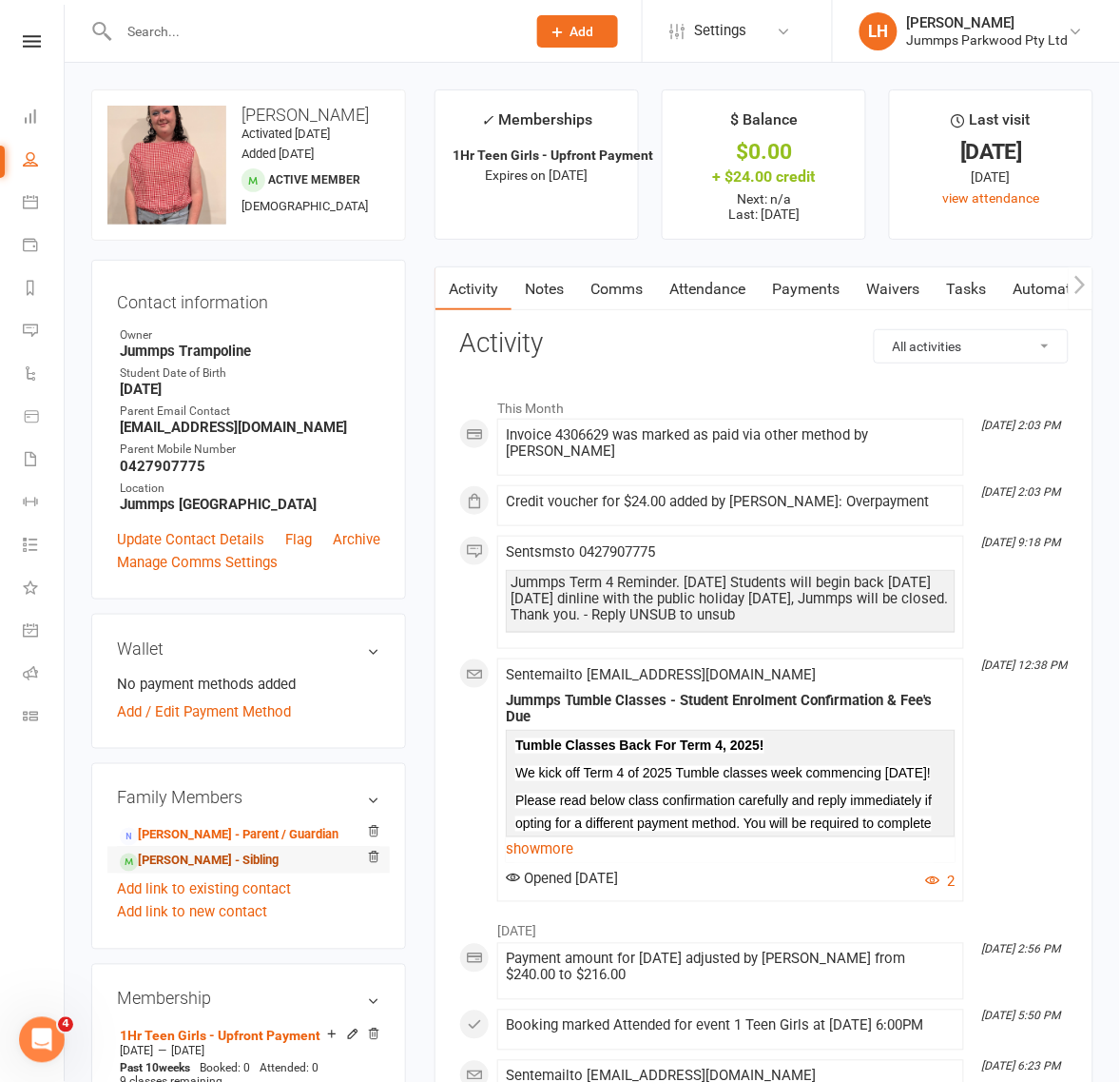
click at [224, 864] on link "Kamryn Johnson - Sibling" at bounding box center [200, 862] width 159 height 20
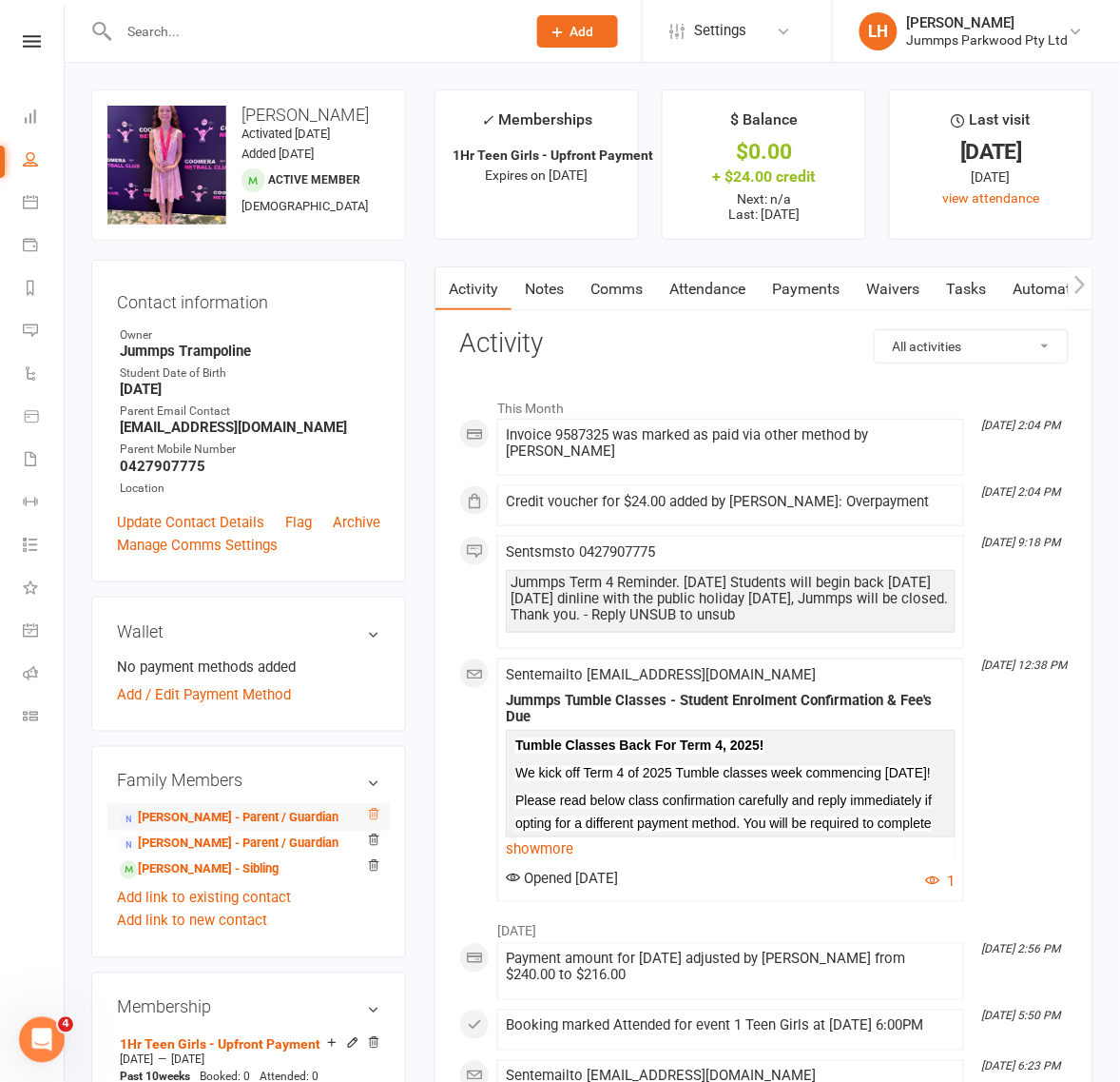
click at [369, 821] on icon at bounding box center [374, 814] width 14 height 14
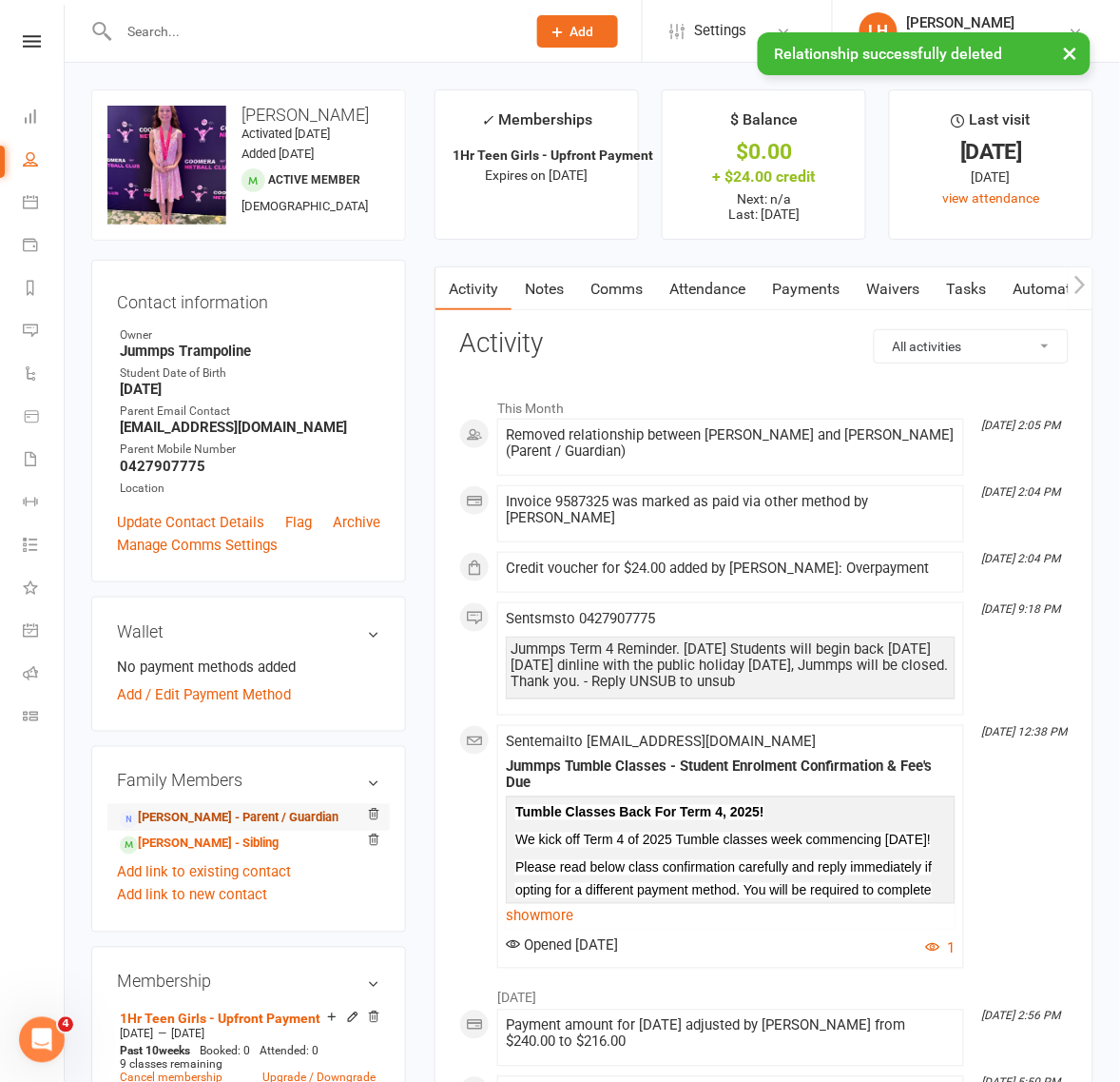
click at [211, 825] on link "Karlie Johnson - Parent / Guardian" at bounding box center [229, 818] width 218 height 20
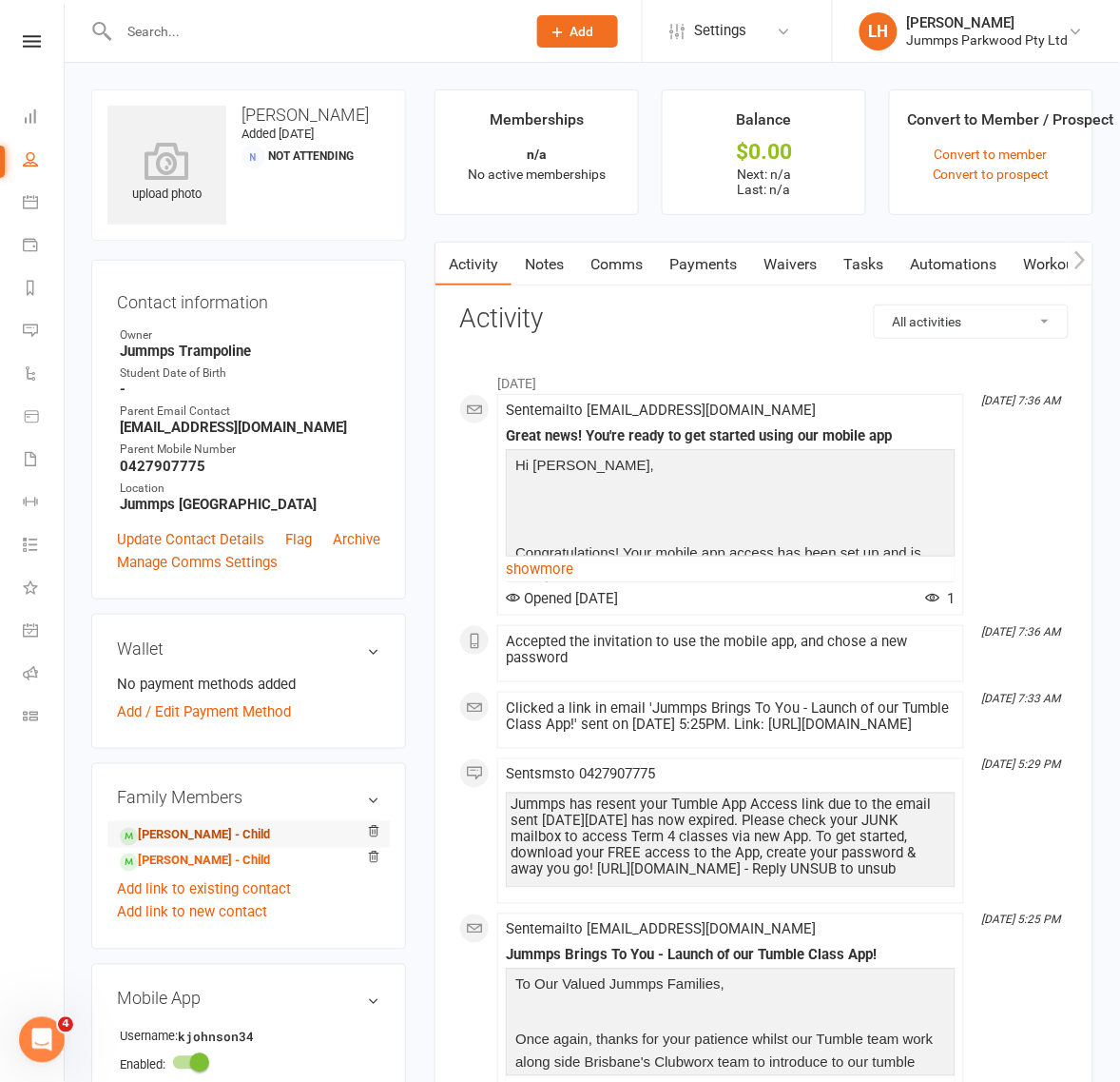
click at [240, 842] on link "Millah Johnson - Child" at bounding box center [195, 835] width 150 height 20
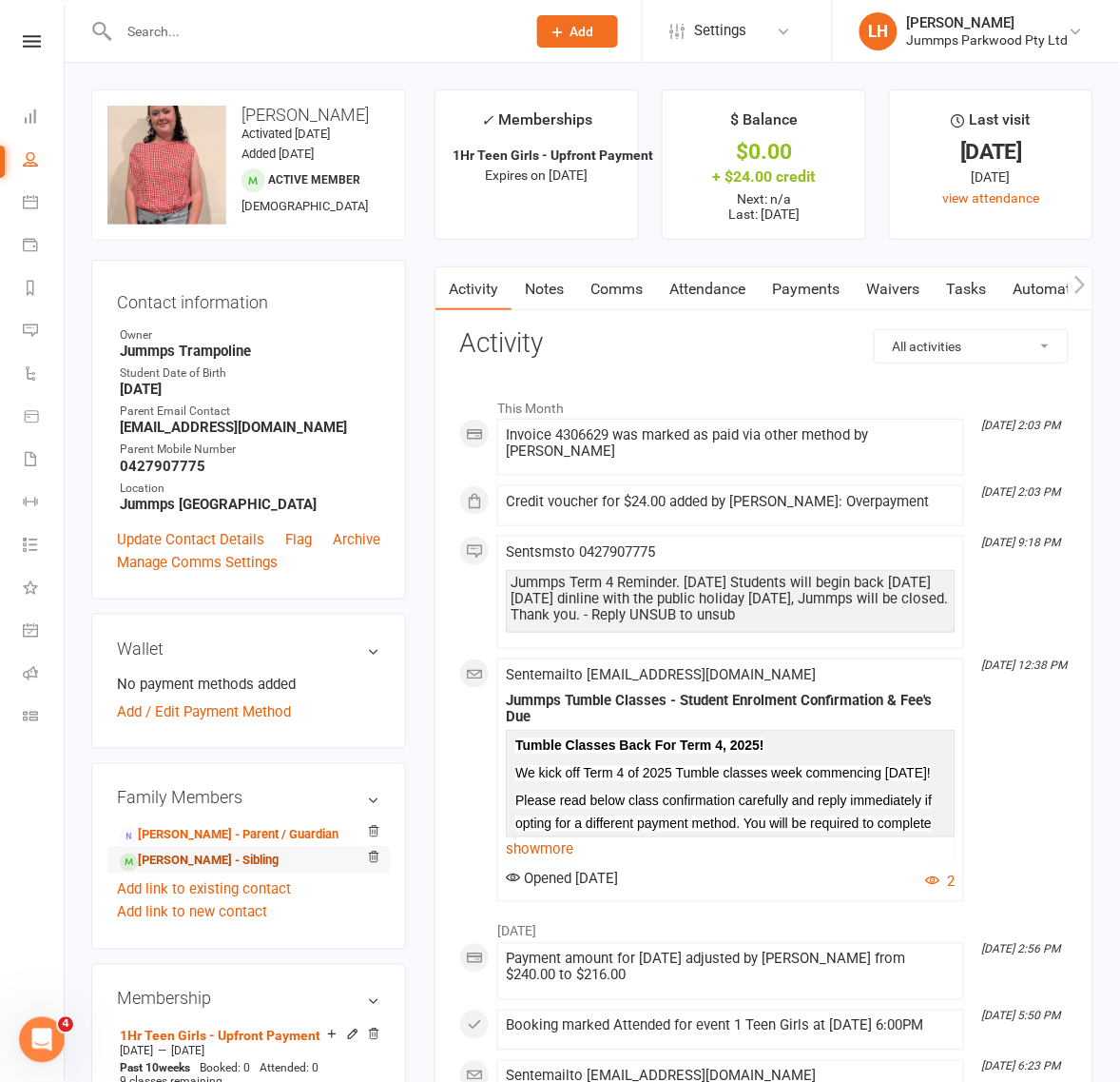
click at [243, 863] on link "Kamryn Johnson - Sibling" at bounding box center [200, 862] width 159 height 20
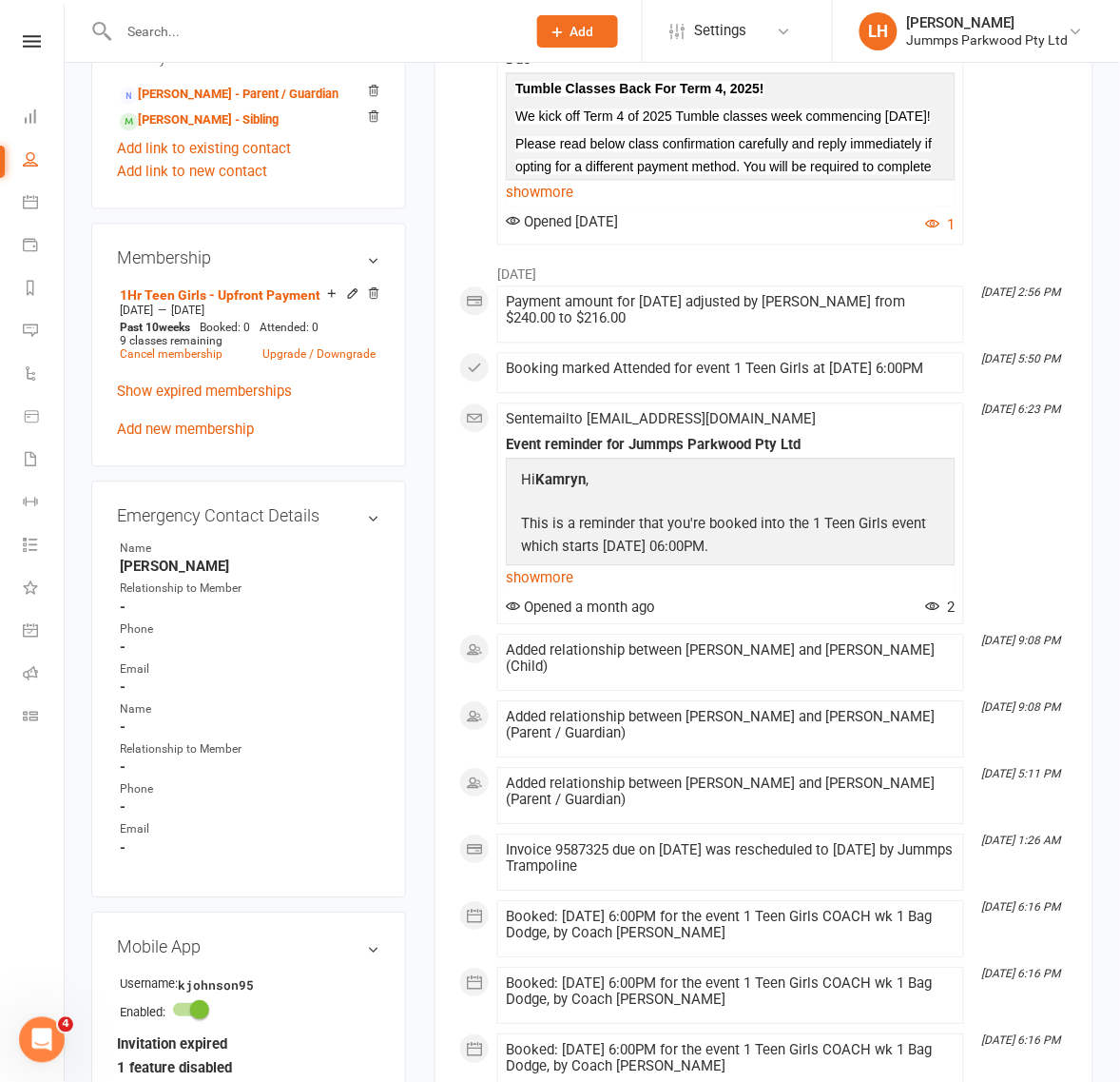
scroll to position [832, 0]
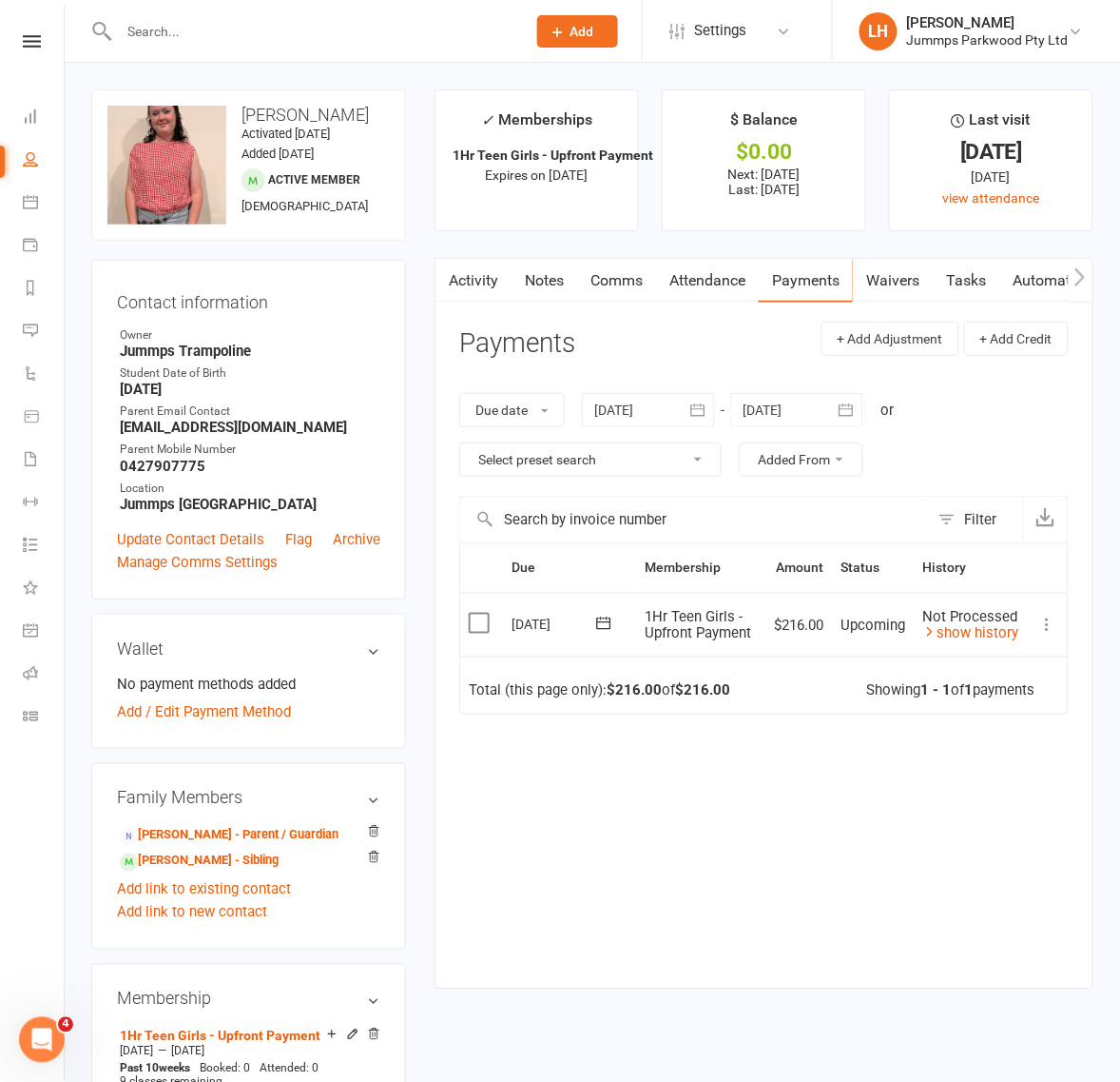
click at [1085, 283] on icon "button" at bounding box center [1081, 277] width 12 height 20
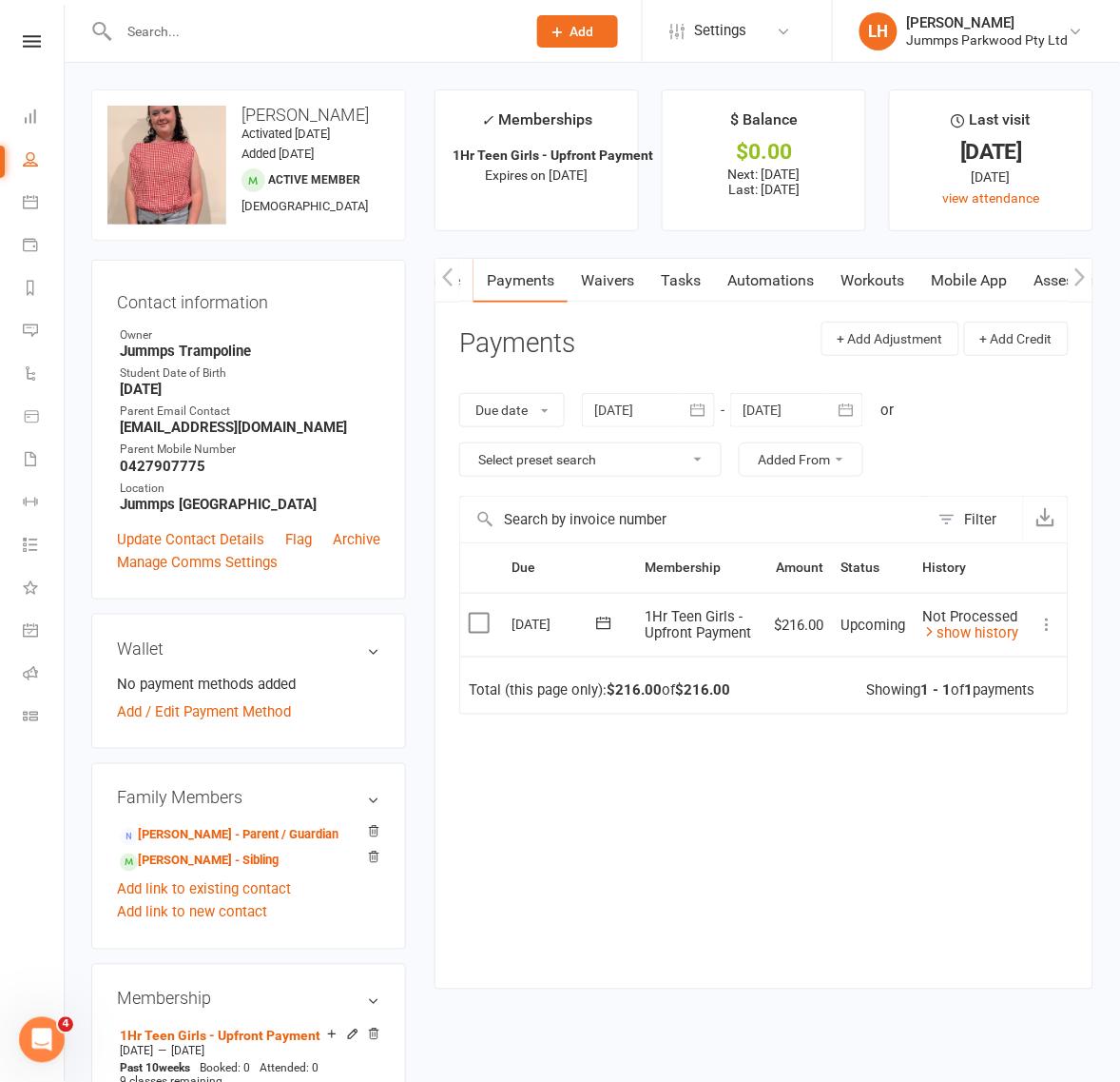
scroll to position [0, 461]
click at [996, 287] on link "Credit balance" at bounding box center [1031, 280] width 123 height 43
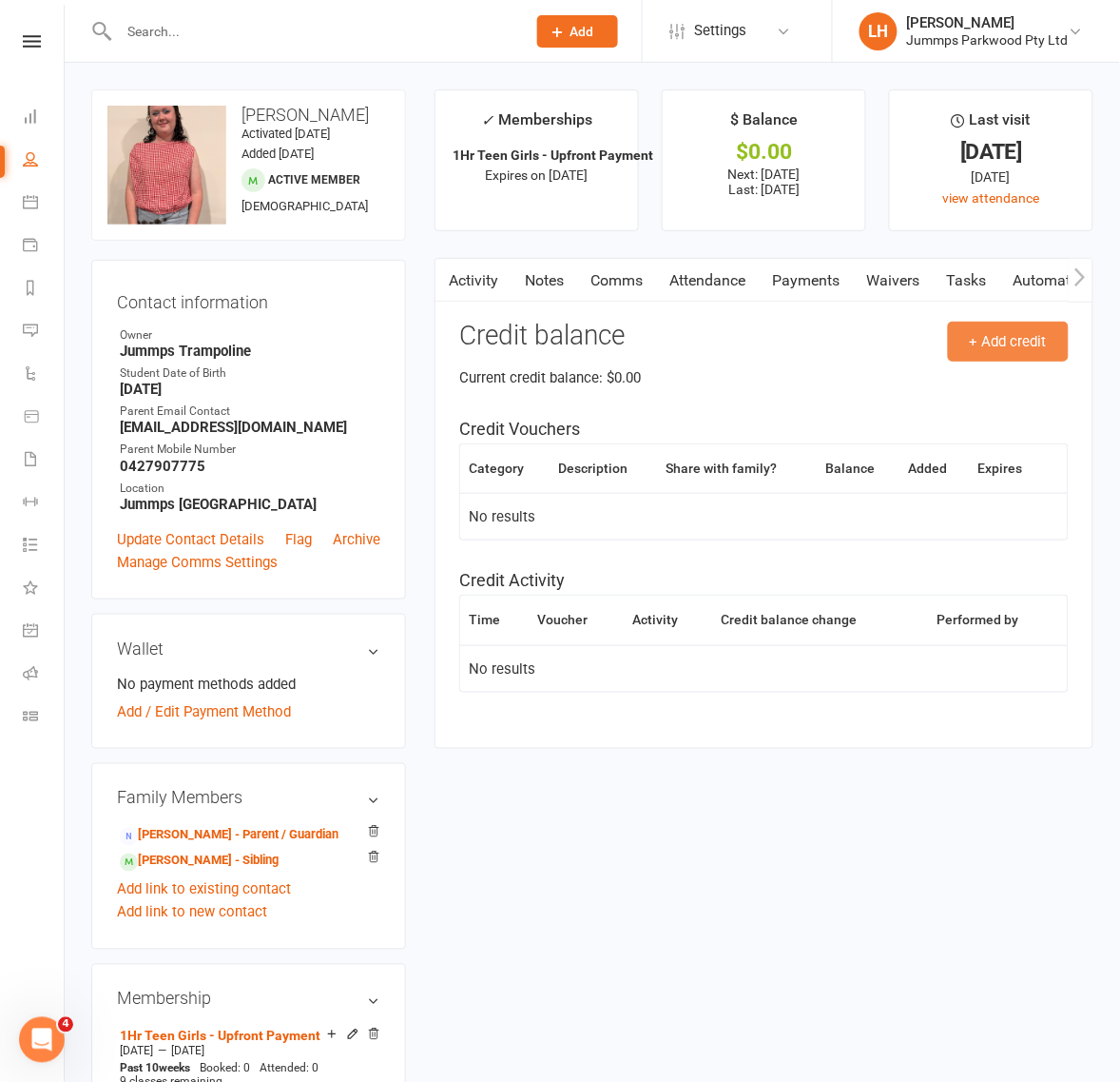
click at [1004, 325] on button "+ Add credit" at bounding box center [1008, 341] width 121 height 40
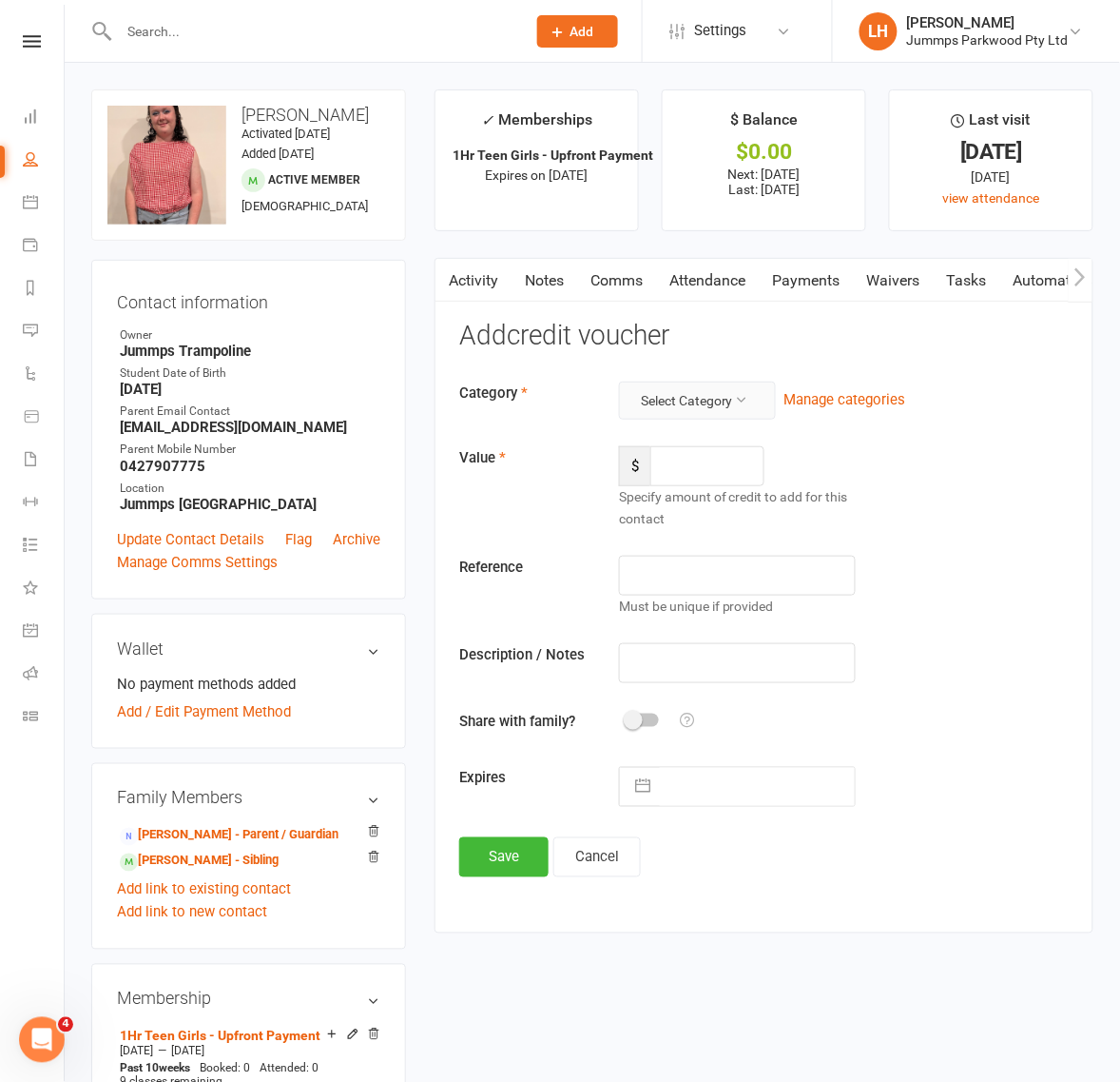
click at [672, 391] on button "Select Category" at bounding box center [698, 400] width 157 height 38
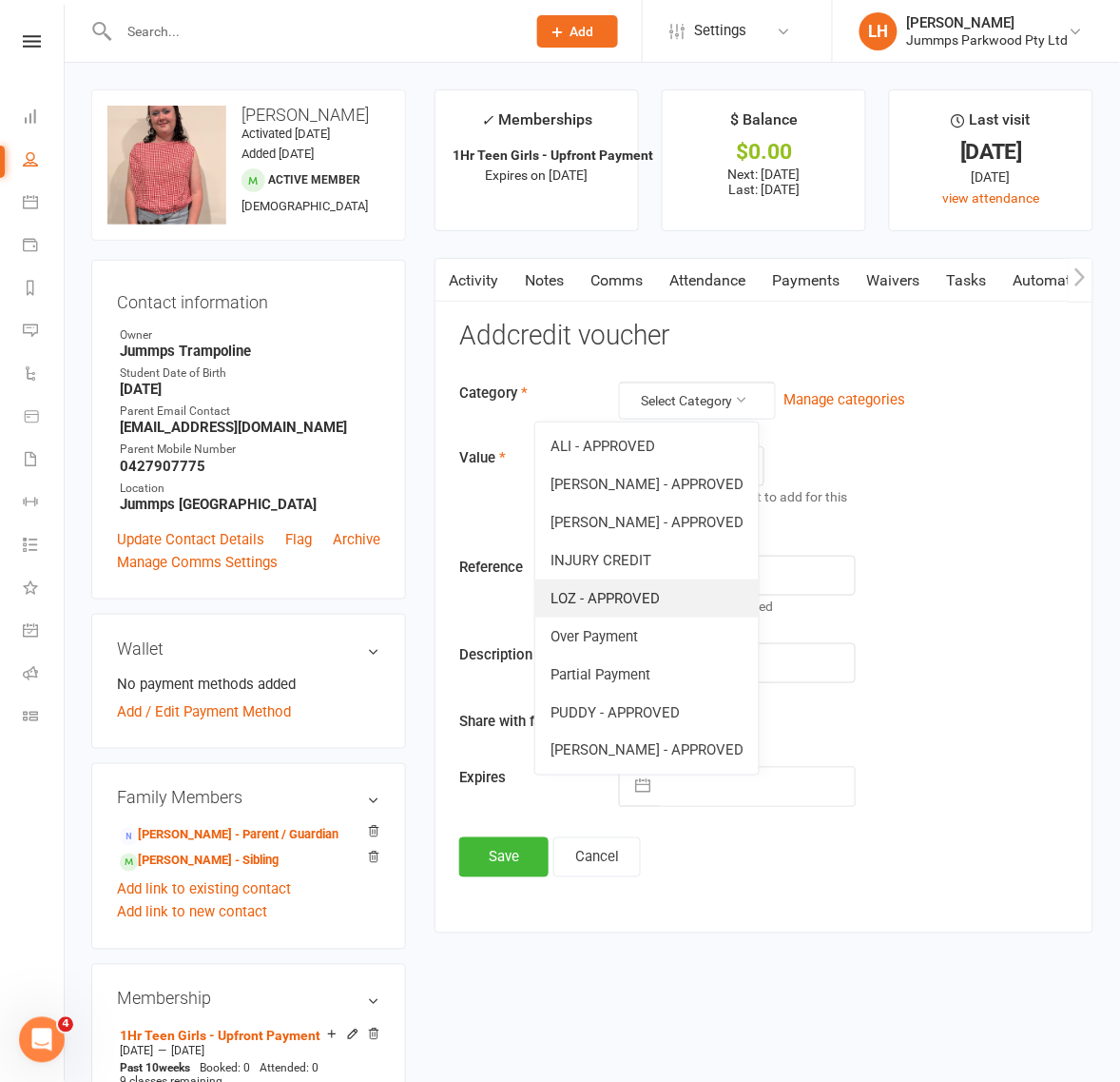
click at [680, 601] on link "LOZ - APPROVED" at bounding box center [646, 598] width 223 height 38
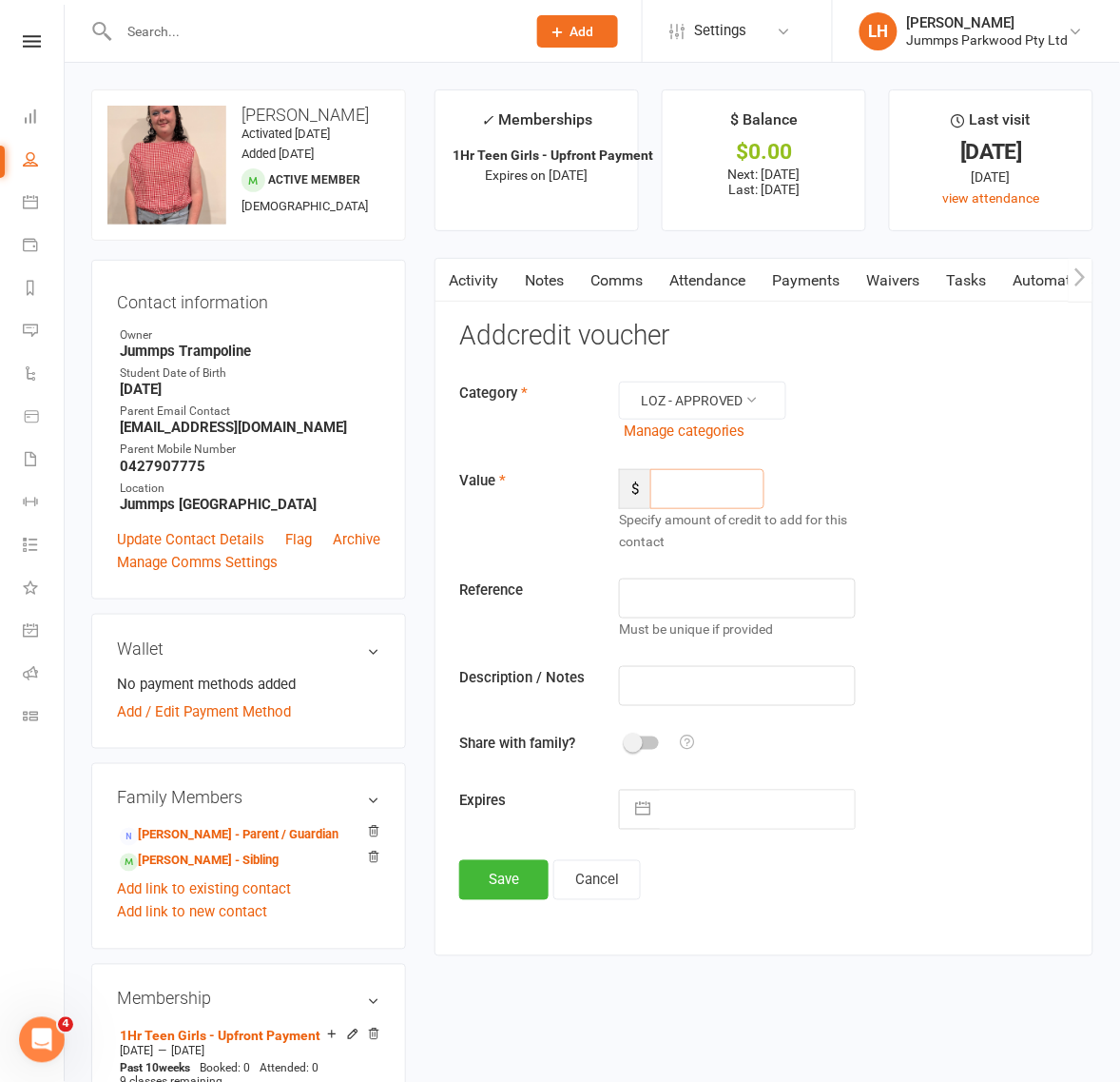
click at [723, 477] on input "number" at bounding box center [708, 489] width 114 height 40
type input "24"
click at [695, 681] on input "text" at bounding box center [737, 686] width 237 height 40
type input "Overpayment"
click at [633, 743] on span at bounding box center [632, 743] width 19 height 19
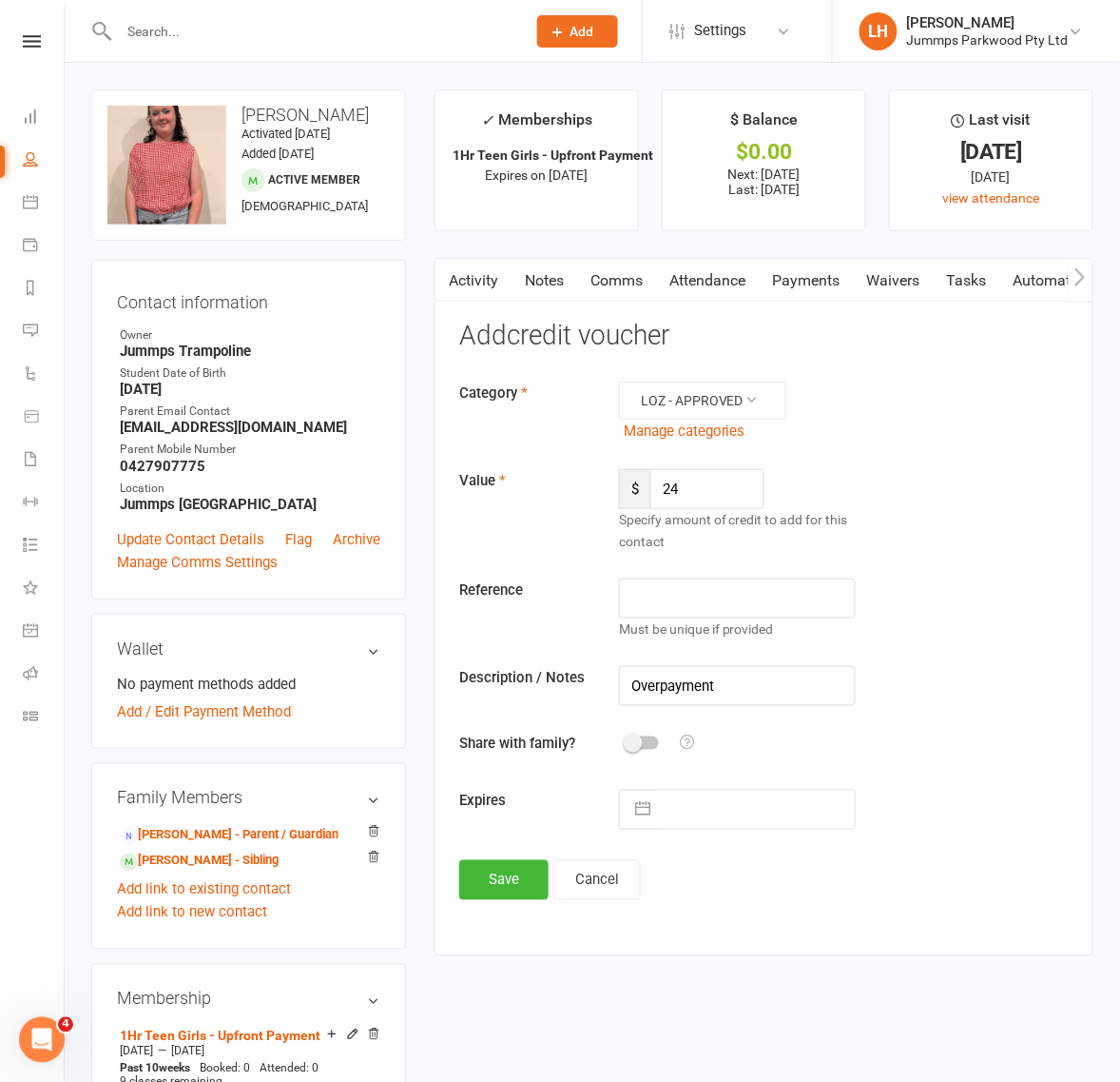
click at [626, 740] on input "checkbox" at bounding box center [626, 740] width 0 height 0
select select "8"
select select "2025"
select select "9"
select select "2025"
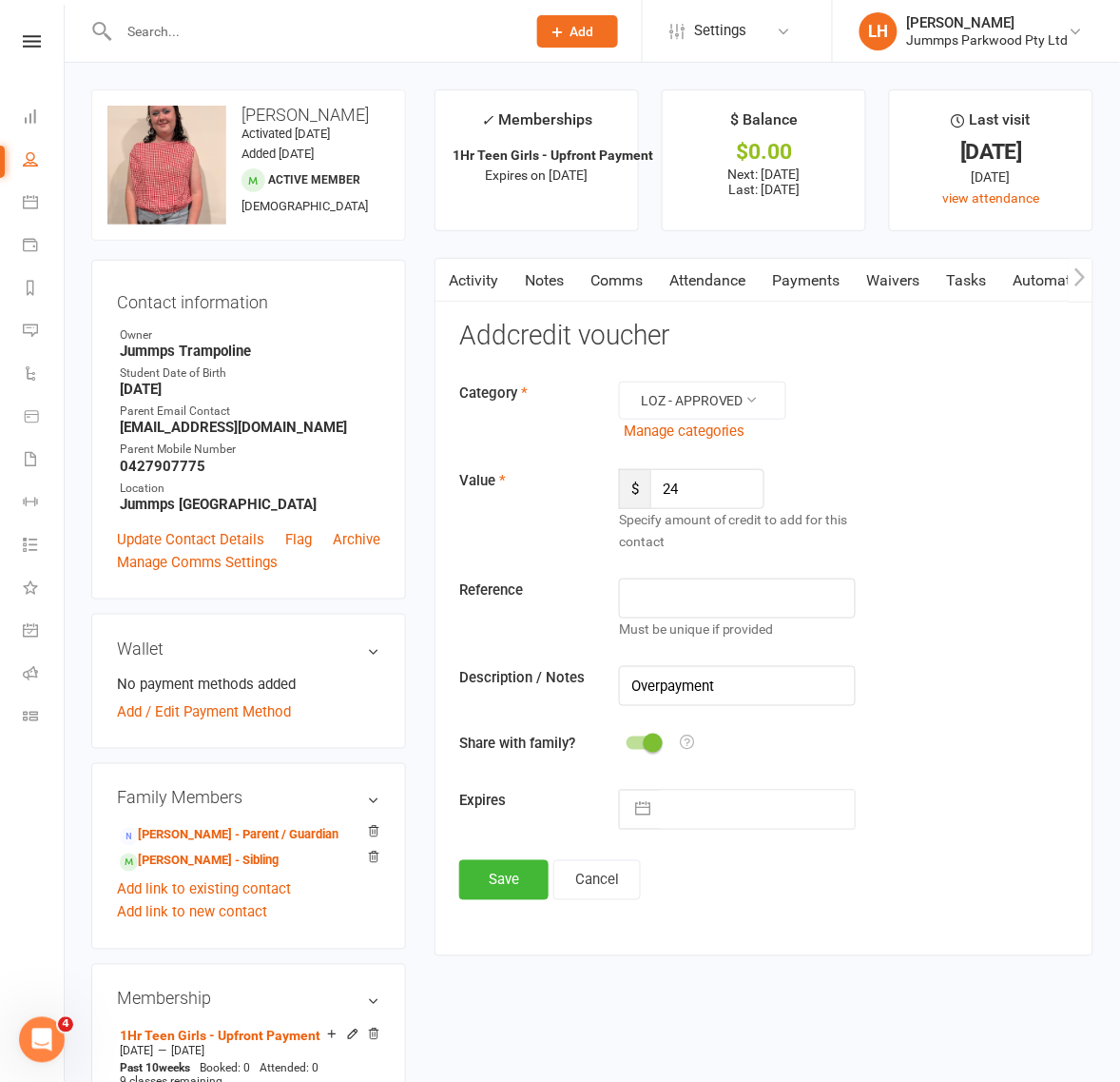
select select "10"
select select "2025"
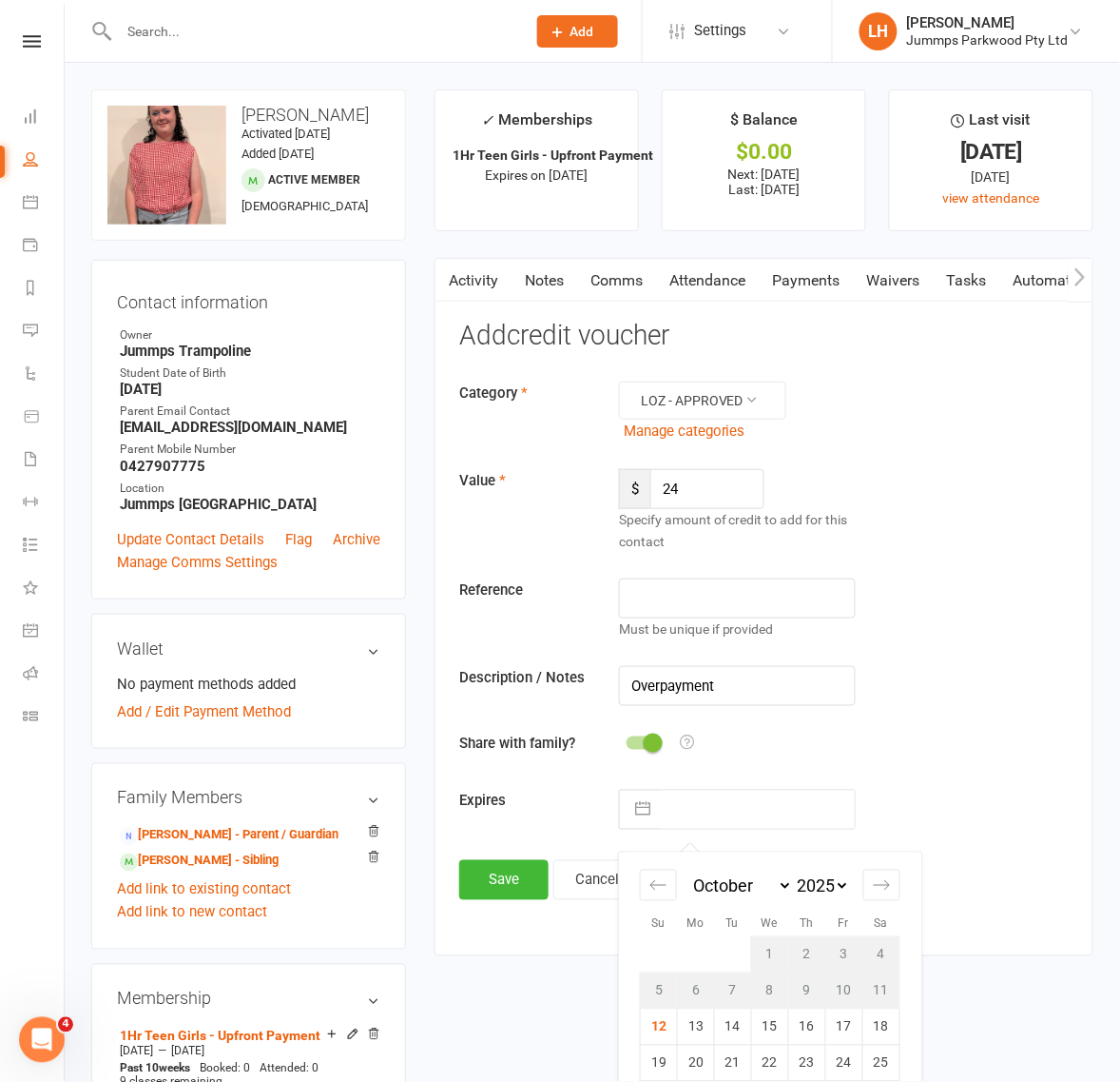
click at [701, 821] on input "text" at bounding box center [757, 810] width 195 height 38
click at [867, 899] on div "Move forward to switch to the next month." at bounding box center [882, 885] width 37 height 31
select select "11"
select select "2025"
click at [867, 899] on div "Move forward to switch to the next month." at bounding box center [882, 885] width 37 height 31
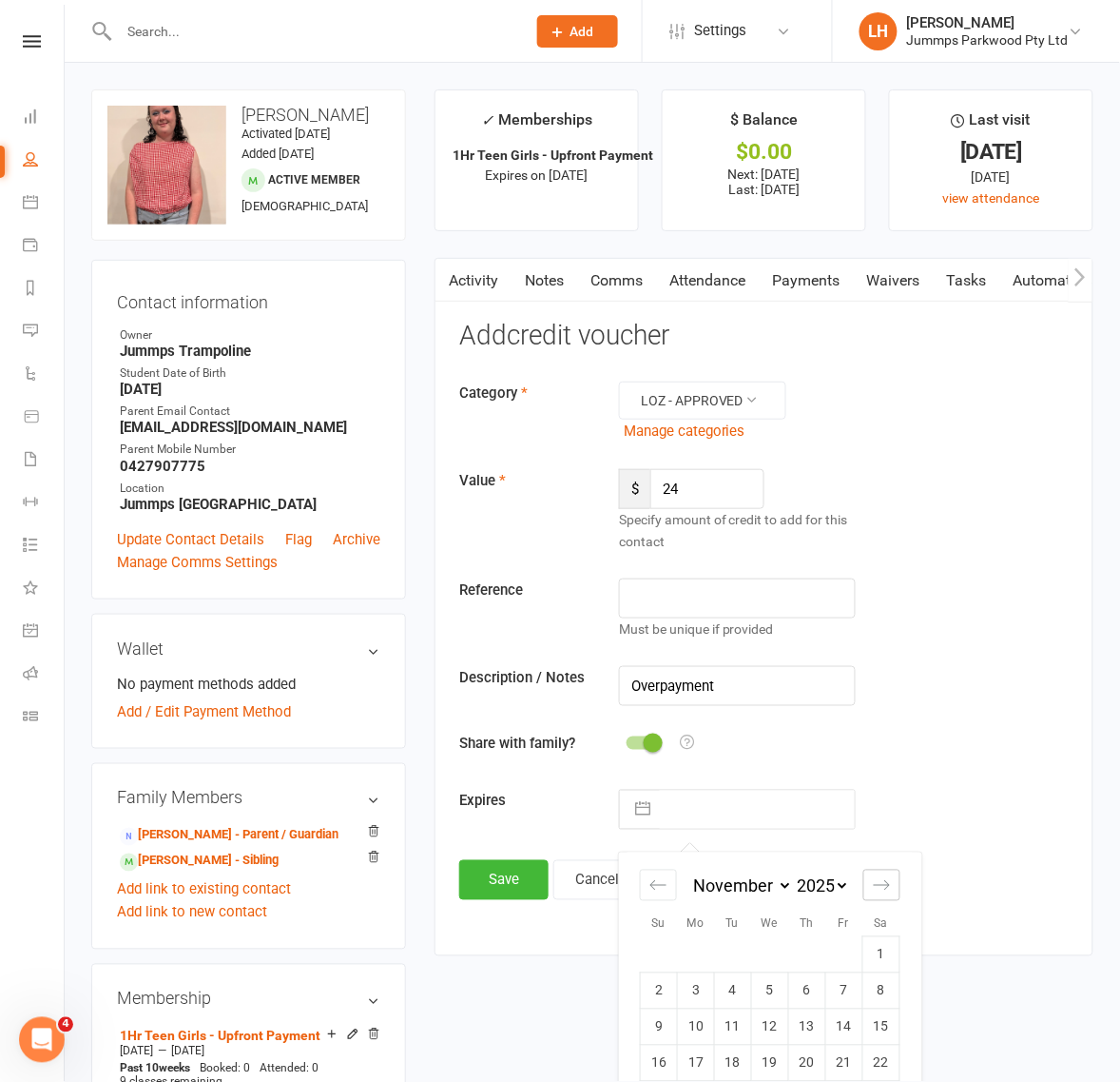
select select "2026"
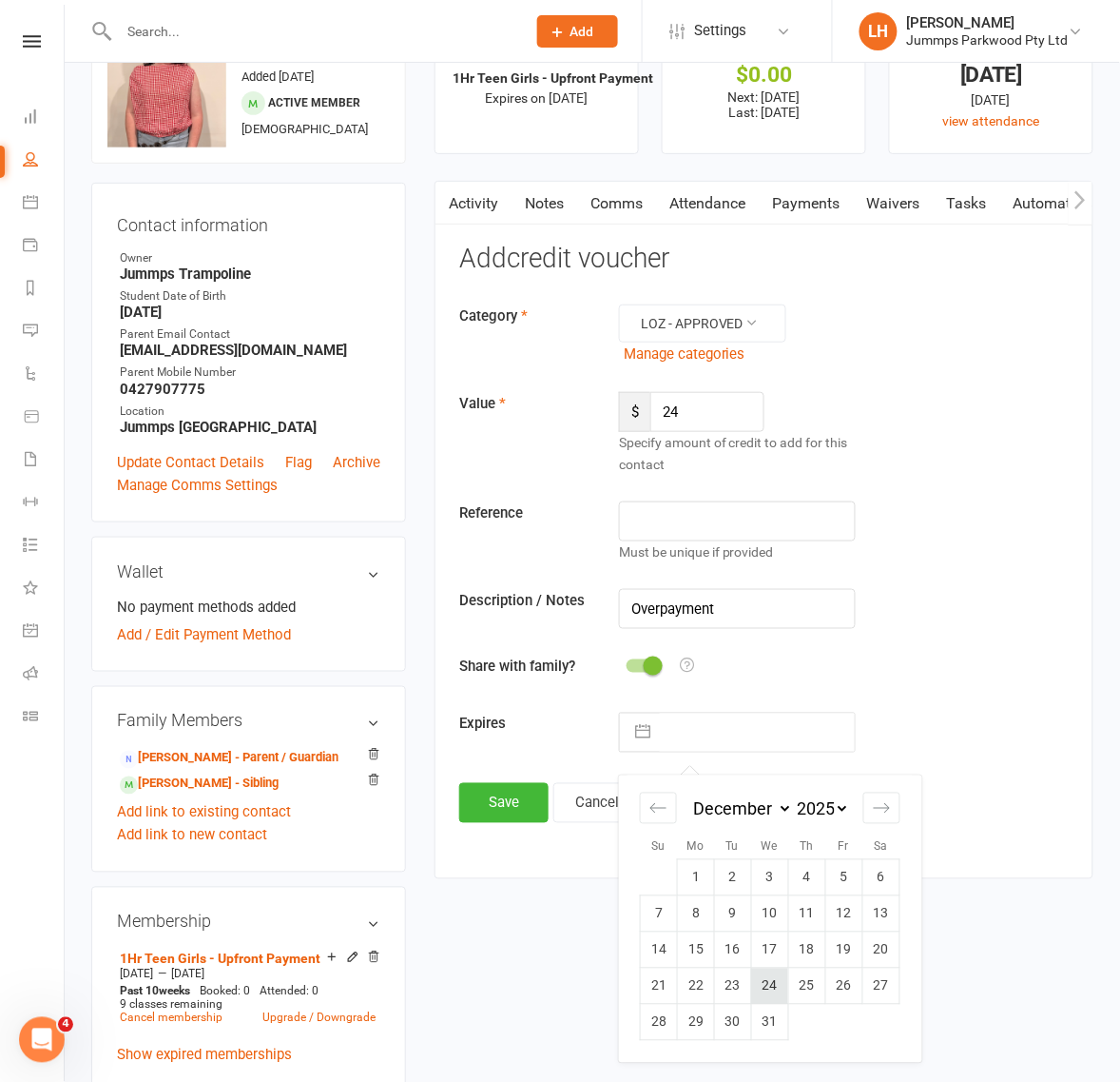
scroll to position [119, 0]
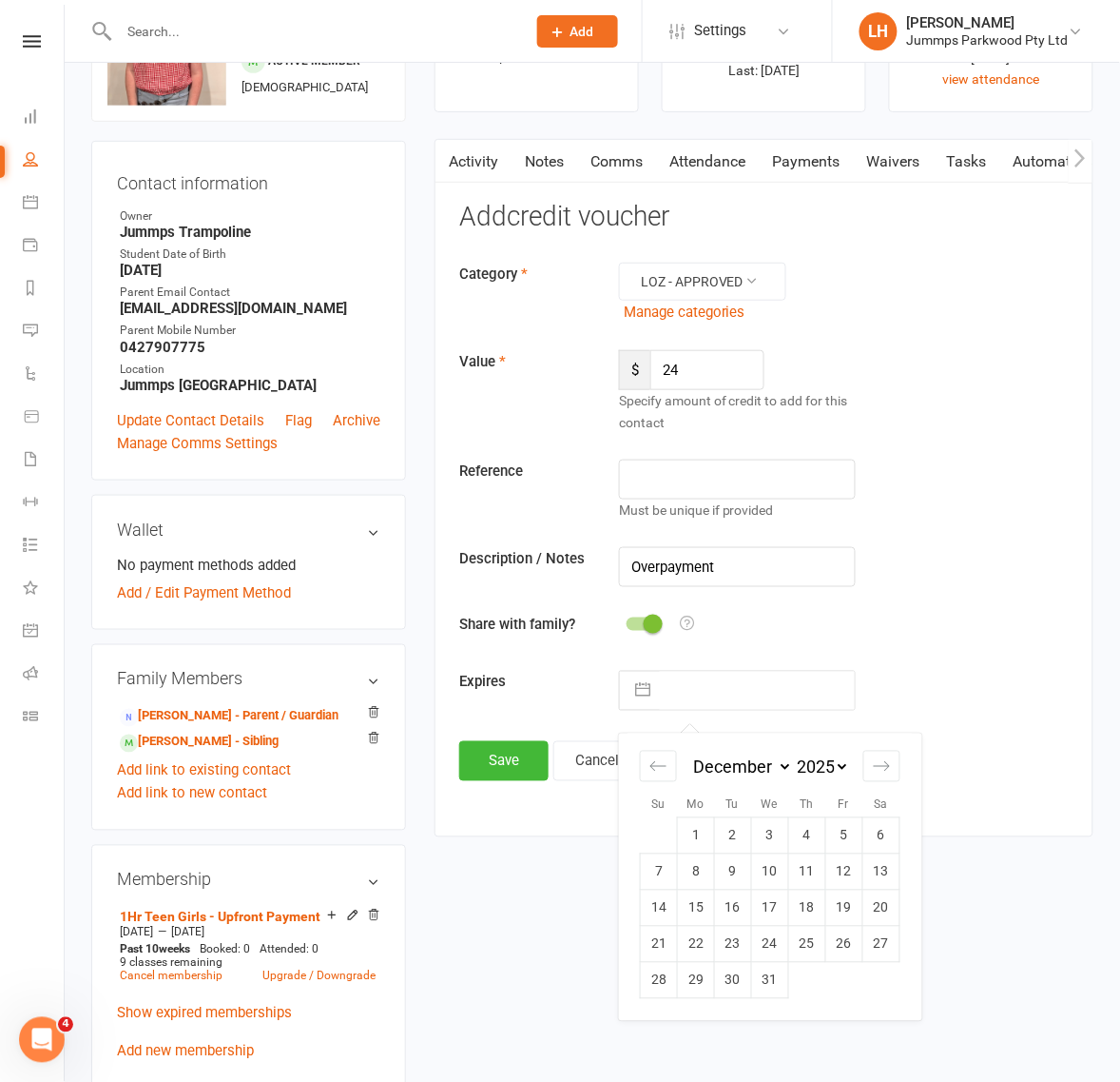
drag, startPoint x: 766, startPoint y: 992, endPoint x: 677, endPoint y: 915, distance: 117.7
click at [767, 992] on td "31" at bounding box center [770, 981] width 37 height 36
type input "31 Dec 2025"
click at [528, 743] on button "Save" at bounding box center [503, 760] width 89 height 40
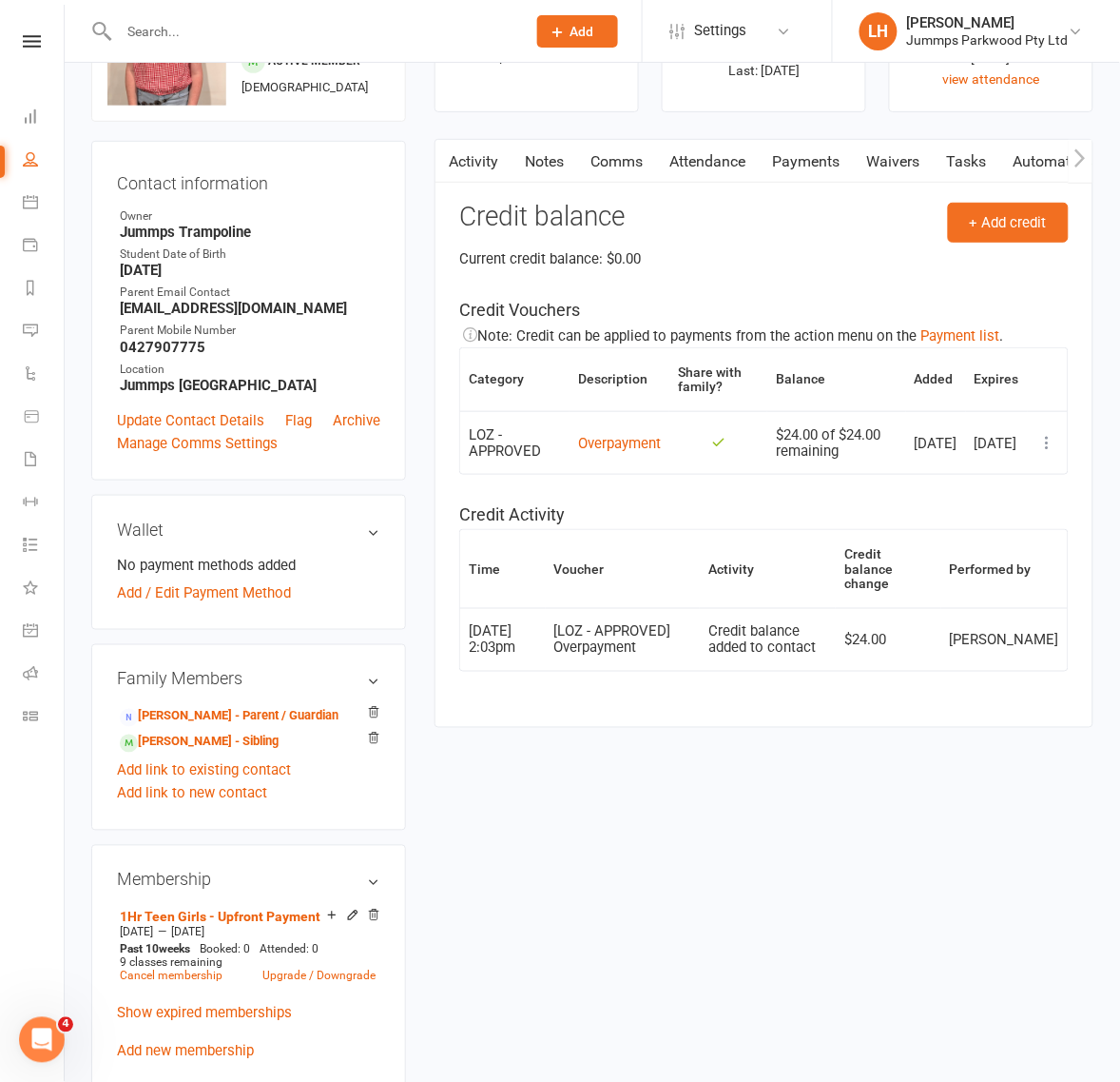
click at [804, 159] on link "Payments" at bounding box center [806, 161] width 94 height 43
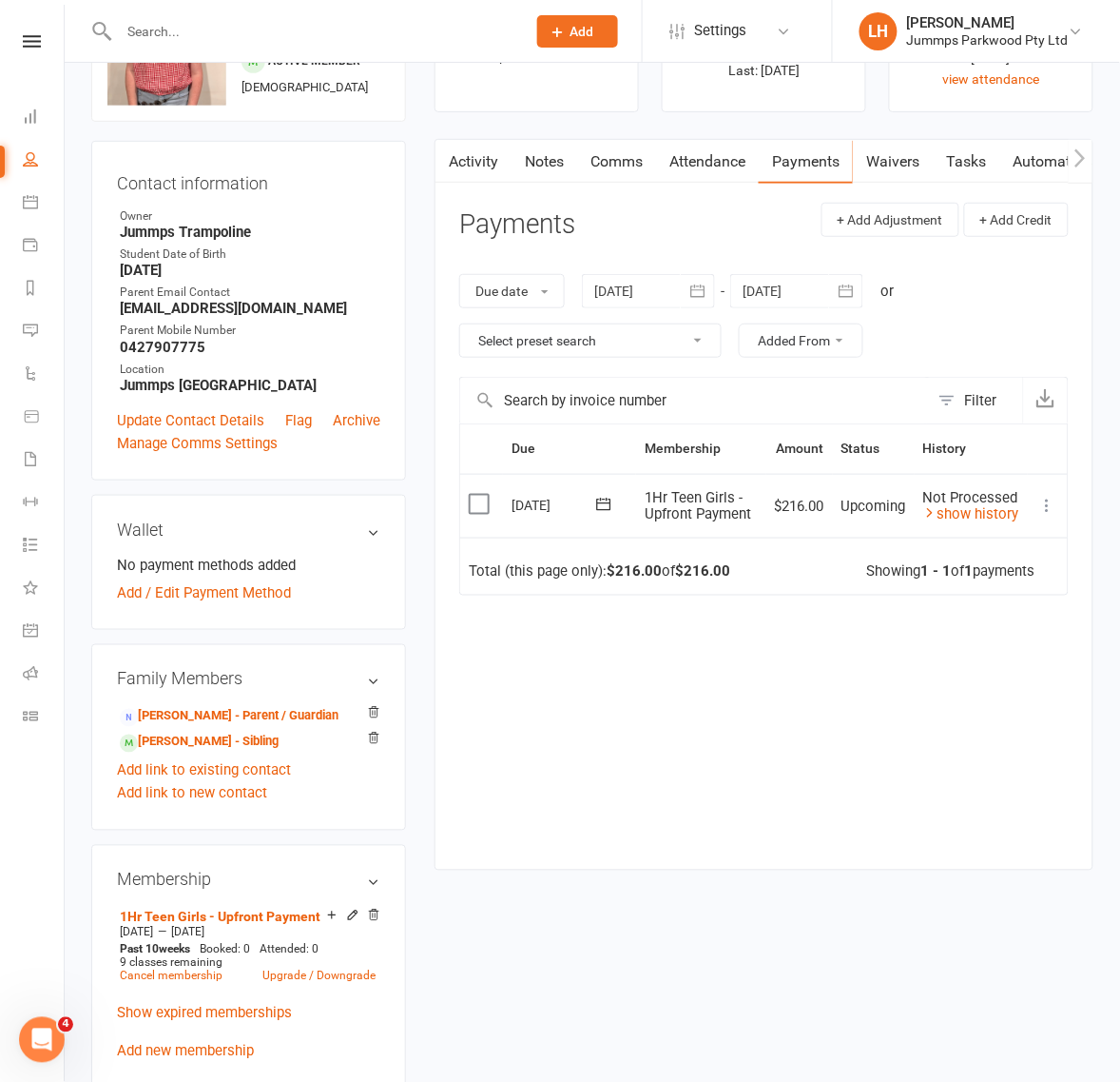
click at [1047, 510] on icon at bounding box center [1047, 506] width 19 height 19
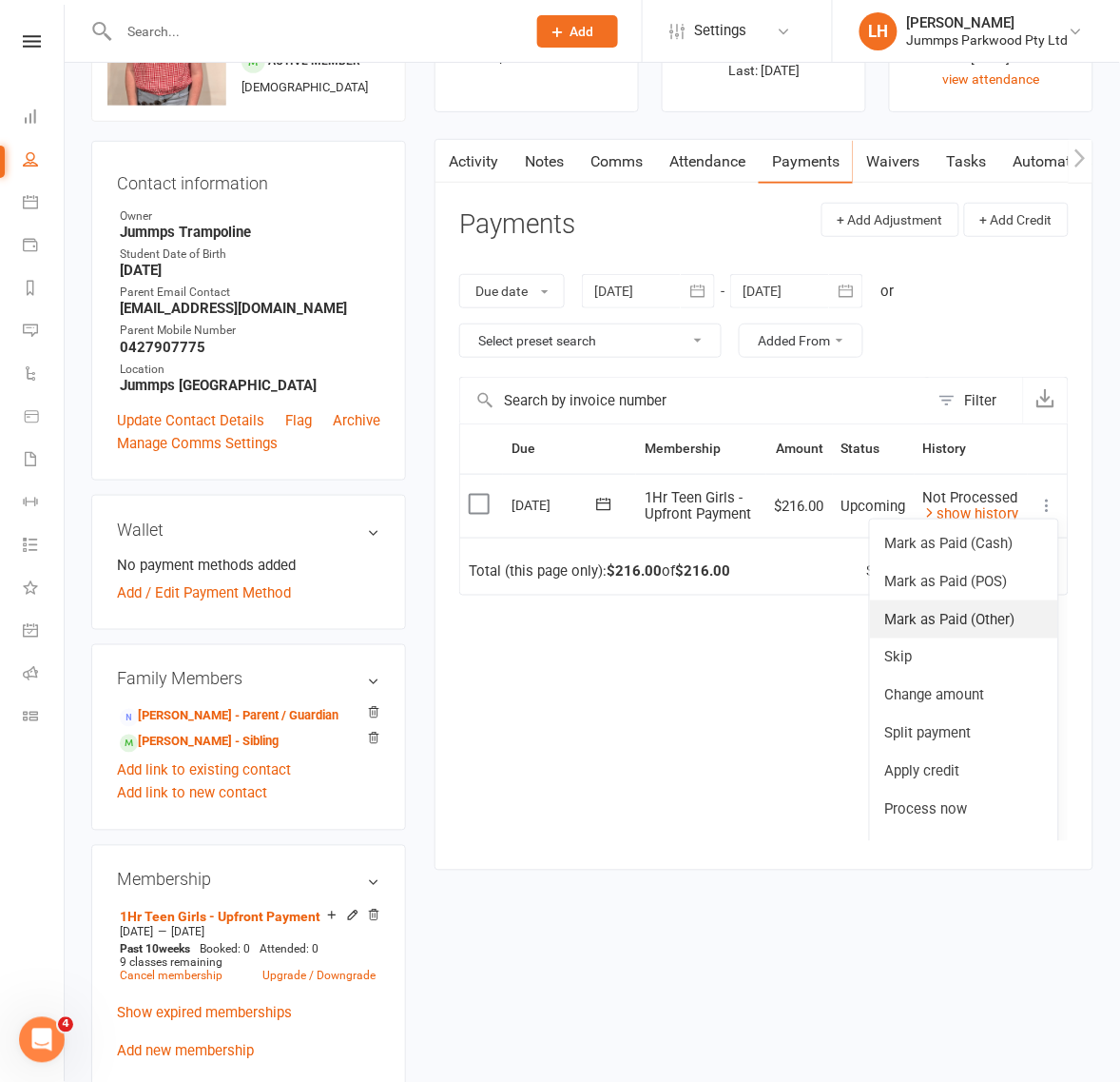
click at [944, 626] on link "Mark as Paid (Other)" at bounding box center [964, 619] width 188 height 38
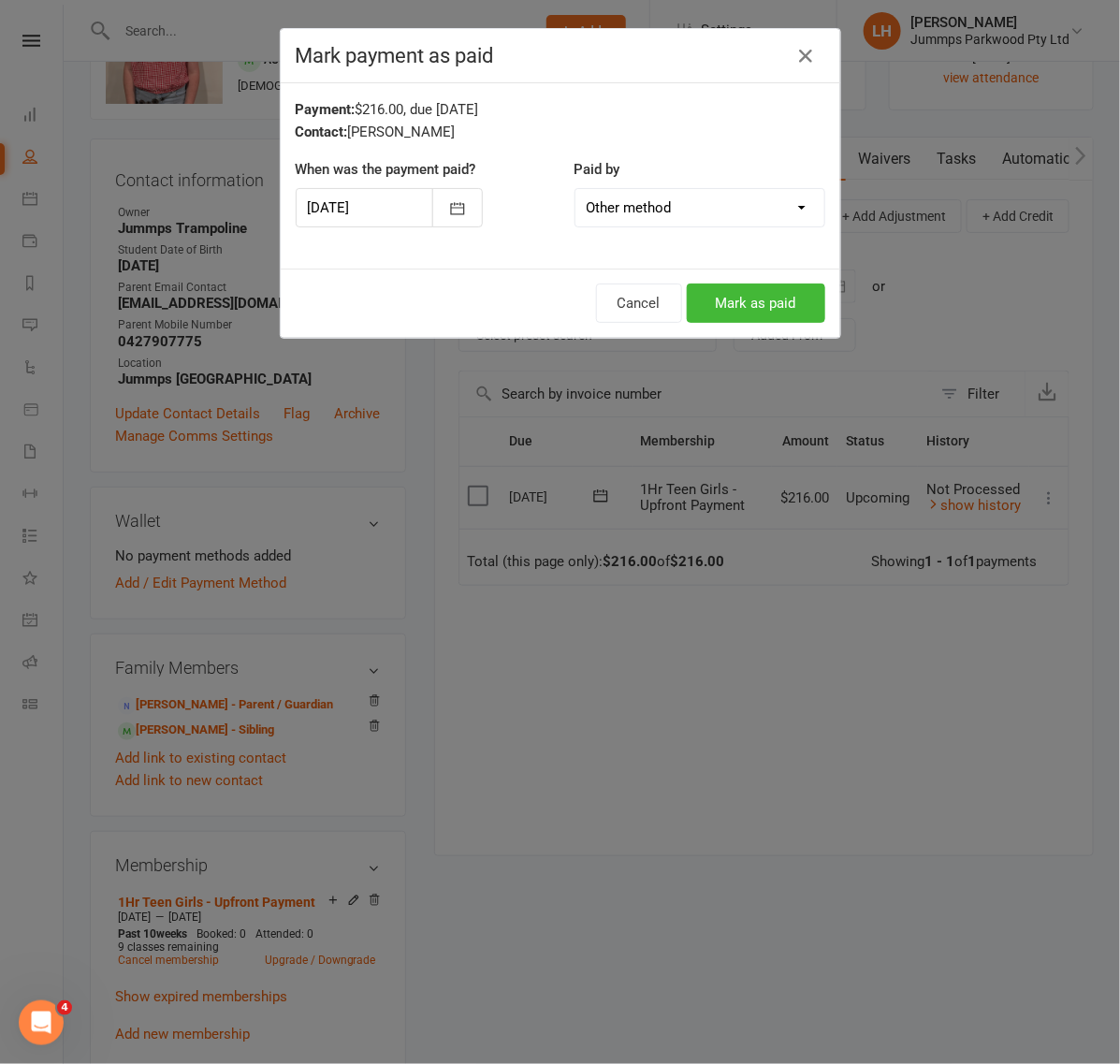
click at [315, 189] on div at bounding box center [389, 207] width 187 height 40
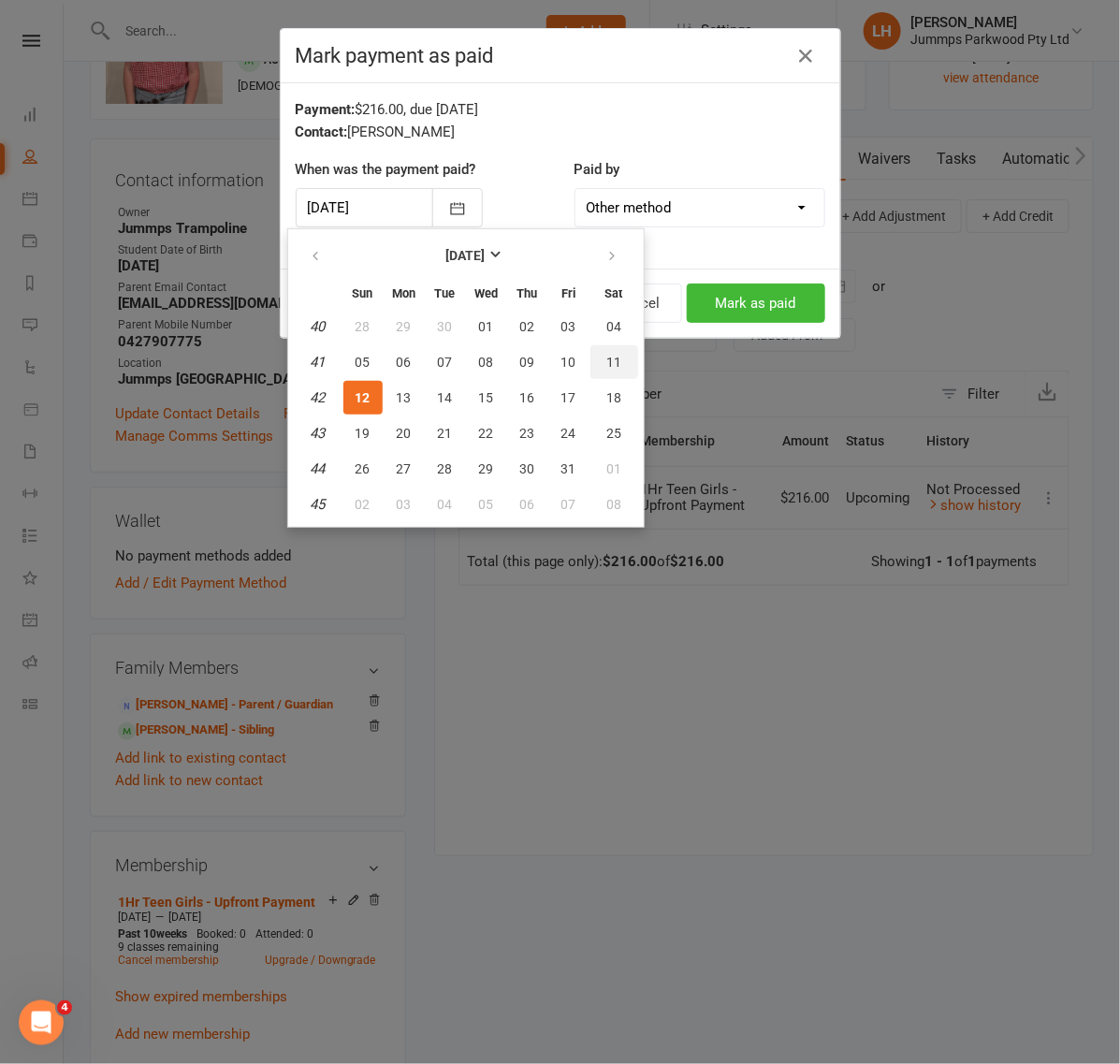
click at [611, 360] on span "11" at bounding box center [613, 362] width 15 height 15
type input "11 Oct 2025"
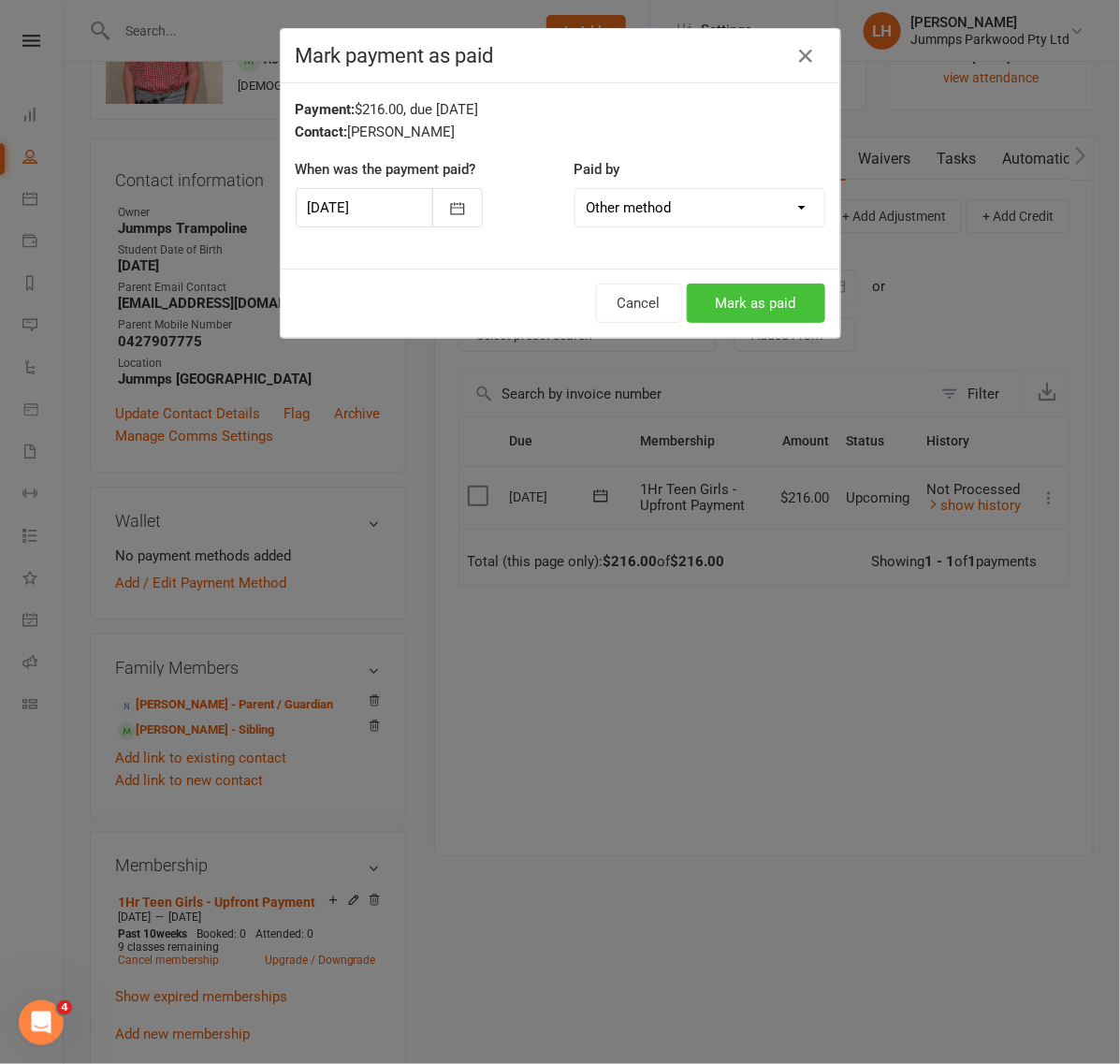
drag, startPoint x: 740, startPoint y: 301, endPoint x: 652, endPoint y: 12, distance: 302.1
click at [737, 299] on button "Mark as paid" at bounding box center [755, 303] width 138 height 40
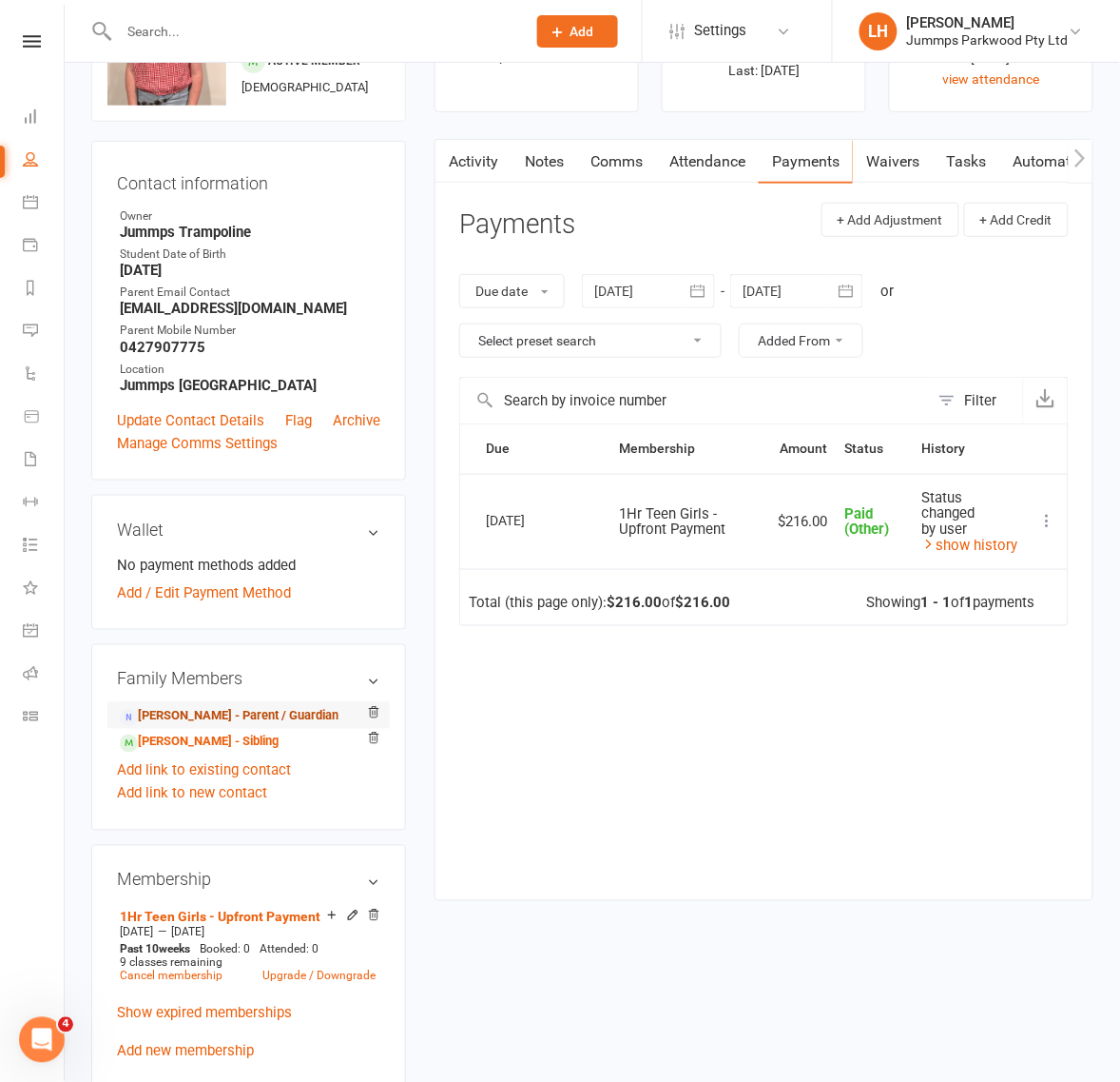
click at [283, 716] on link "Karlie Johnson - Parent / Guardian" at bounding box center [229, 717] width 218 height 20
